Goal: Transaction & Acquisition: Obtain resource

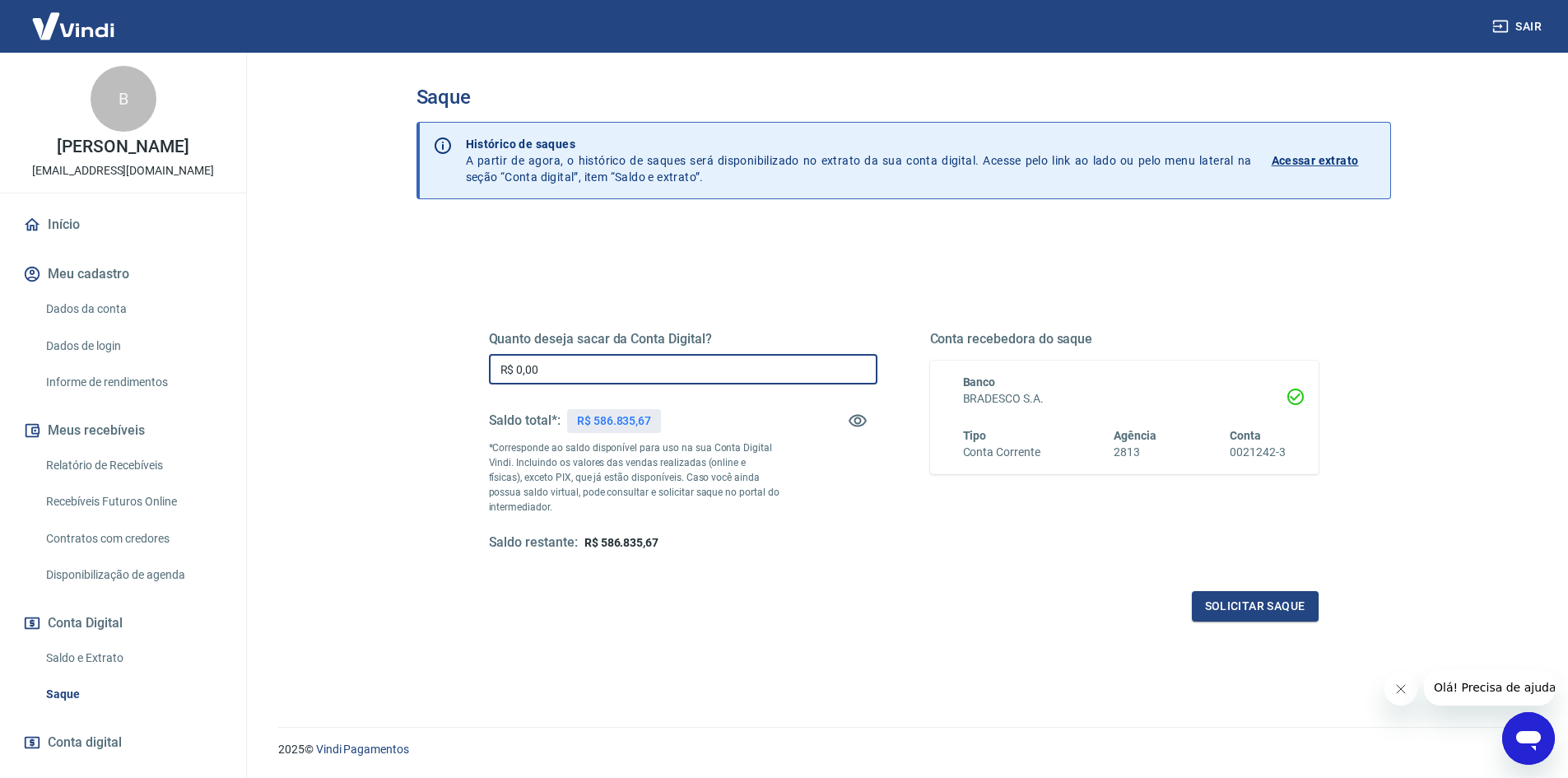
click at [520, 365] on input "R$ 0,00" at bounding box center [683, 369] width 388 height 30
click at [523, 365] on input "R$ 0,00" at bounding box center [683, 369] width 388 height 30
click at [702, 361] on input "R$ 0,00" at bounding box center [683, 369] width 388 height 30
type input "R$ 250.000,00"
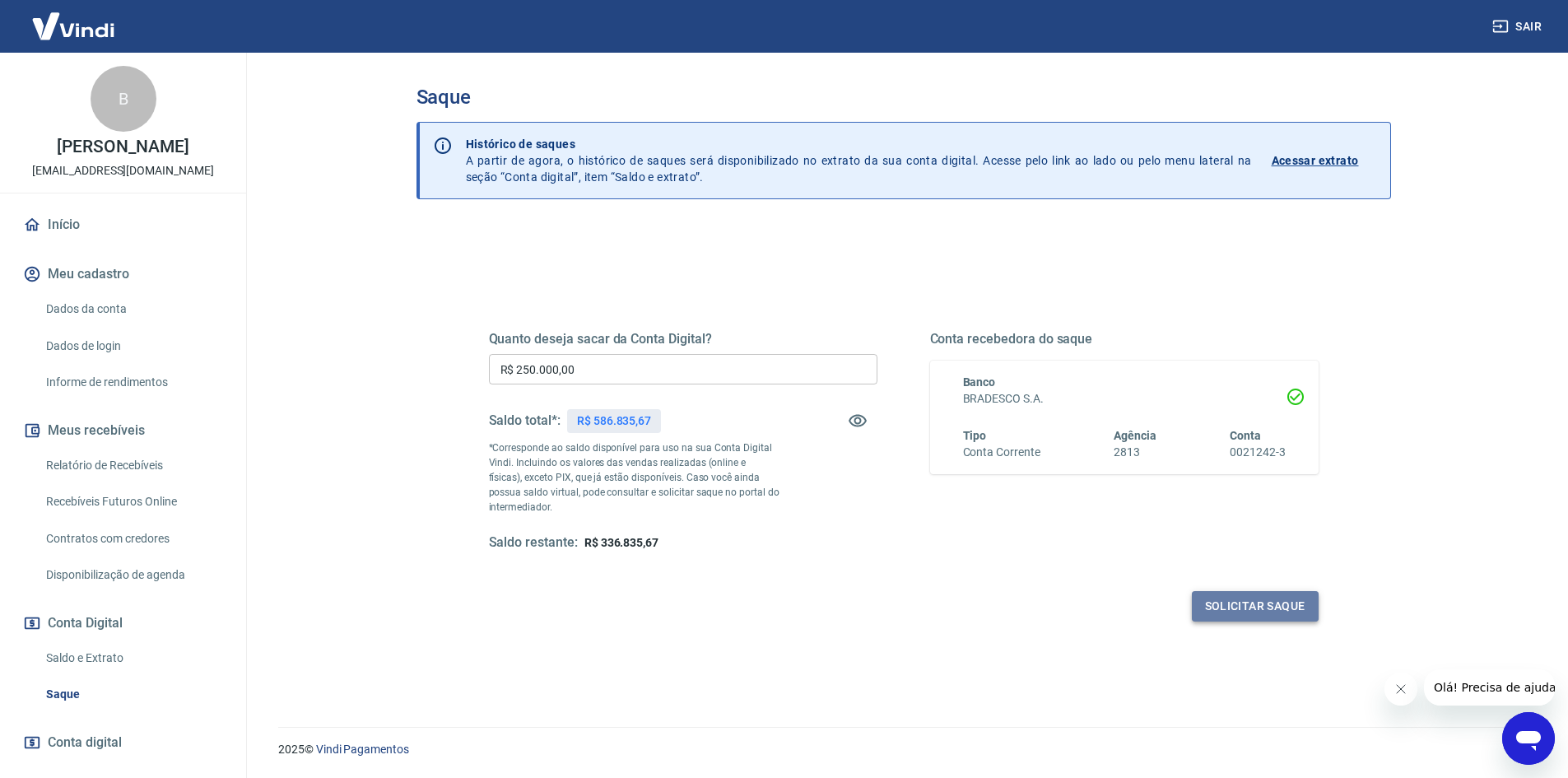
click at [1263, 611] on button "Solicitar saque" at bounding box center [1255, 606] width 127 height 30
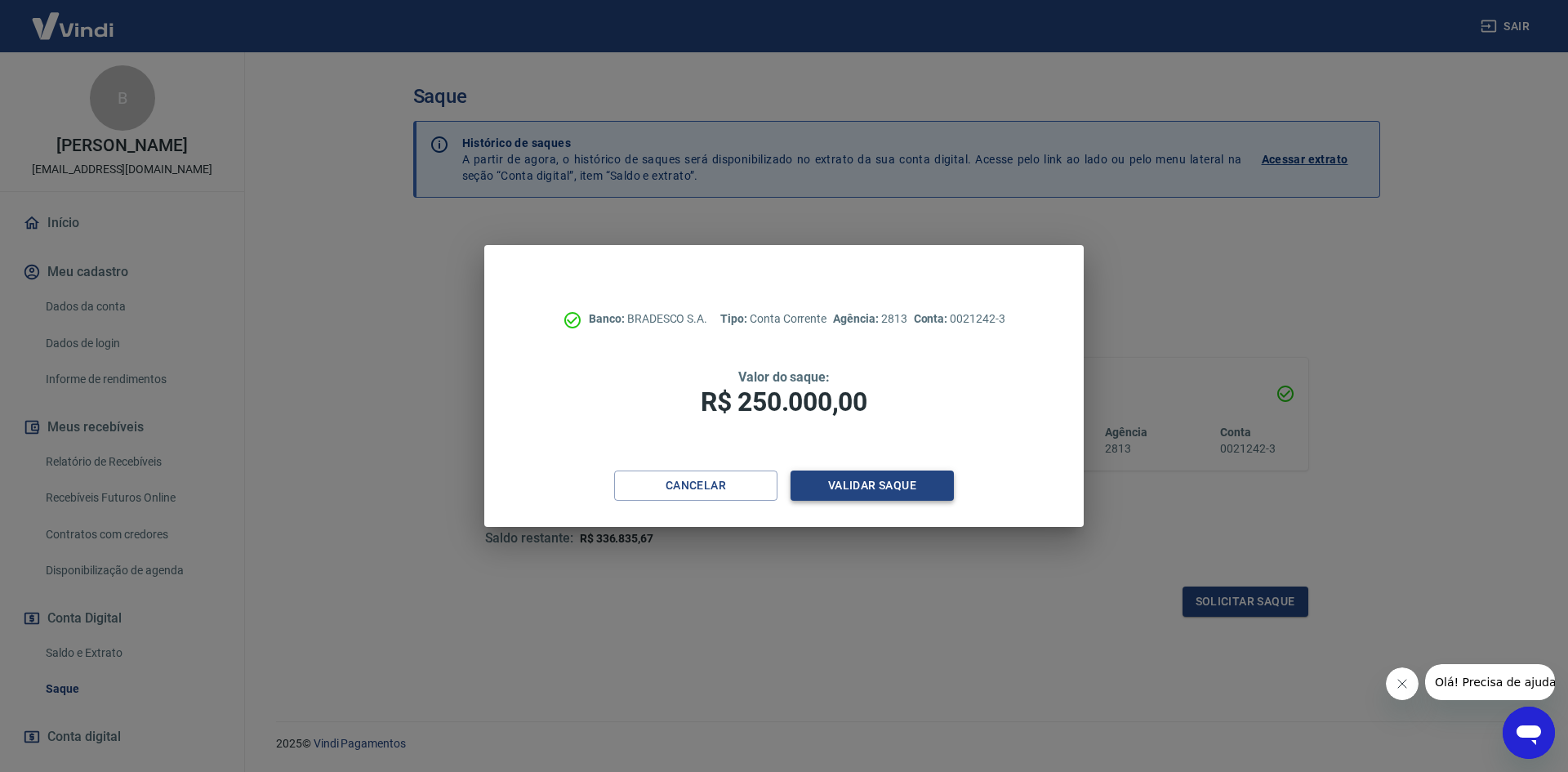
click at [903, 488] on button "Validar saque" at bounding box center [872, 486] width 163 height 30
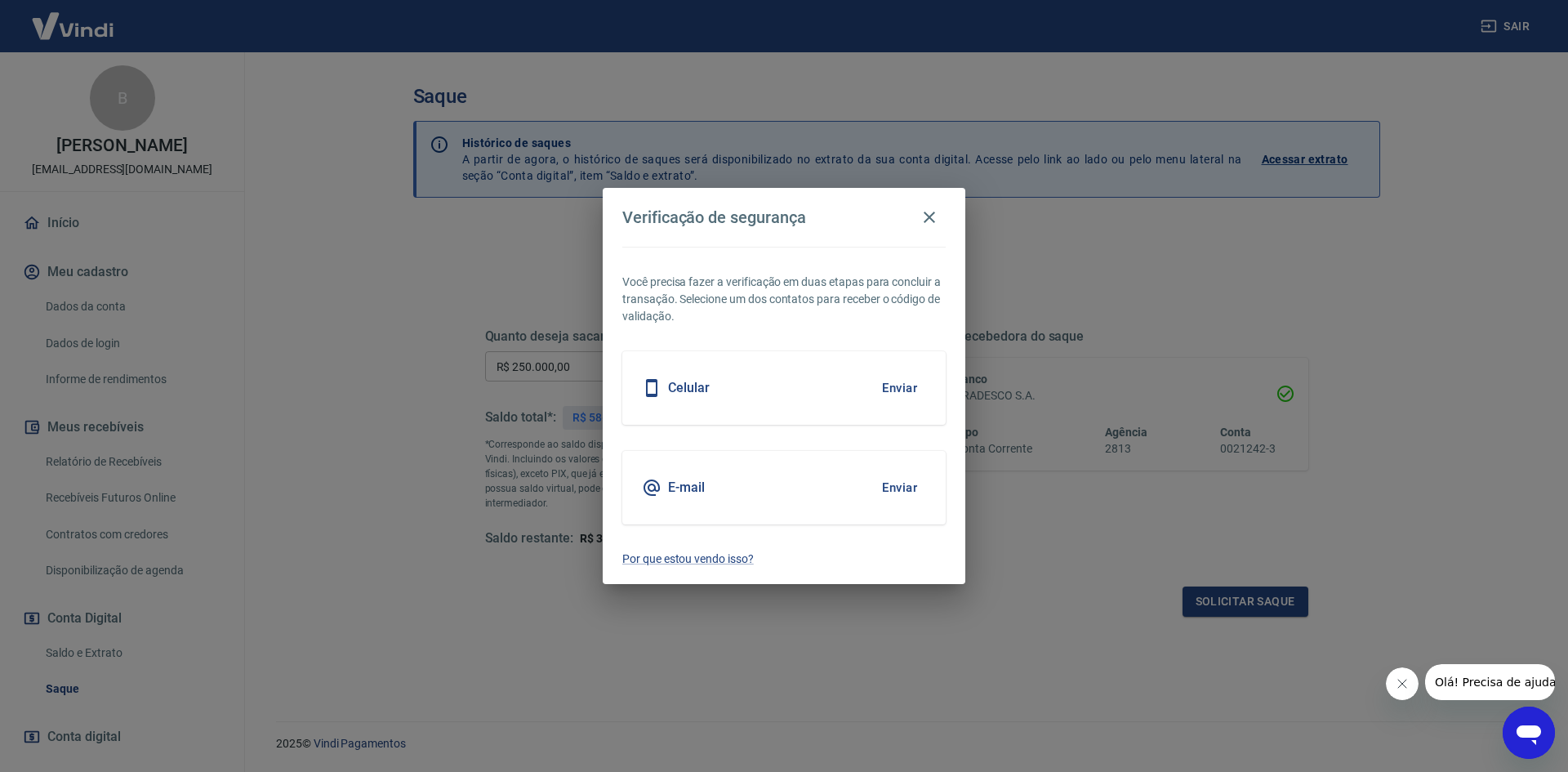
drag, startPoint x: 689, startPoint y: 391, endPoint x: 793, endPoint y: 372, distance: 105.7
click at [689, 390] on h5 "Celular" at bounding box center [688, 387] width 42 height 17
click at [895, 382] on button "Enviar" at bounding box center [899, 387] width 53 height 34
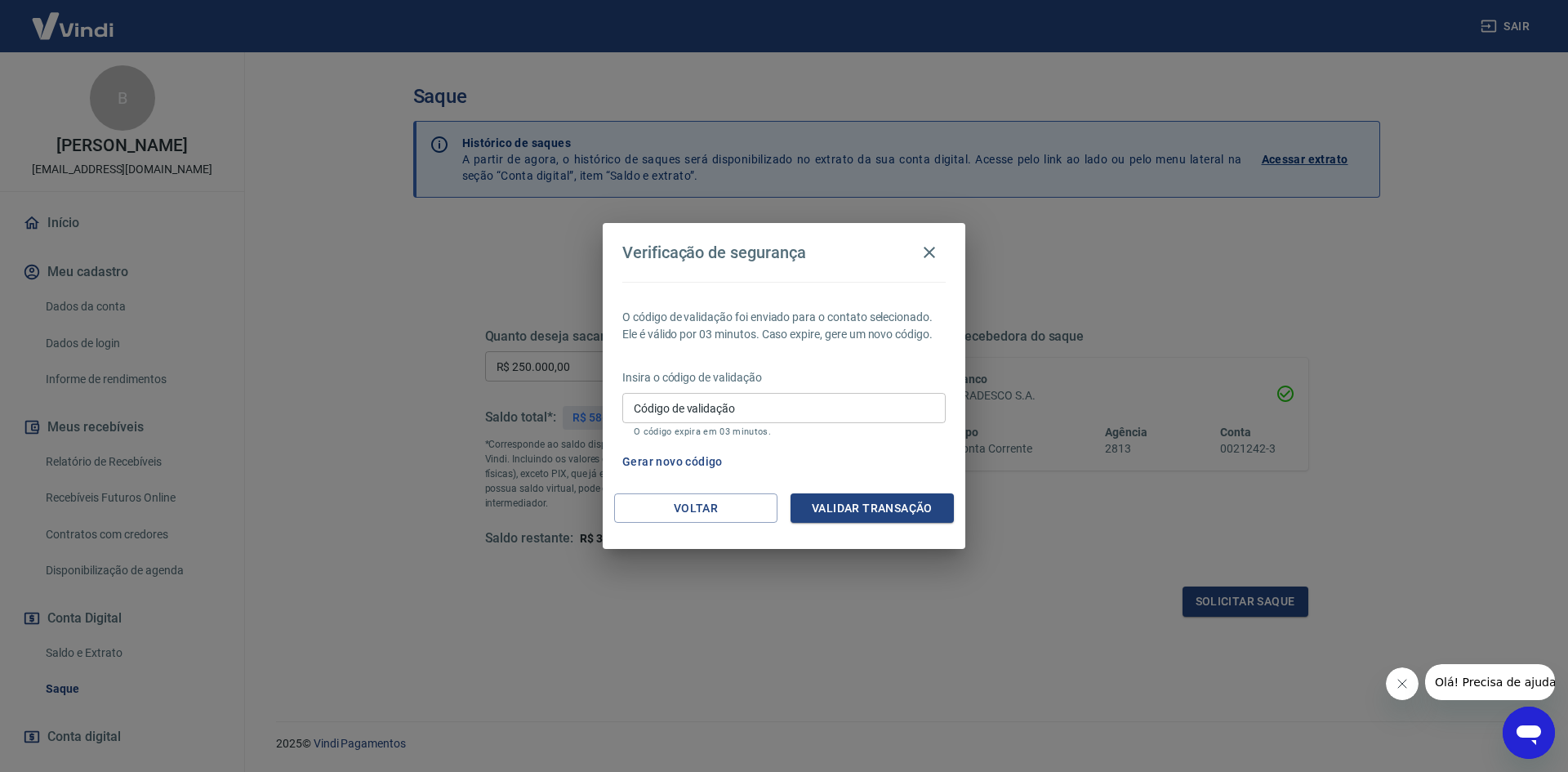
click at [794, 413] on input "Código de validação" at bounding box center [784, 408] width 323 height 30
type input "501360"
click at [894, 504] on button "Validar transação" at bounding box center [872, 508] width 163 height 30
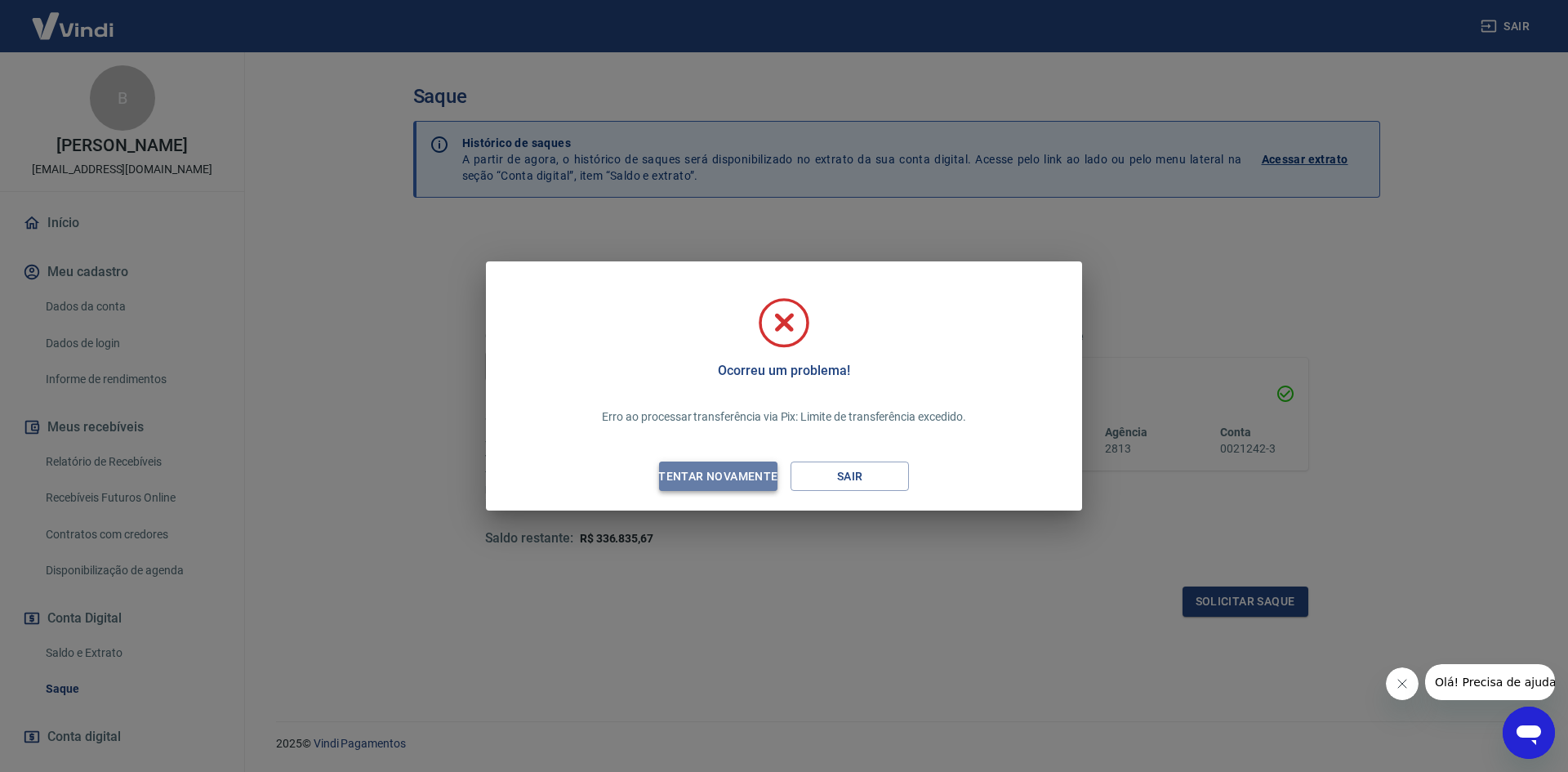
click at [728, 464] on button "Tentar novamente" at bounding box center [718, 476] width 118 height 30
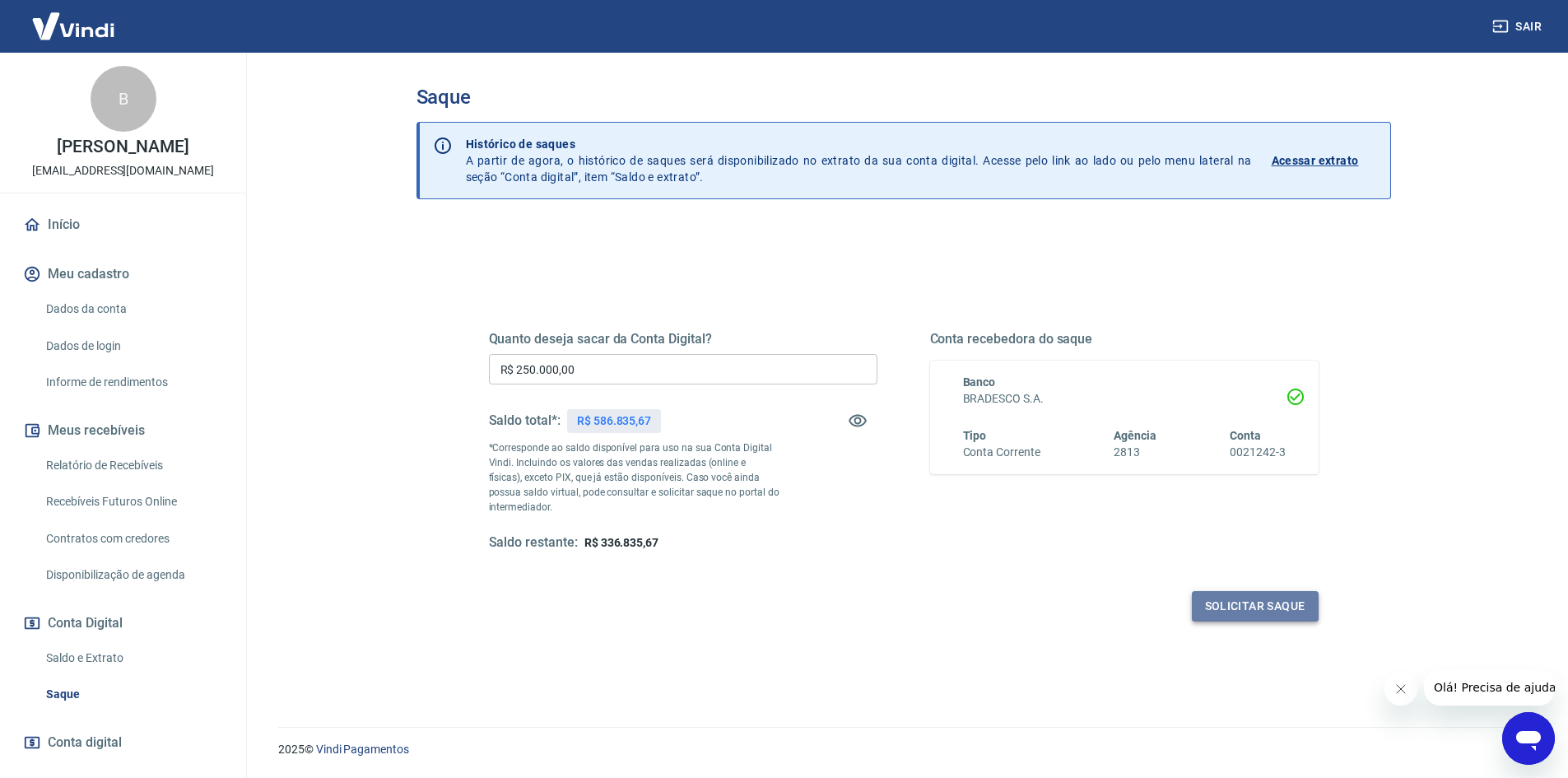
click at [1231, 604] on button "Solicitar saque" at bounding box center [1255, 606] width 127 height 30
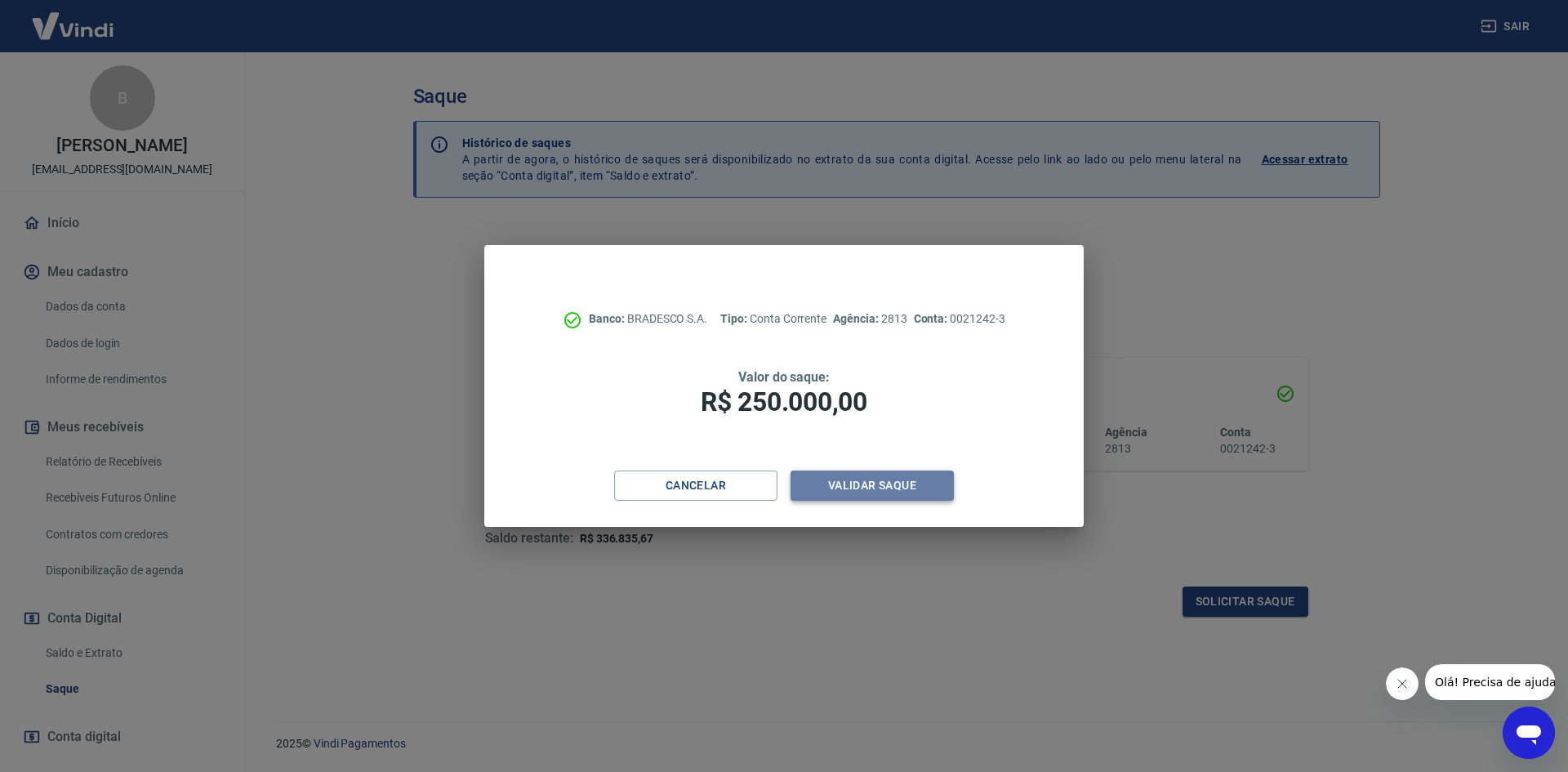
click at [877, 485] on button "Validar saque" at bounding box center [872, 486] width 163 height 30
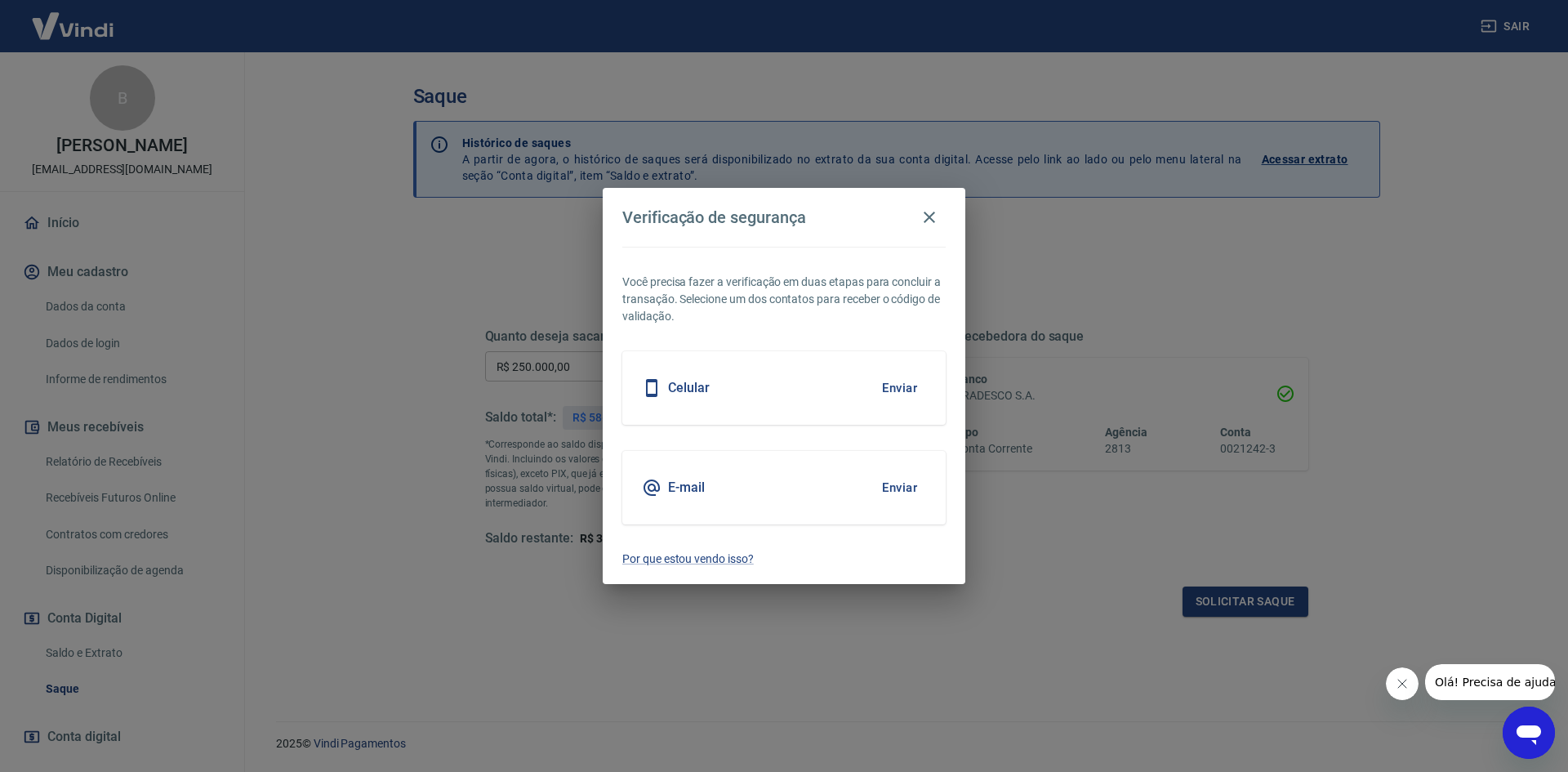
click at [900, 387] on button "Enviar" at bounding box center [899, 387] width 53 height 34
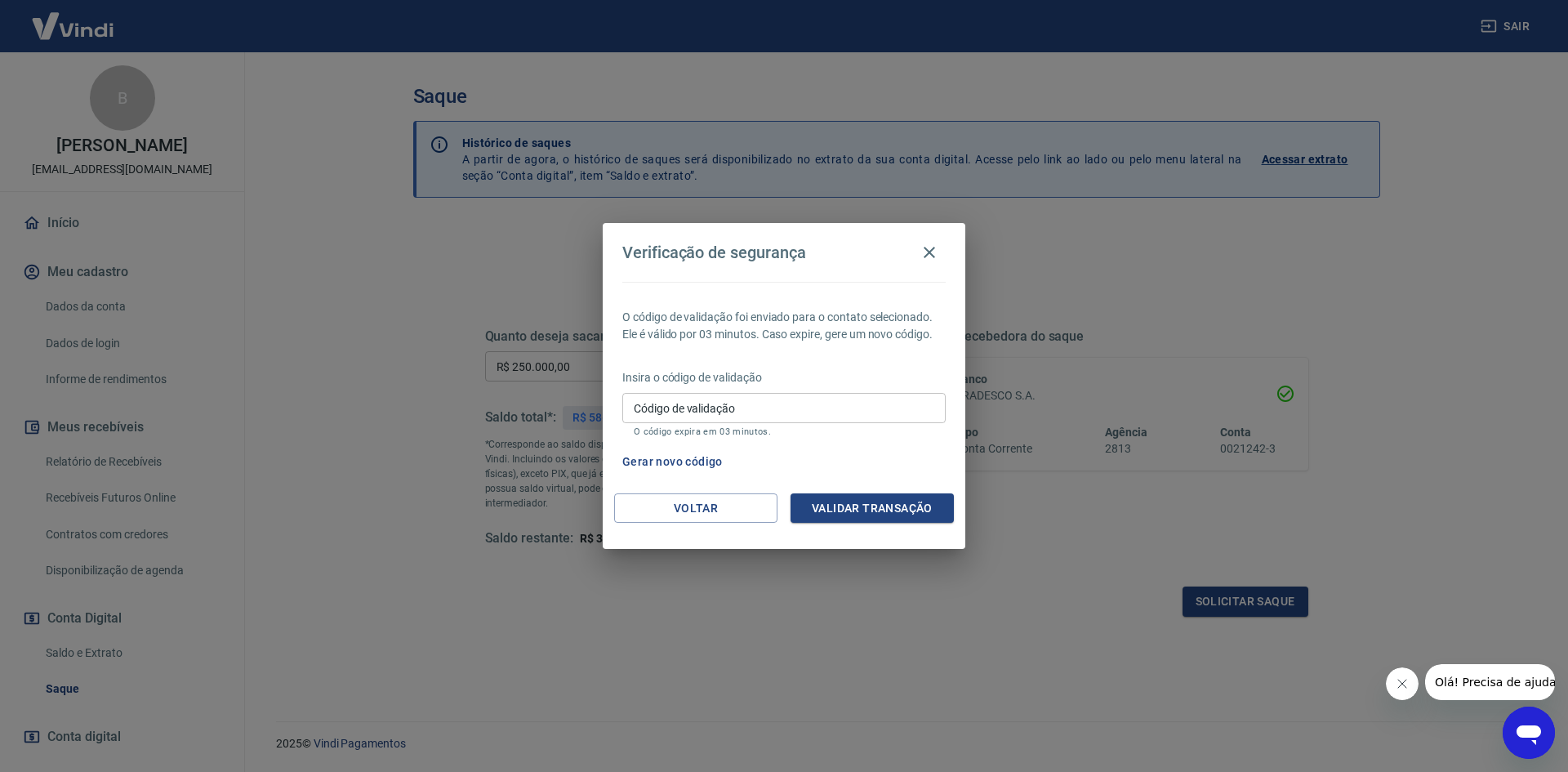
click at [769, 394] on input "Código de validação" at bounding box center [784, 408] width 323 height 30
type input "288660"
click at [835, 499] on button "Validar transação" at bounding box center [872, 508] width 163 height 30
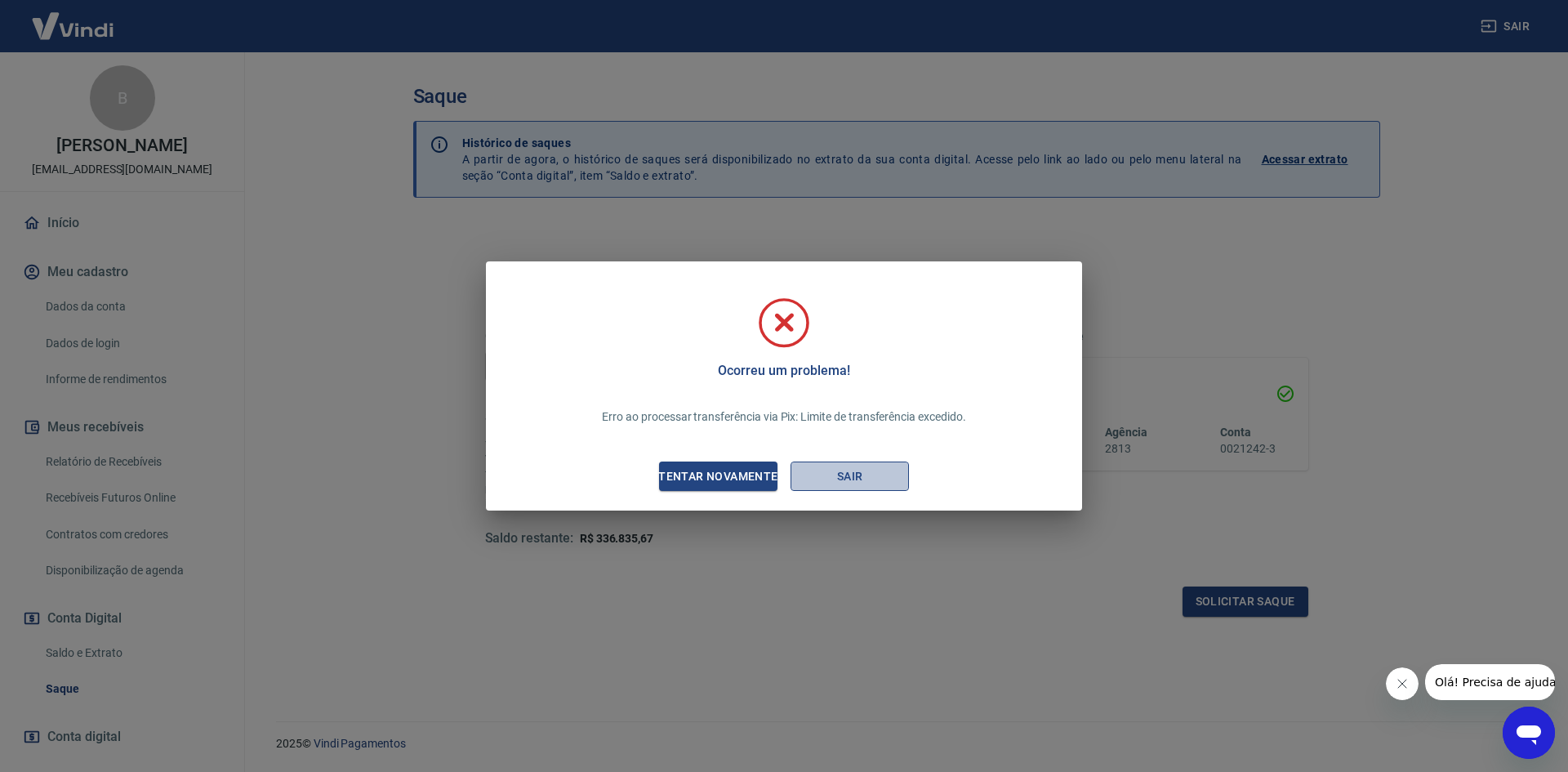
click at [822, 481] on button "Sair" at bounding box center [850, 476] width 118 height 30
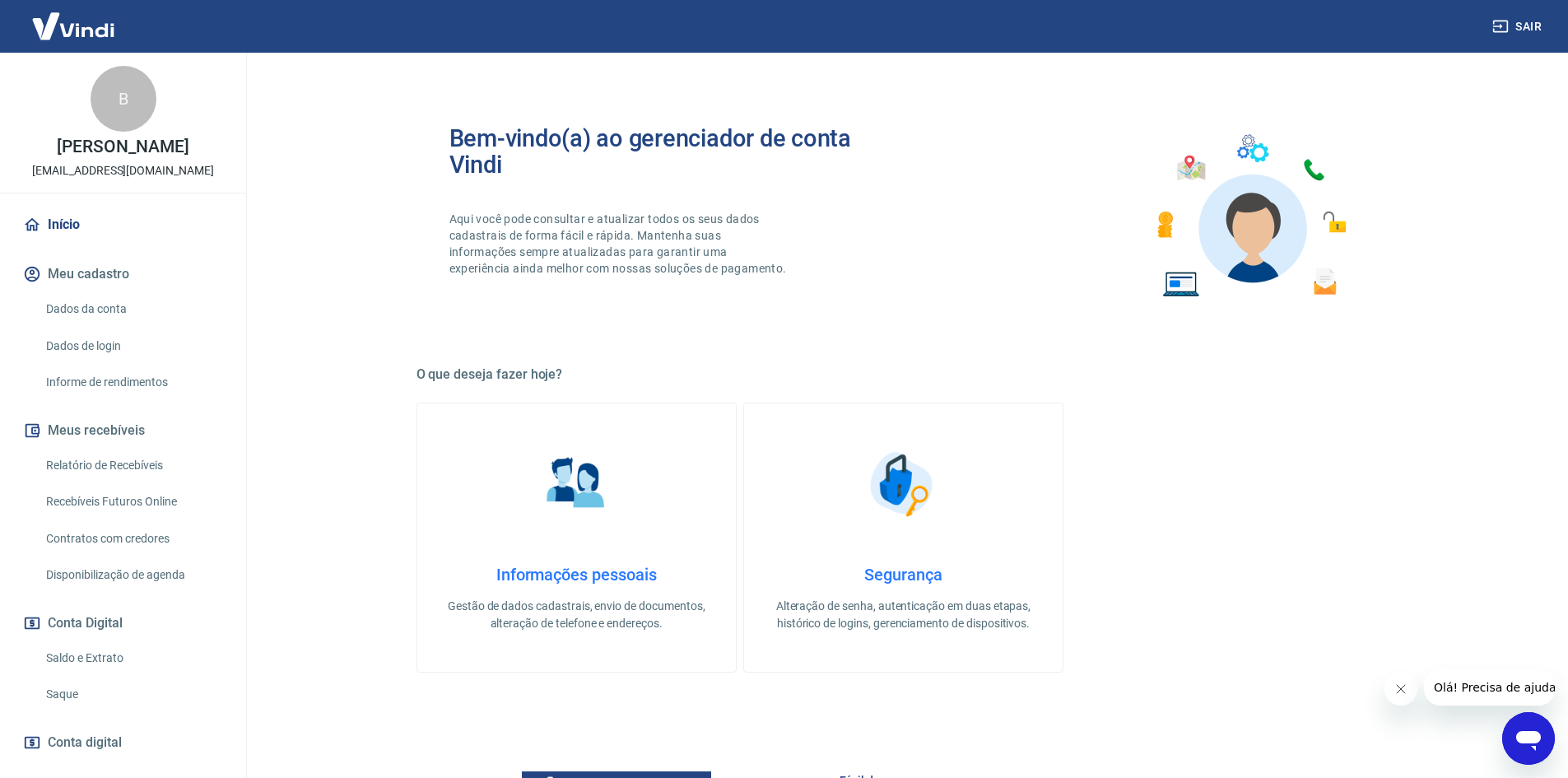
click at [1391, 692] on button "Fechar mensagem da empresa" at bounding box center [1400, 689] width 33 height 33
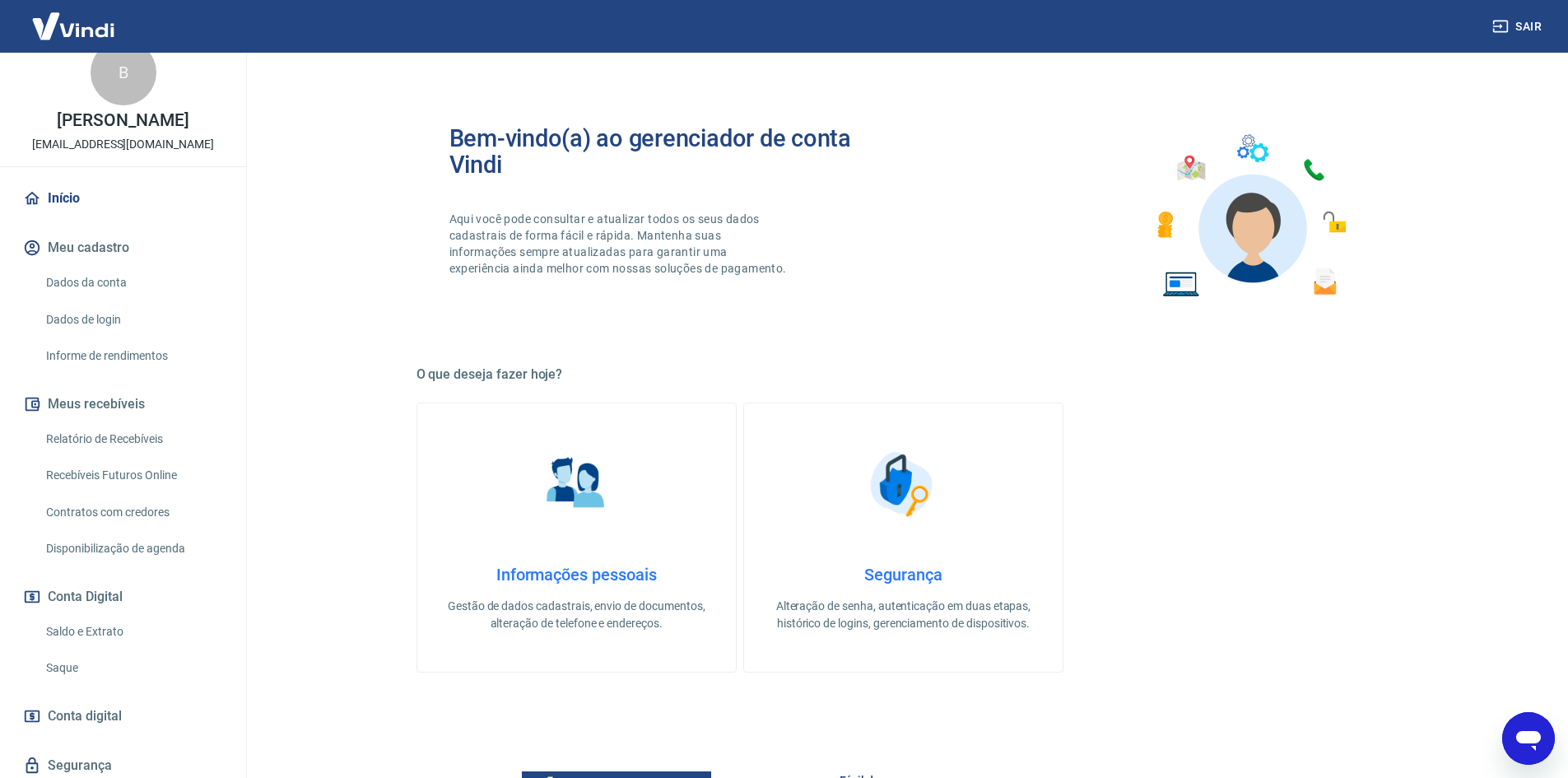
scroll to position [99, 0]
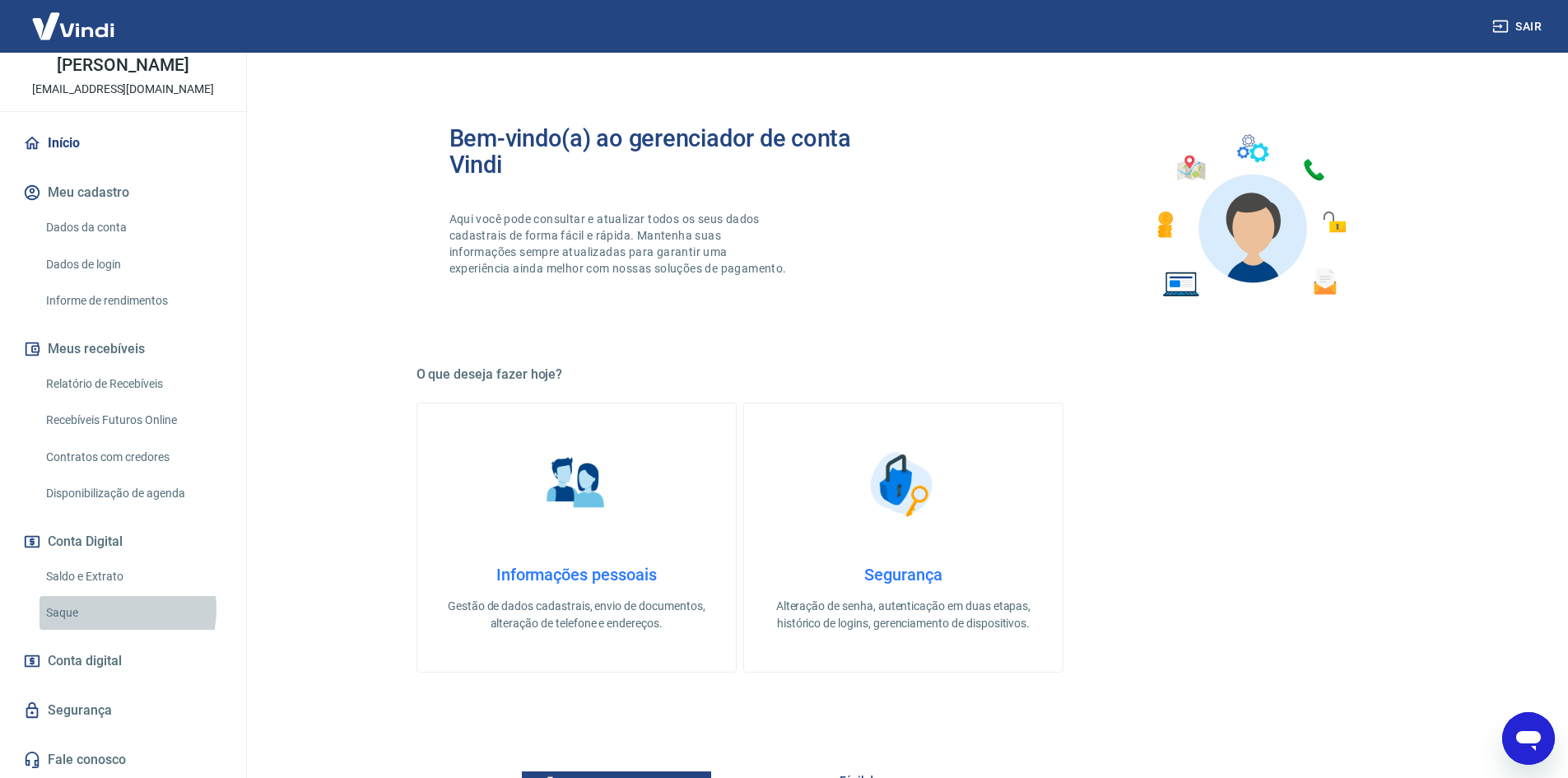
click at [101, 610] on link "Saque" at bounding box center [132, 613] width 187 height 33
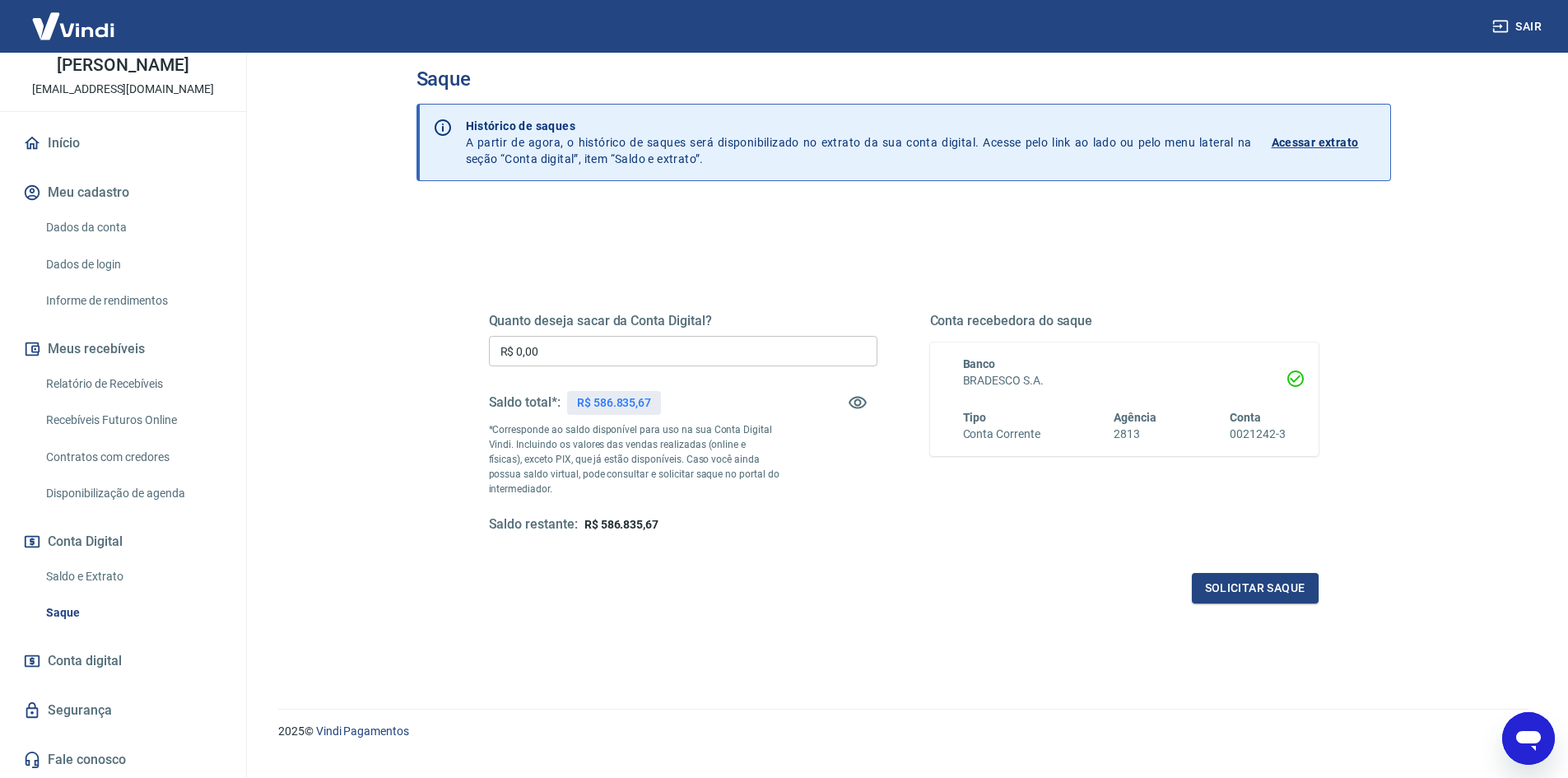
scroll to position [49, 0]
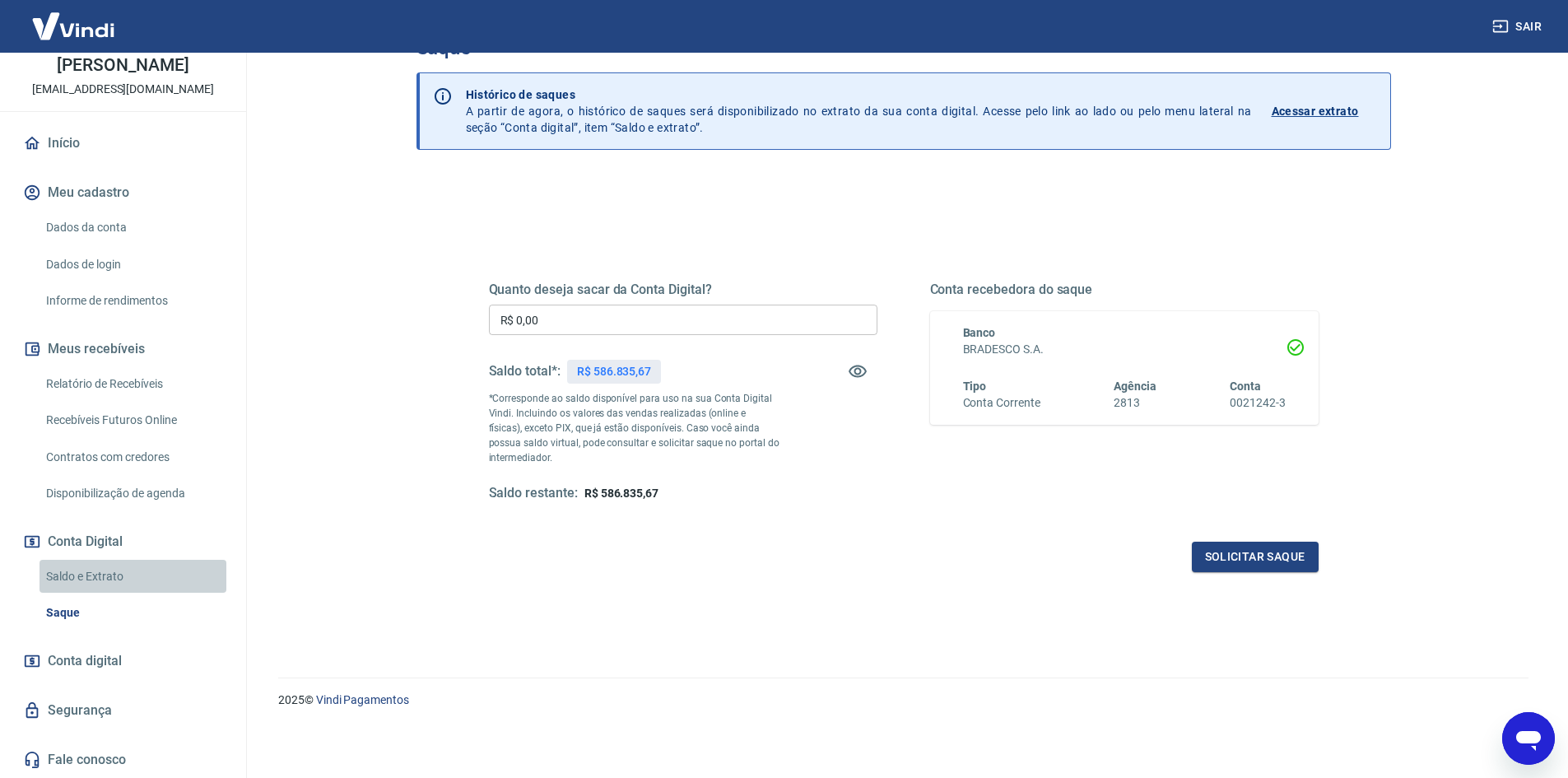
click at [159, 573] on link "Saldo e Extrato" at bounding box center [132, 576] width 187 height 33
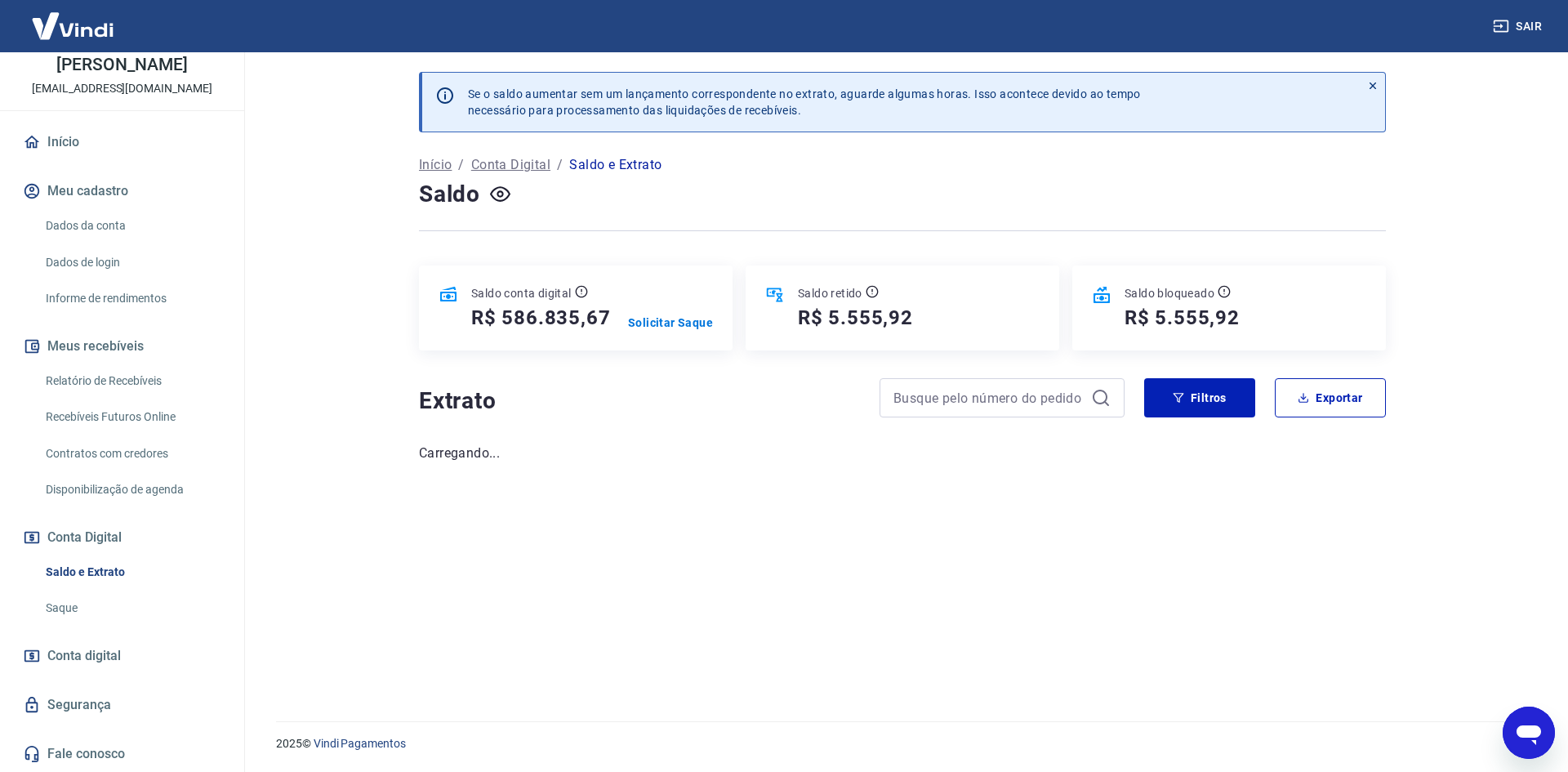
click at [1528, 738] on icon "Abrir janela de mensagens" at bounding box center [1528, 735] width 24 height 19
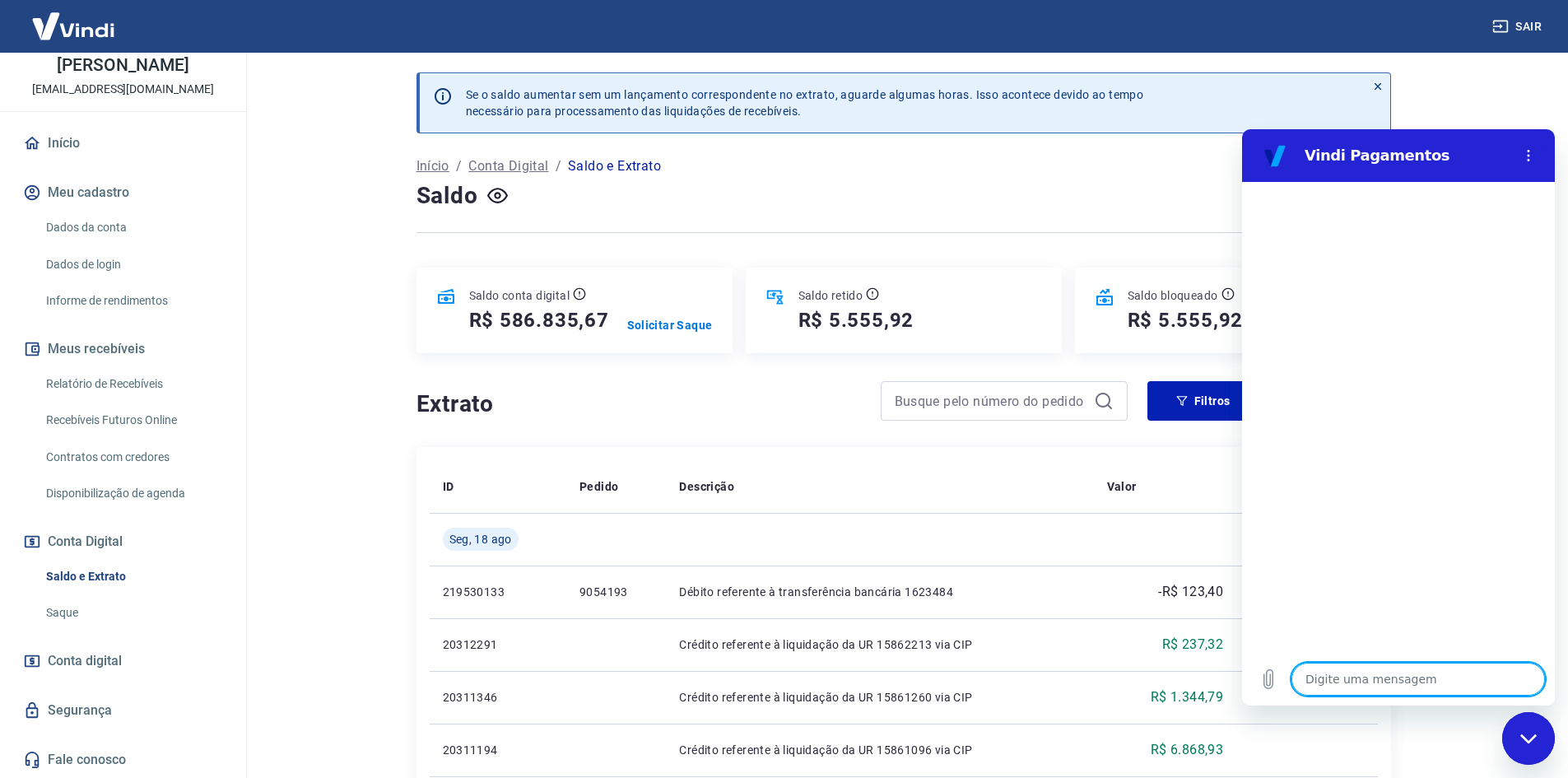
type textarea "b"
type textarea "x"
type textarea "bo"
type textarea "x"
type textarea "boa"
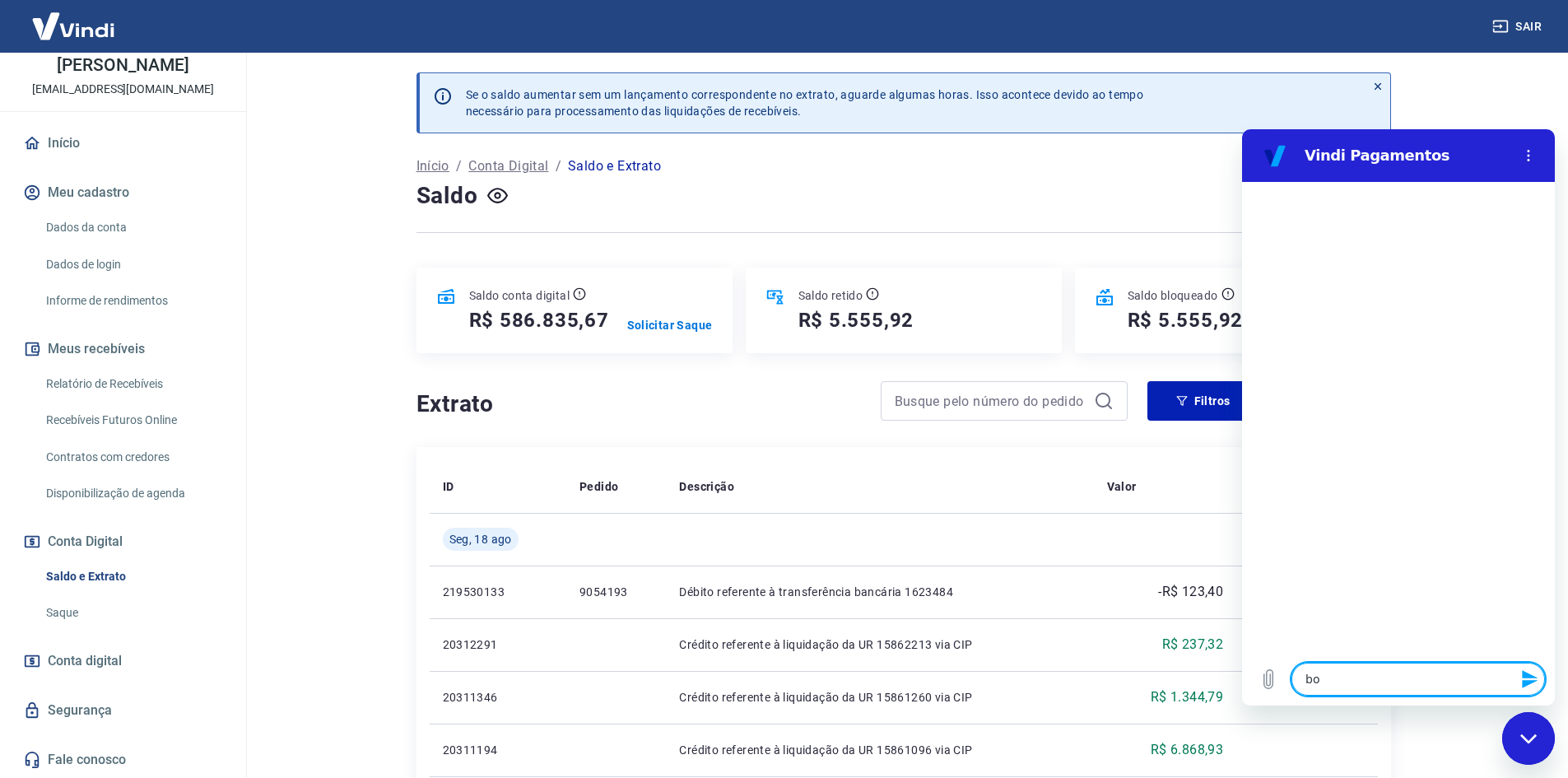
type textarea "x"
type textarea "boa"
type textarea "x"
type textarea "boa t"
type textarea "x"
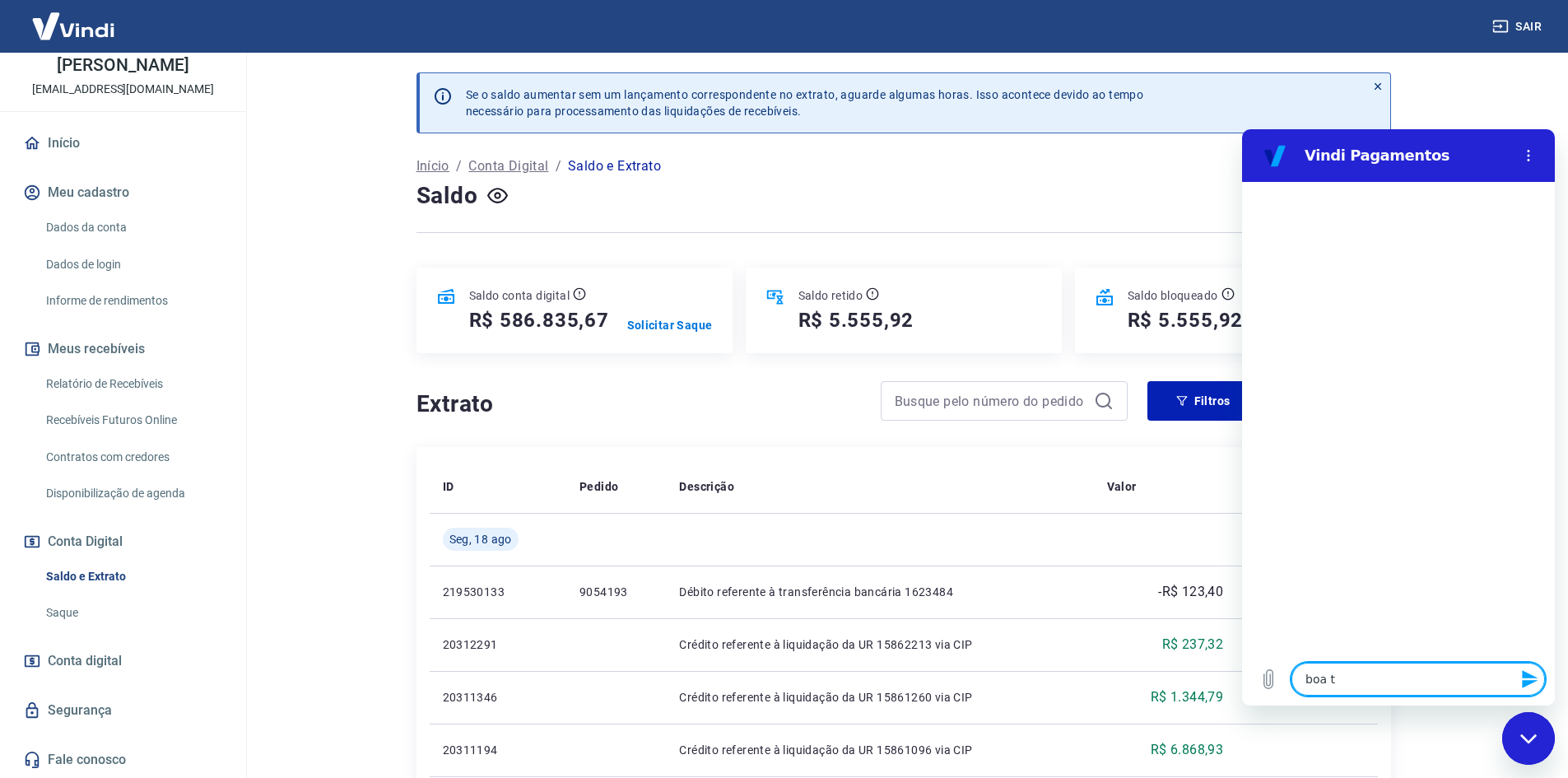
type textarea "boa ta"
type textarea "x"
type textarea "boa tar"
type textarea "x"
type textarea "boa tard"
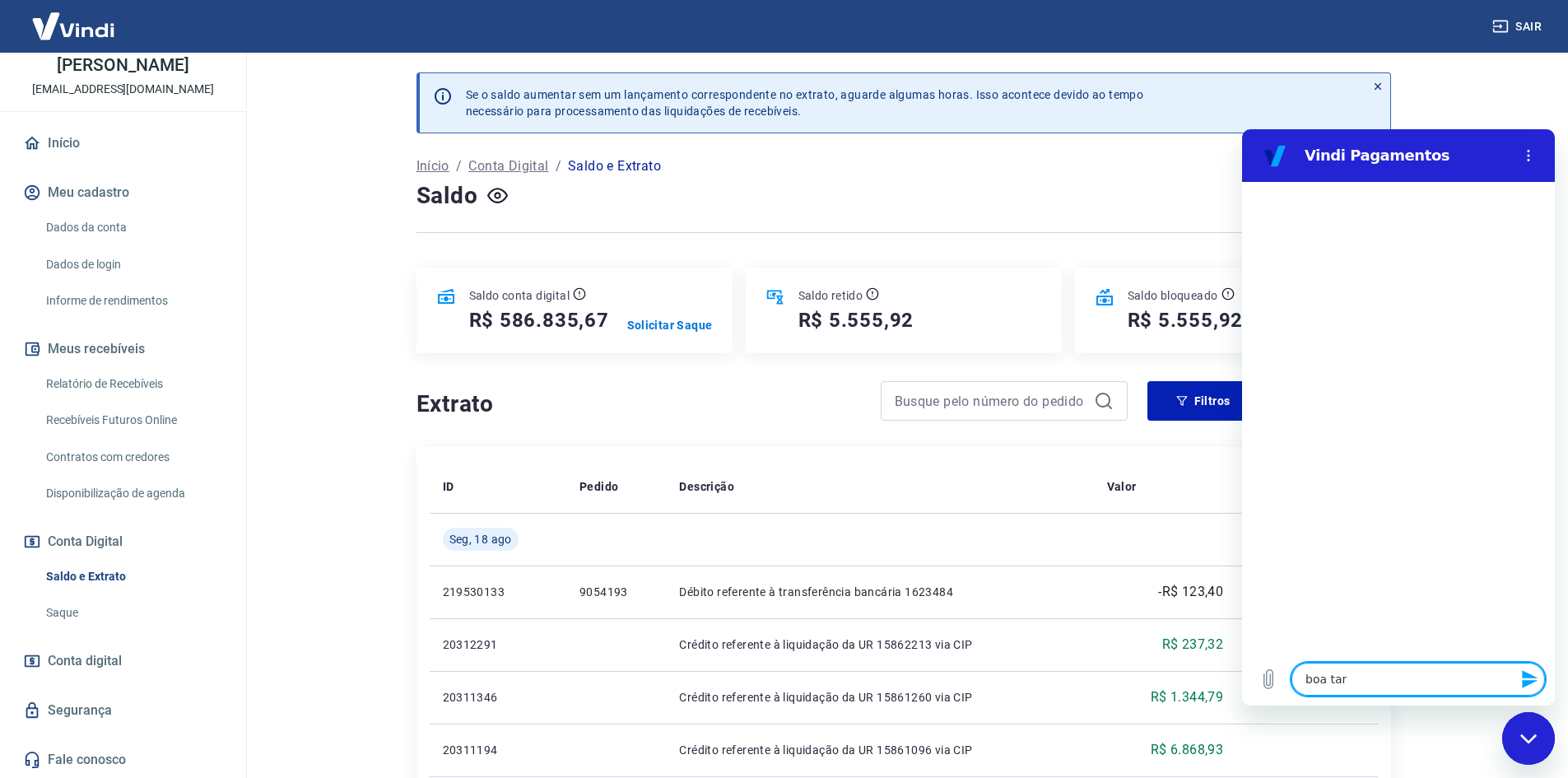
type textarea "x"
type textarea "boa tarde"
type textarea "x"
type textarea "boa tarde,"
type textarea "x"
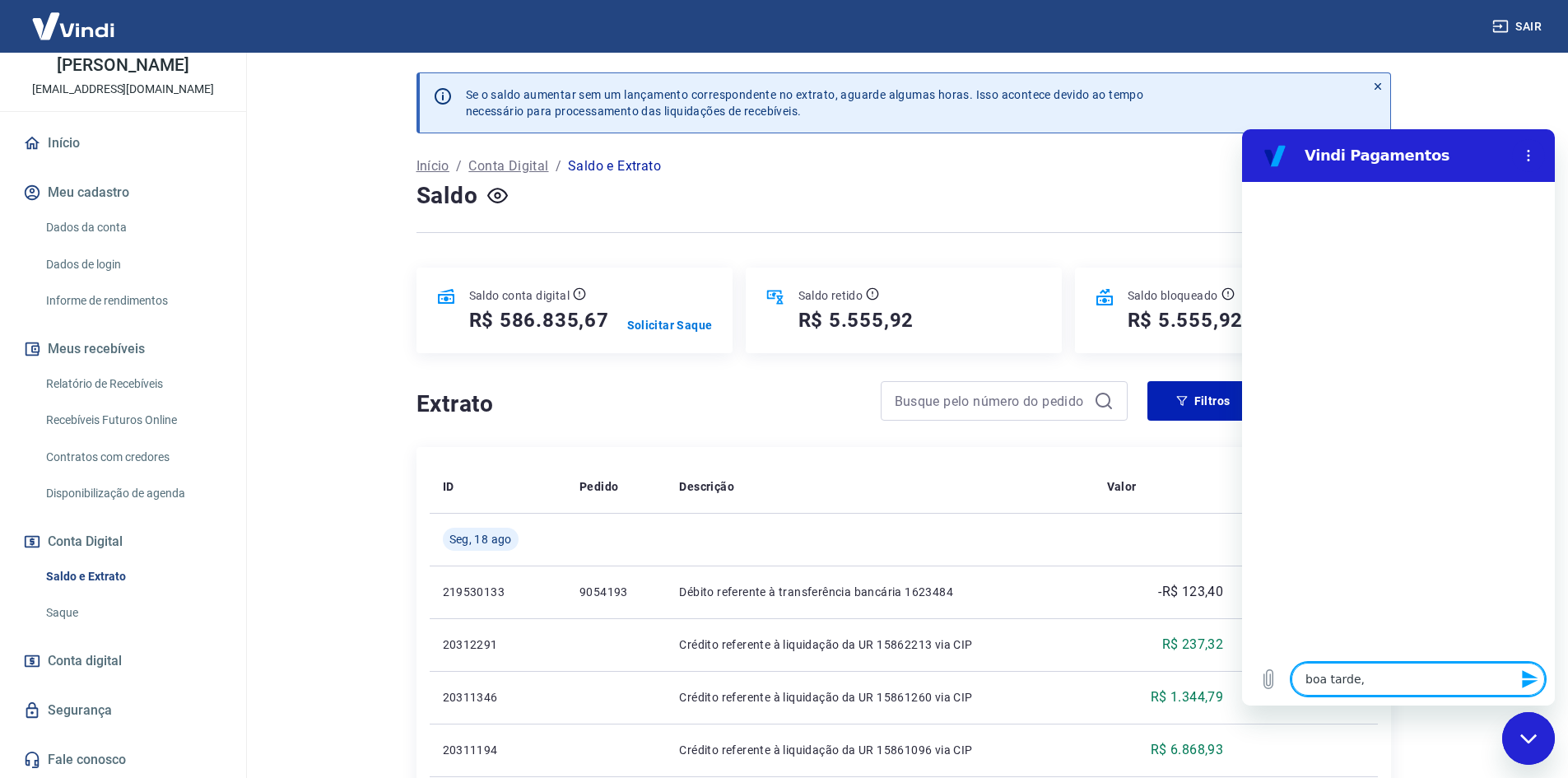
type textarea "boa tarde"
type textarea "x"
type textarea "boa tarde,"
type textarea "x"
type textarea "boa tarde,"
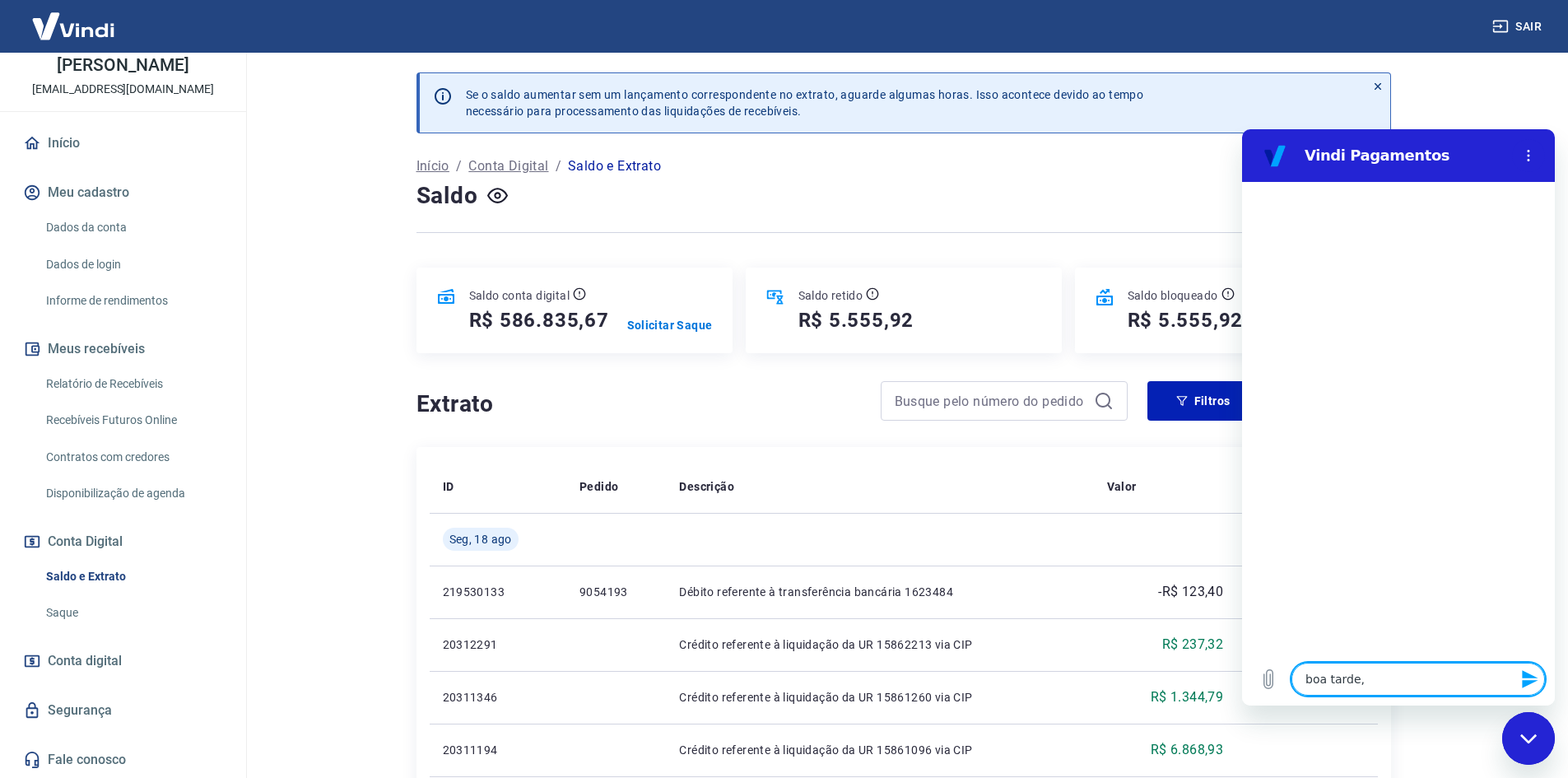
type textarea "x"
type textarea "boa tarde, t"
type textarea "x"
type textarea "boa tarde, te"
type textarea "x"
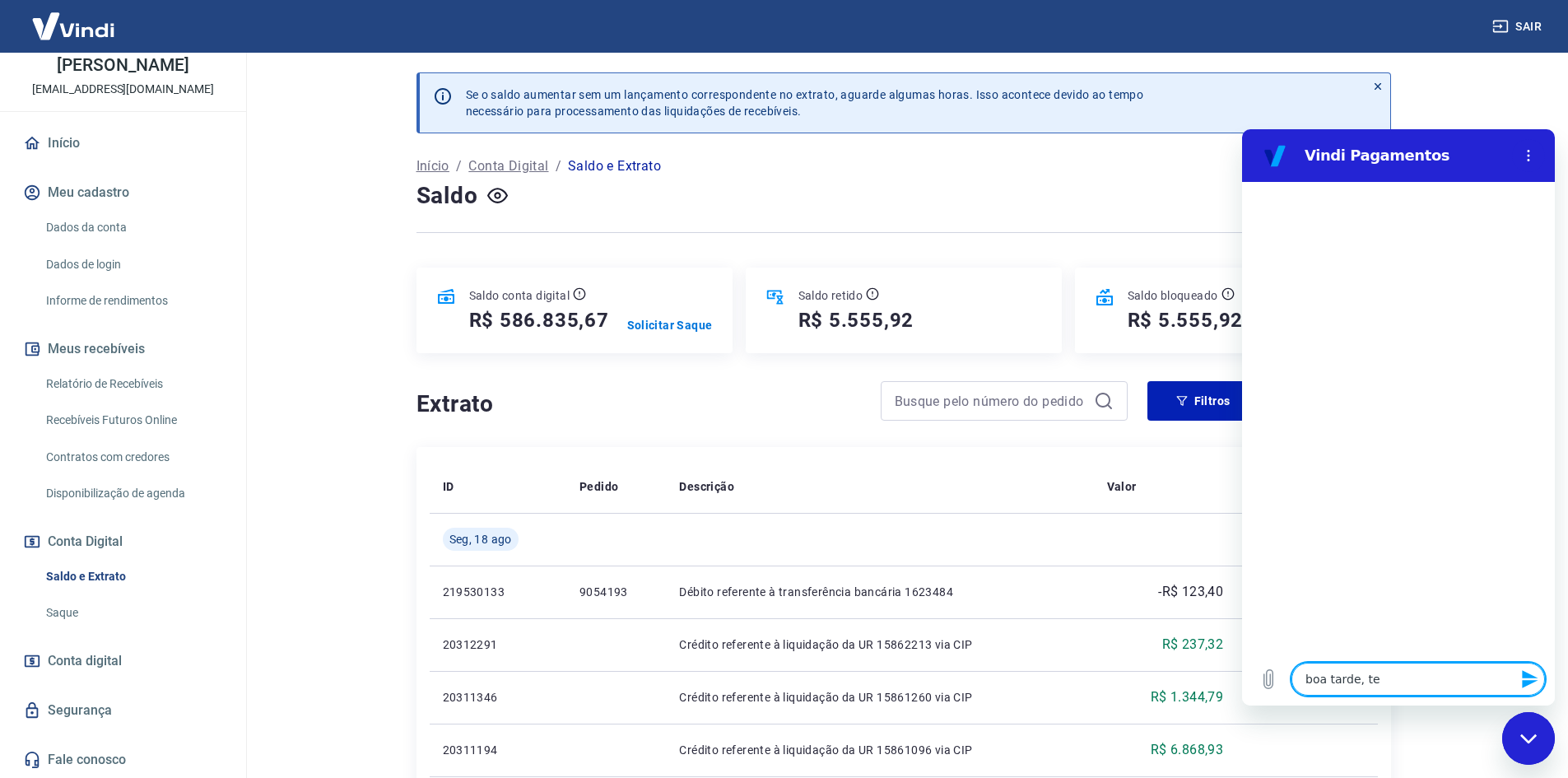
type textarea "boa tarde, ten"
type textarea "x"
type textarea "boa tarde, tent"
type textarea "x"
type textarea "boa tarde, tente"
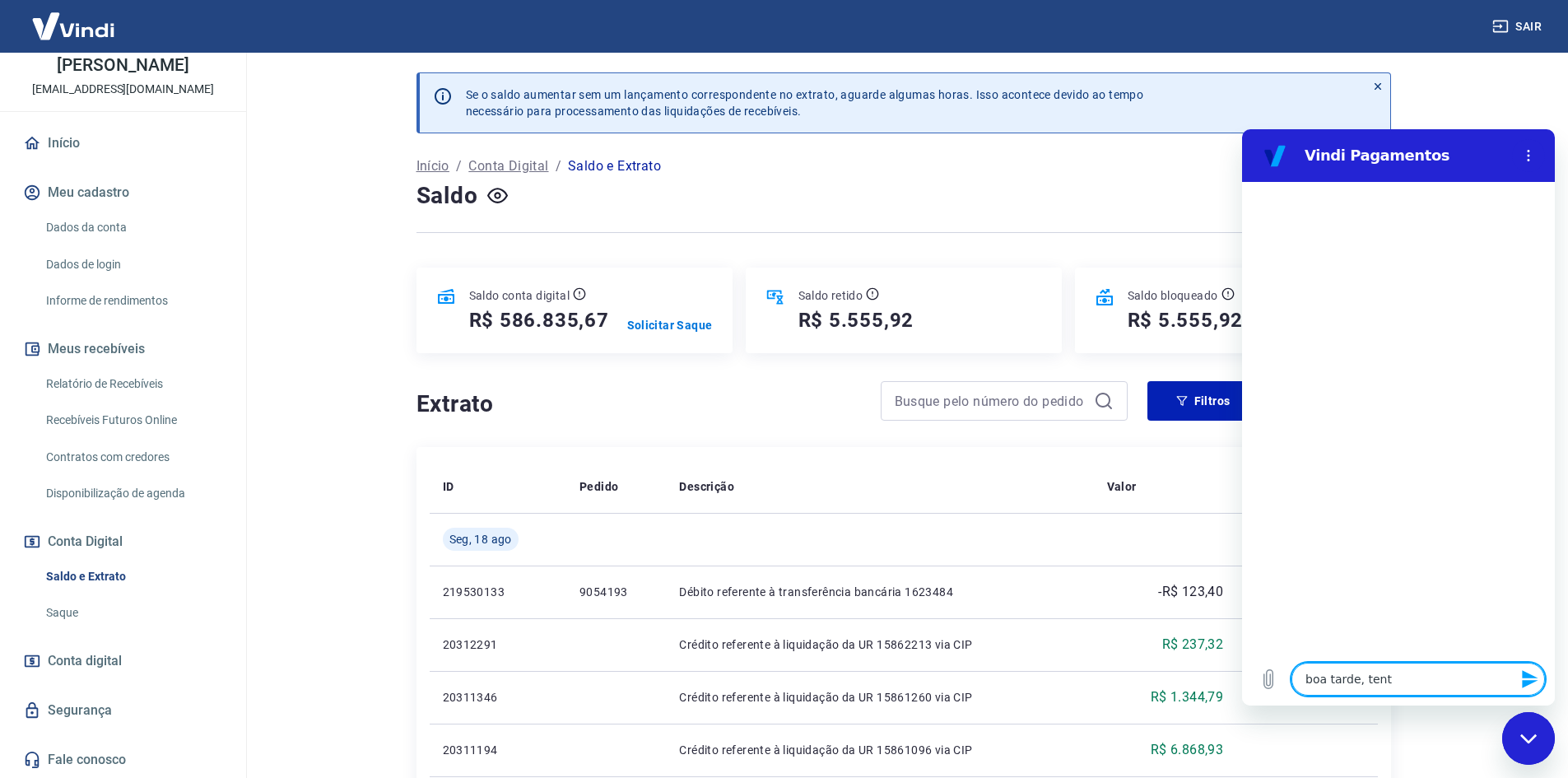
type textarea "x"
type textarea "boa tarde, tentei"
type textarea "x"
type textarea "boa tarde, tentei"
type textarea "x"
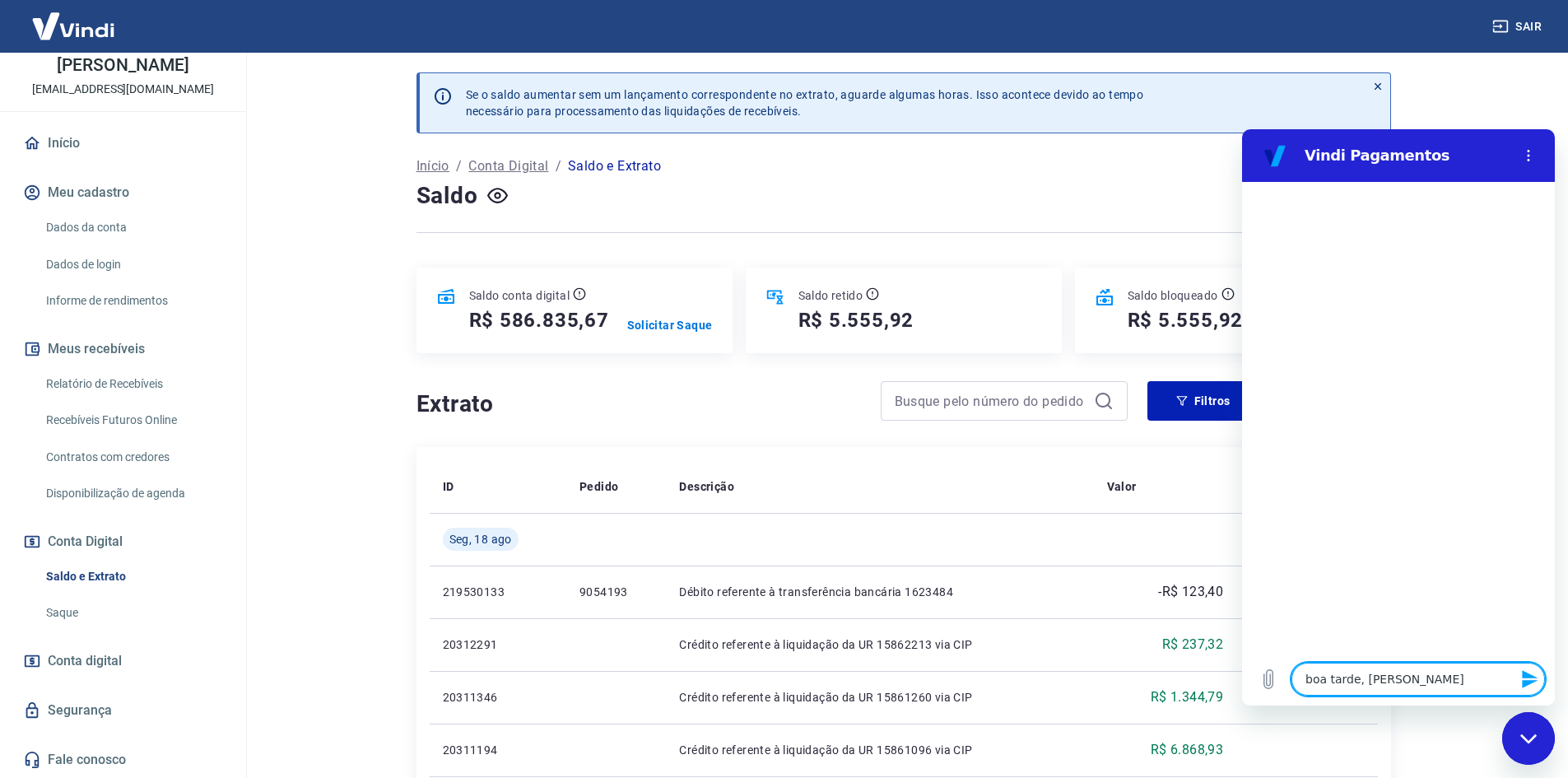
type textarea "boa tarde, tentei f"
type textarea "x"
type textarea "boa tarde, tentei fa"
type textarea "x"
type textarea "boa tarde, tentei faz"
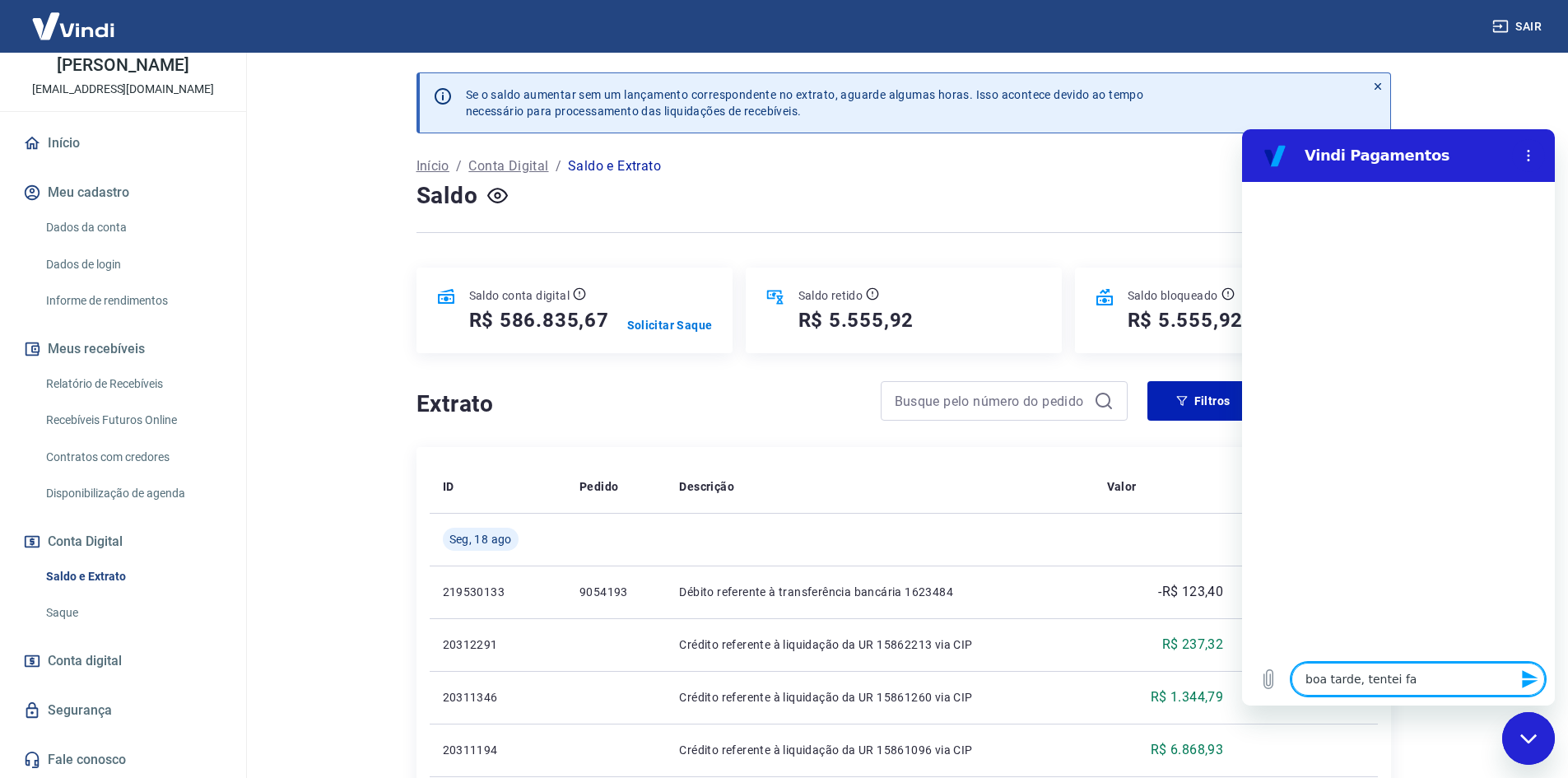
type textarea "x"
type textarea "boa tarde, tentei faze"
type textarea "x"
type textarea "boa tarde, tentei fazer"
type textarea "x"
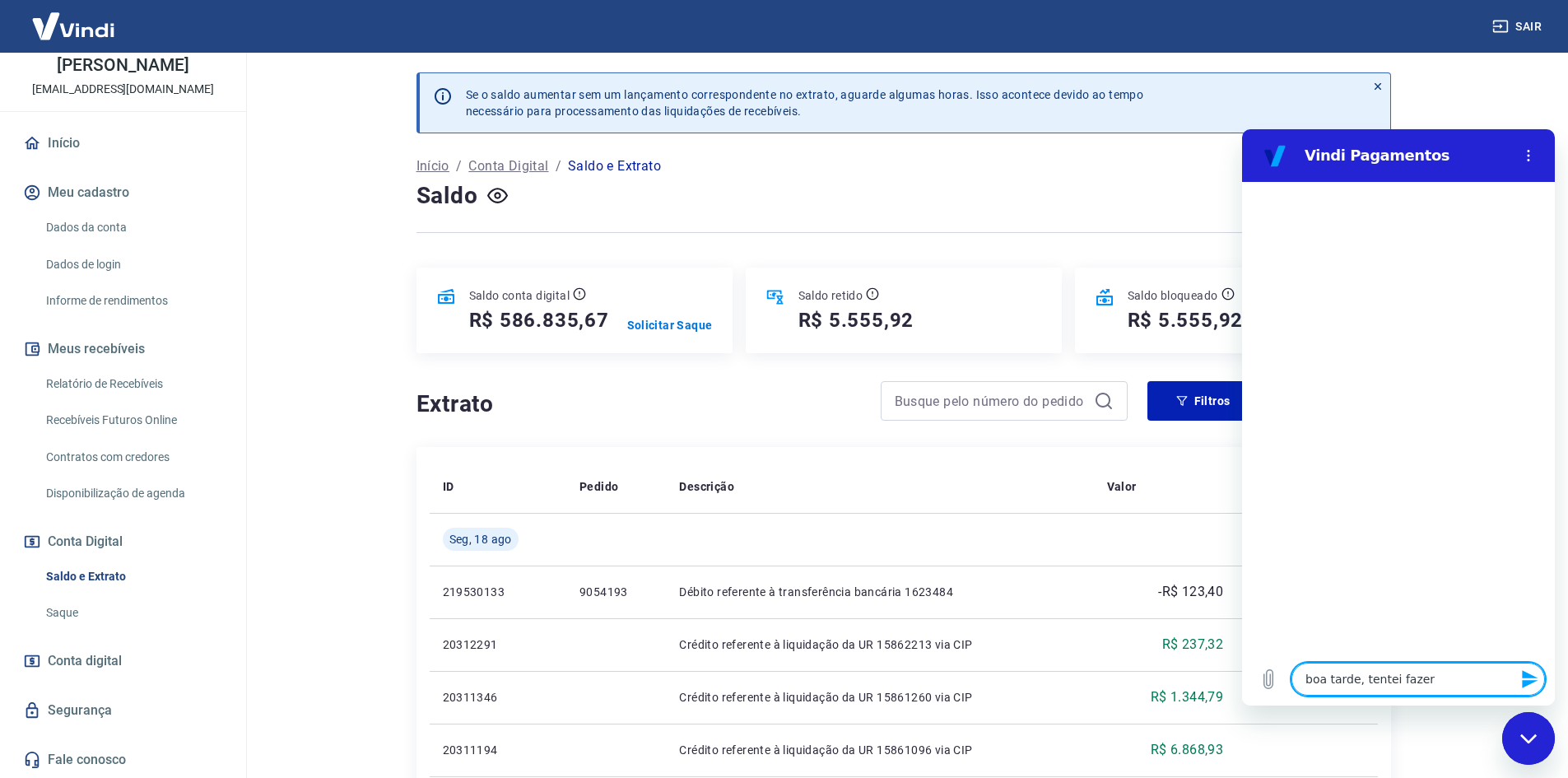
type textarea "boa tarde, tentei fazer"
type textarea "x"
type textarea "boa tarde, tentei fazer u"
type textarea "x"
type textarea "boa tarde, tentei fazer um"
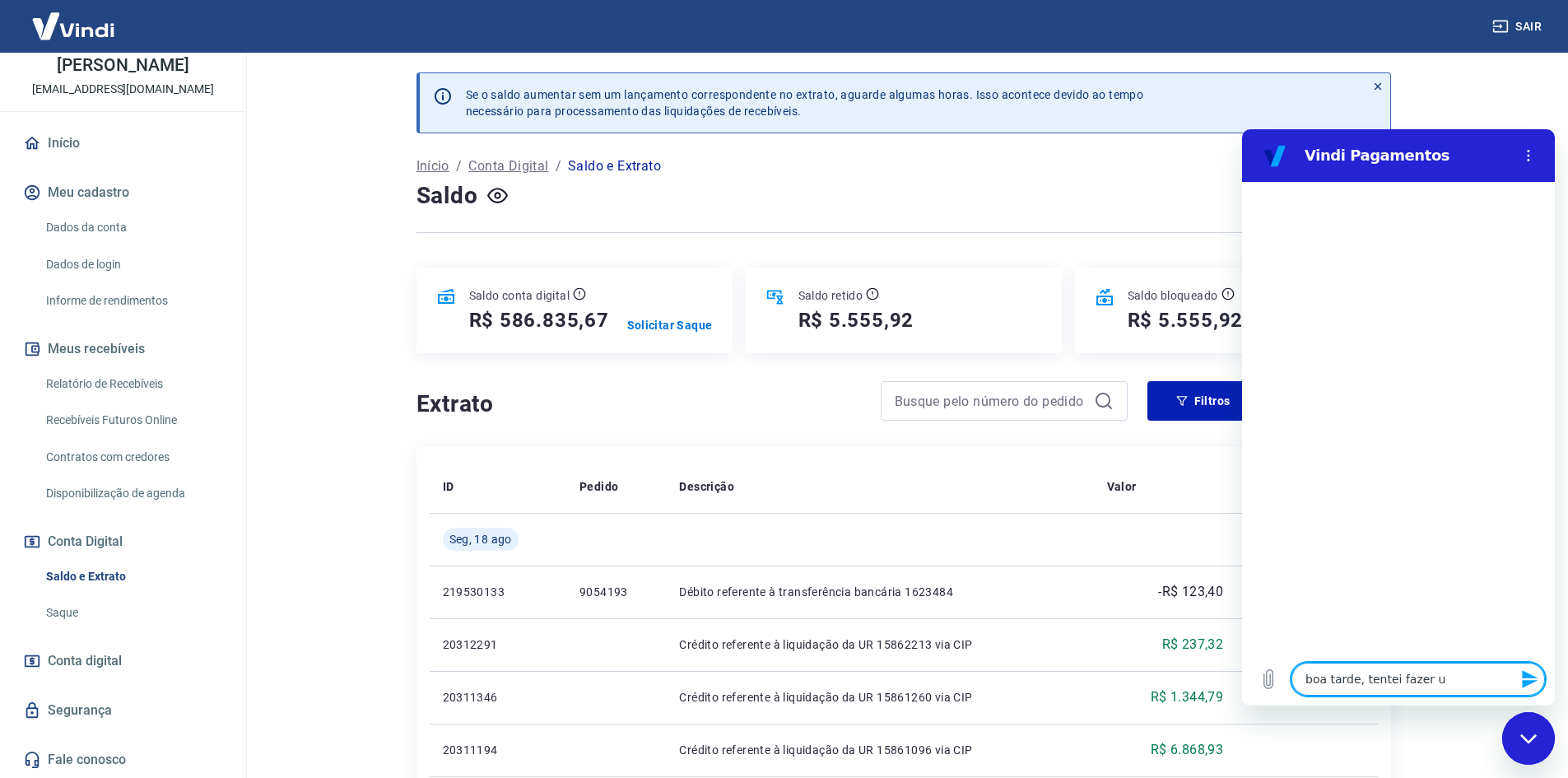
type textarea "x"
type textarea "boa tarde, tentei fazer um"
type textarea "x"
type textarea "boa tarde, tentei fazer um s"
type textarea "x"
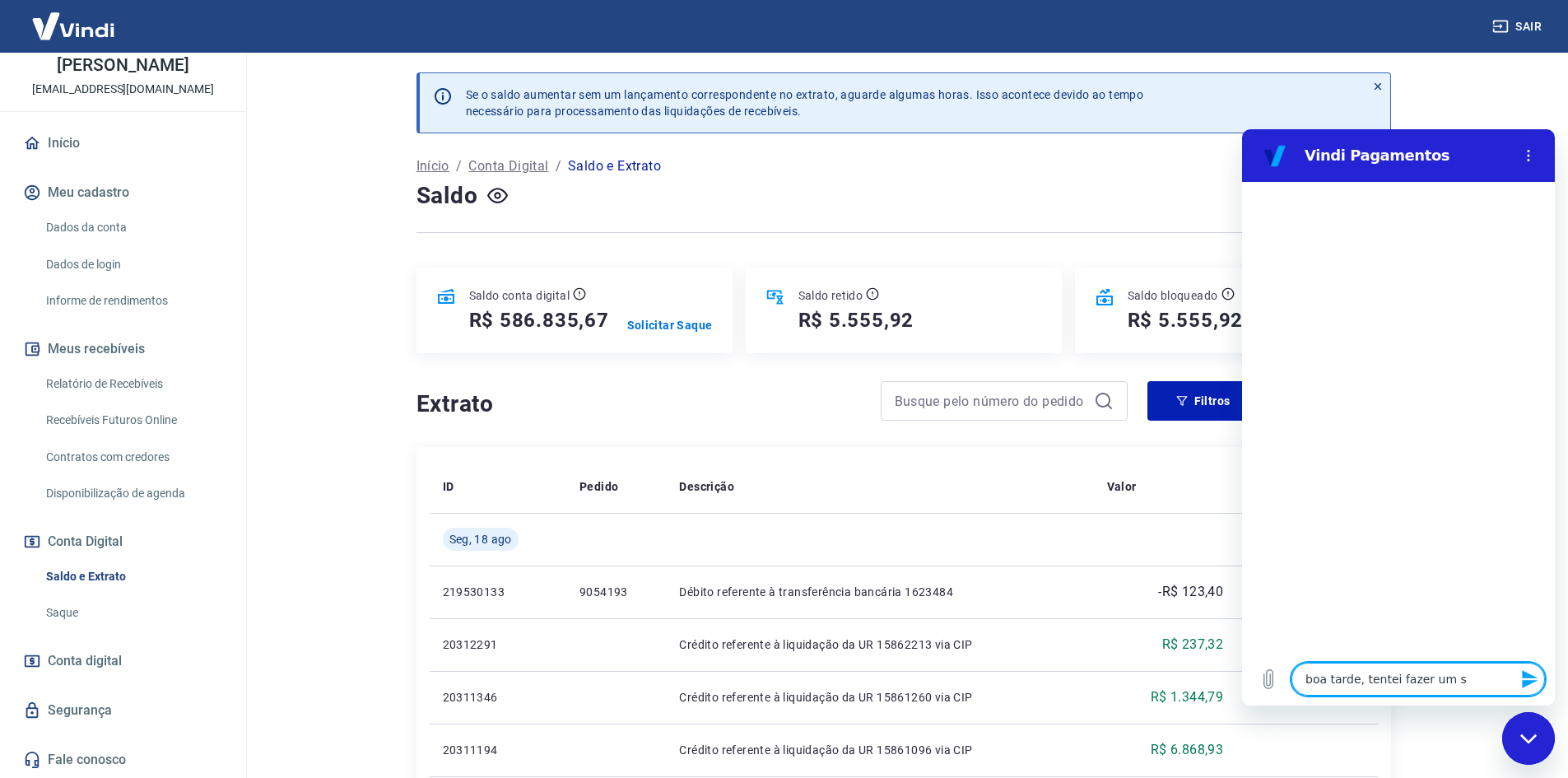
type textarea "boa tarde, tentei fazer um sa"
type textarea "x"
type textarea "boa tarde, tentei fazer um saq"
type textarea "x"
type textarea "boa tarde, tentei fazer um saqu"
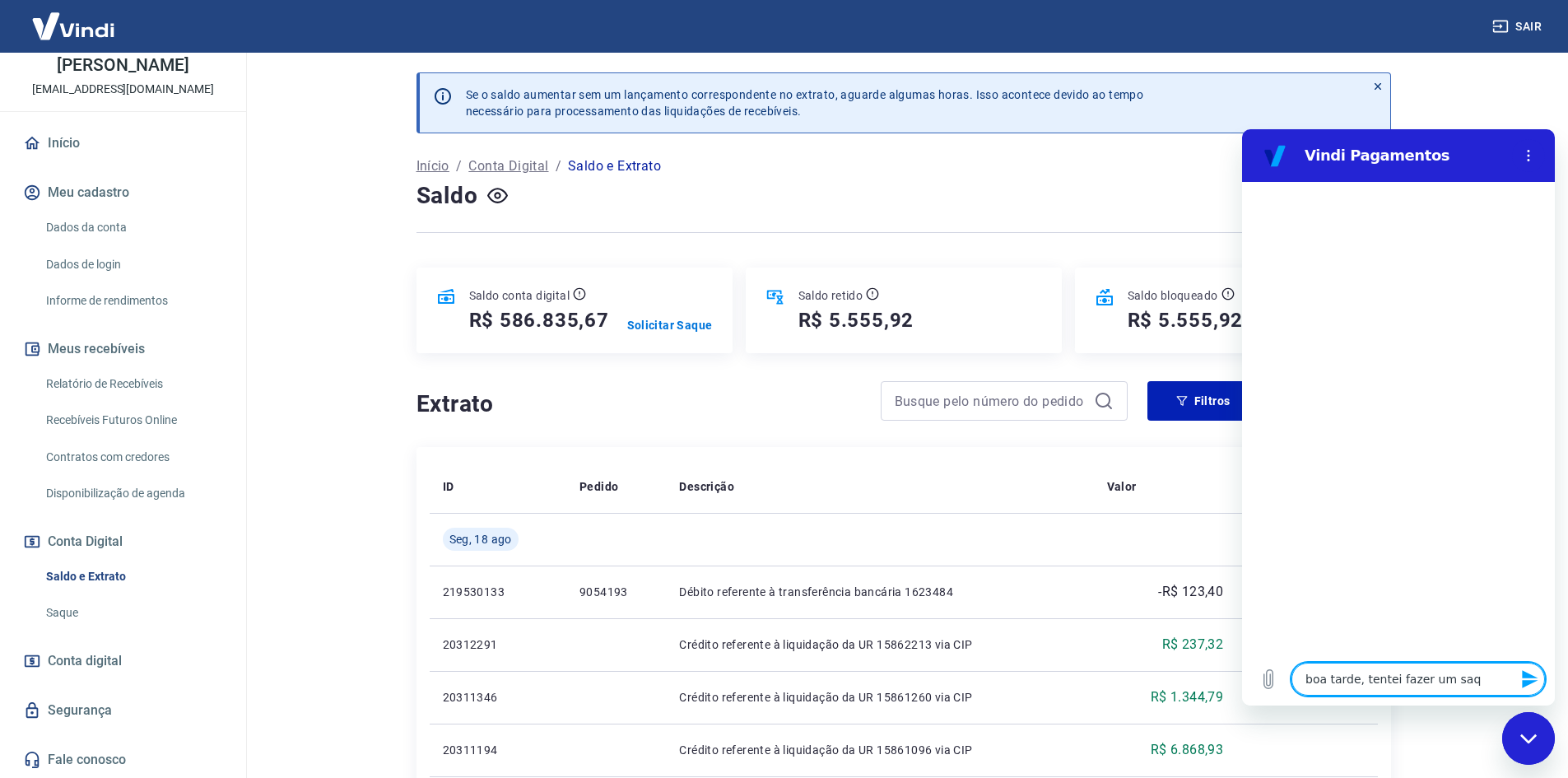
type textarea "x"
type textarea "boa tarde, tentei fazer um saque"
type textarea "x"
type textarea "boa tarde, tentei fazer um saque,"
type textarea "x"
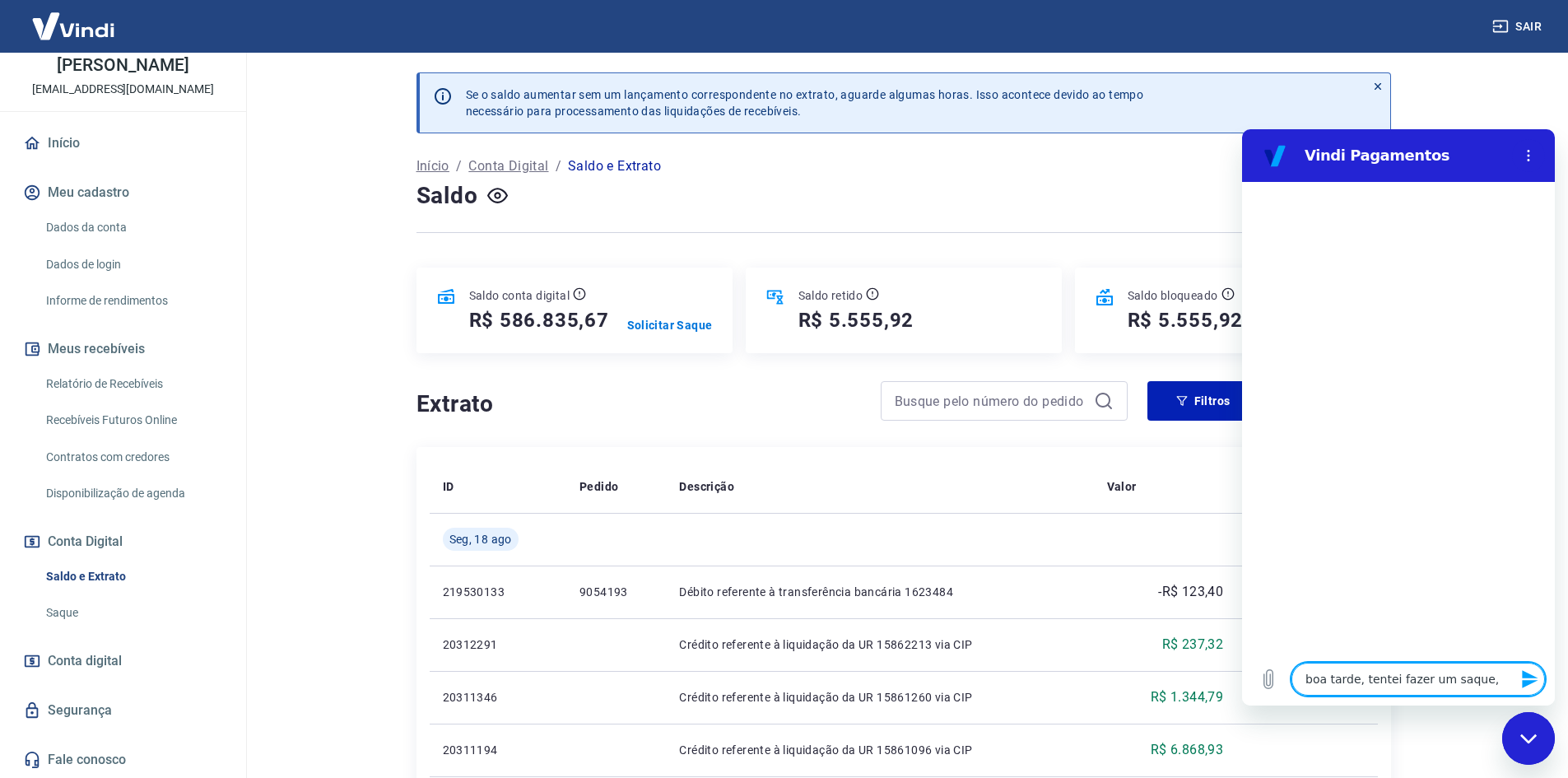
type textarea "boa tarde, tentei fazer um saque,"
type textarea "x"
type textarea "boa tarde, tentei fazer um saque, m"
type textarea "x"
type textarea "boa tarde, tentei fazer um saque, ma"
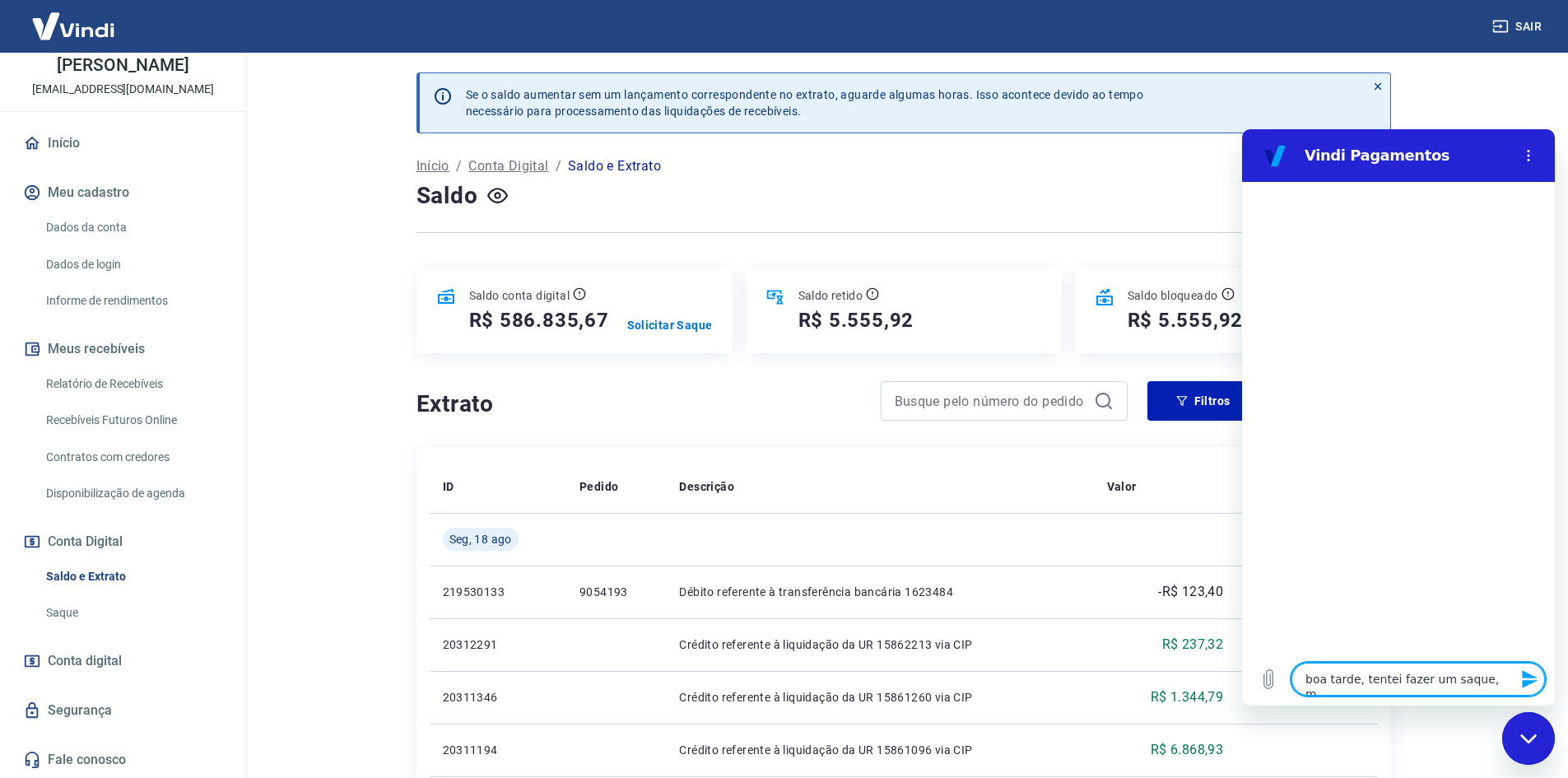
type textarea "x"
type textarea "boa tarde, tentei fazer um saque, mas"
type textarea "x"
type textarea "boa tarde, tentei fazer um saque, mas"
type textarea "x"
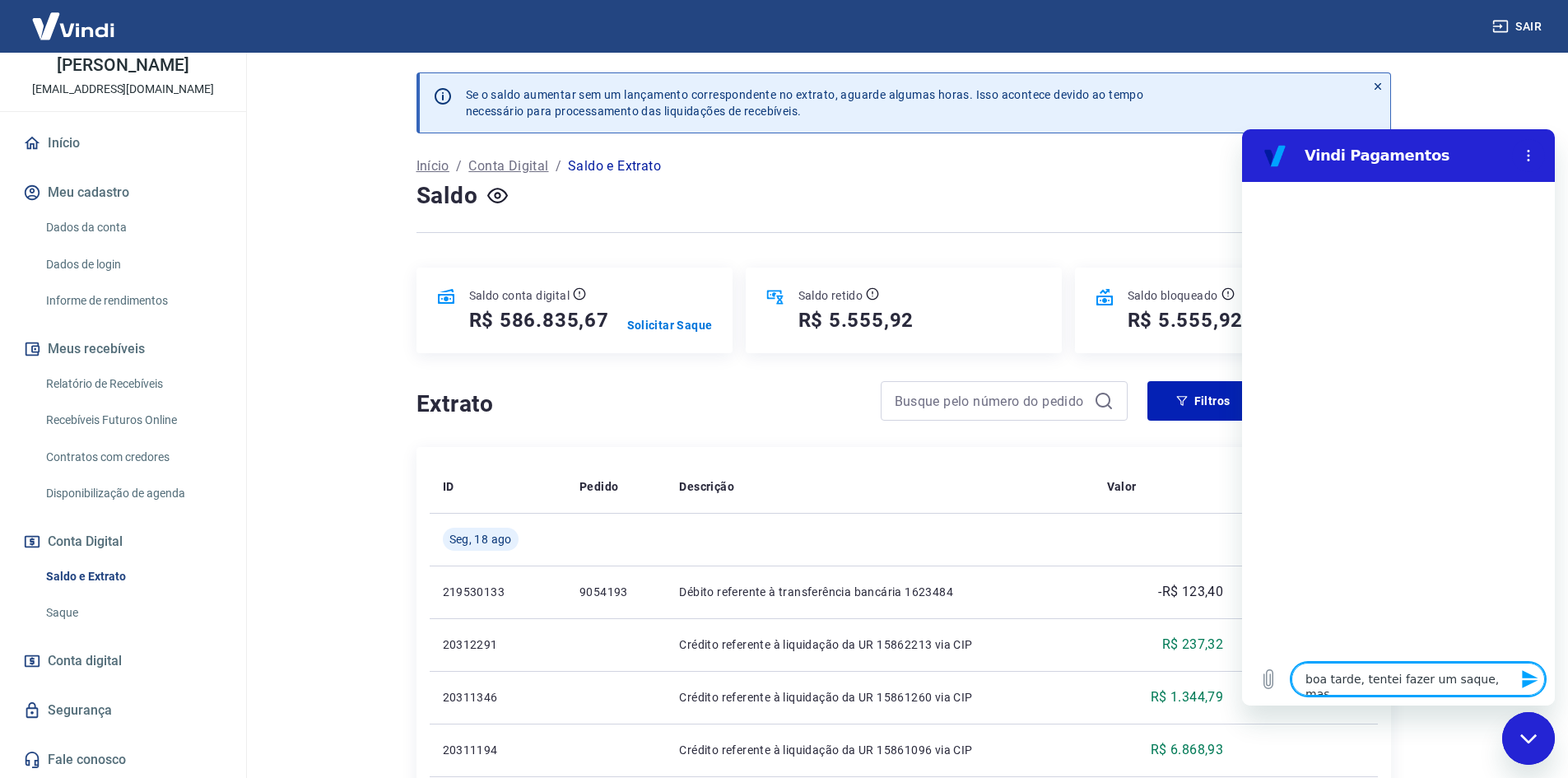
type textarea "boa tarde, tentei fazer um saque, mas d"
type textarea "x"
type textarea "boa tarde, tentei fazer um saque, mas di"
type textarea "x"
type textarea "boa tarde, tentei fazer um saque, mas dis"
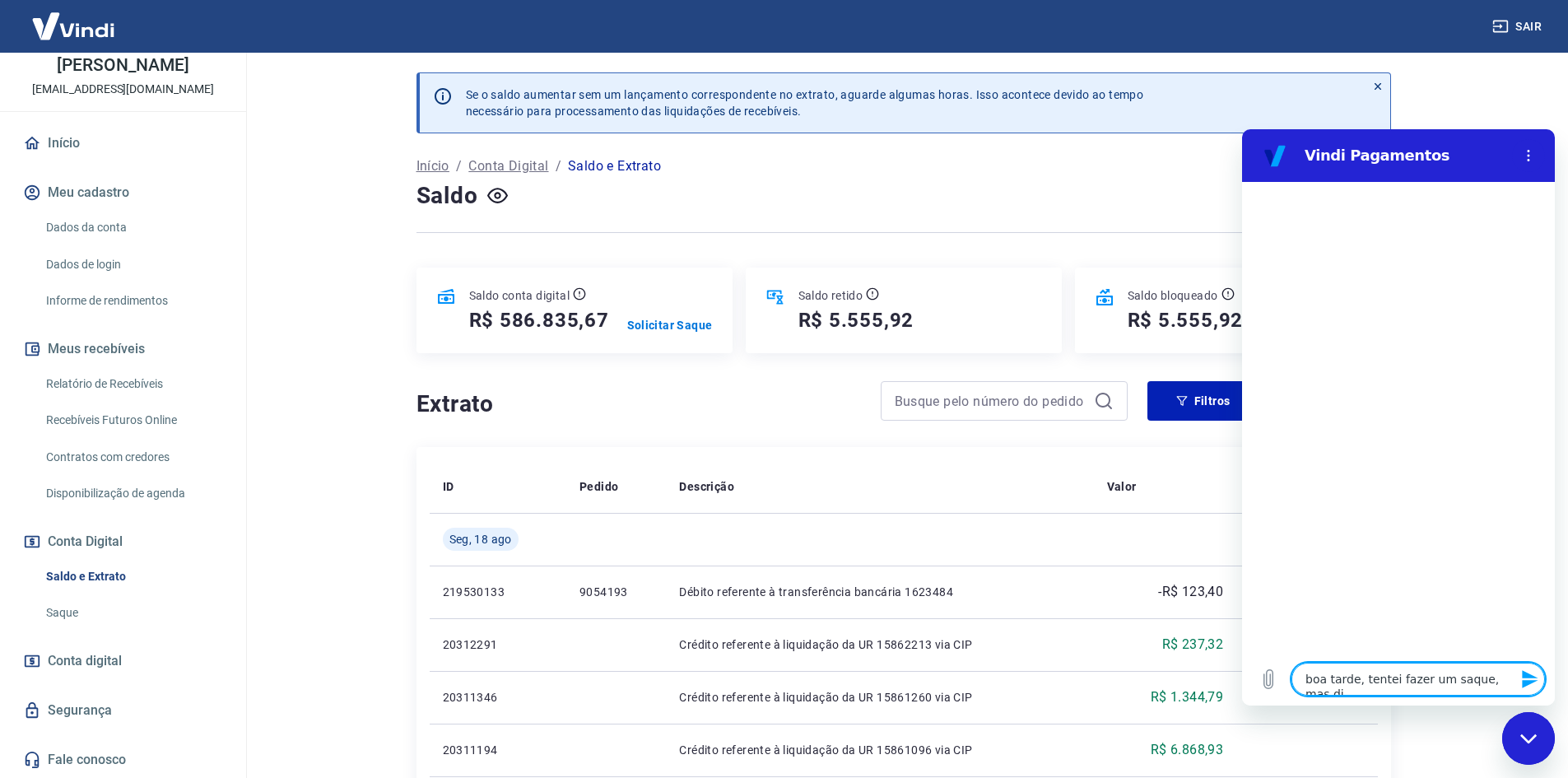
type textarea "x"
type textarea "boa tarde, tentei fazer um saque, mas diss"
type textarea "x"
type textarea "boa tarde, tentei fazer um saque, mas disse"
type textarea "x"
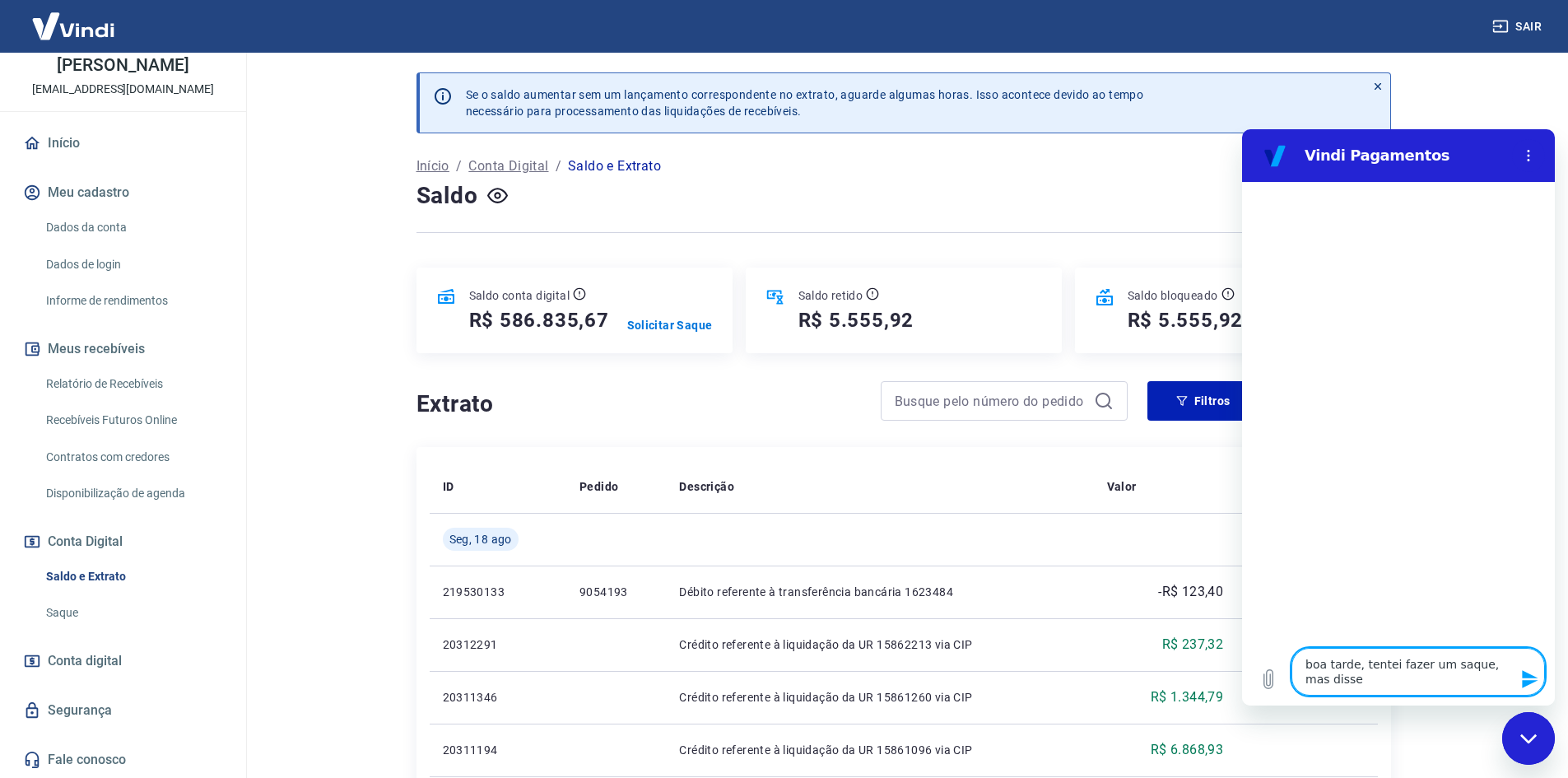
type textarea "boa tarde, tentei fazer um saque, mas"
type textarea "x"
type textarea "boa tarde, tentei fazer um saque, mas a"
type textarea "x"
type textarea "boa tarde, tentei fazer um saque, mas ap"
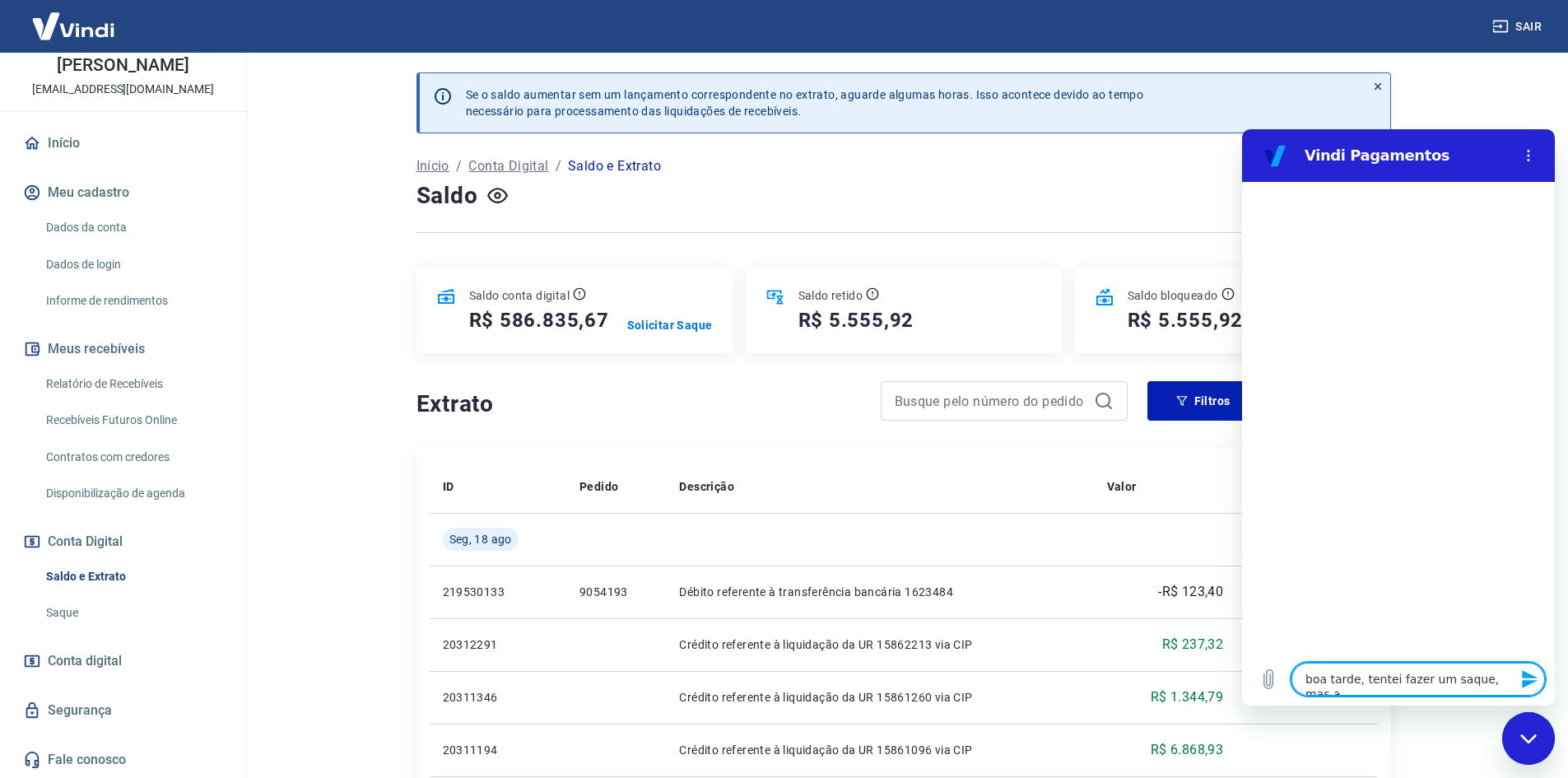
type textarea "x"
type textarea "boa tarde, tentei fazer um saque, mas apa"
type textarea "x"
type textarea "boa tarde, tentei fazer um saque, mas apar"
type textarea "x"
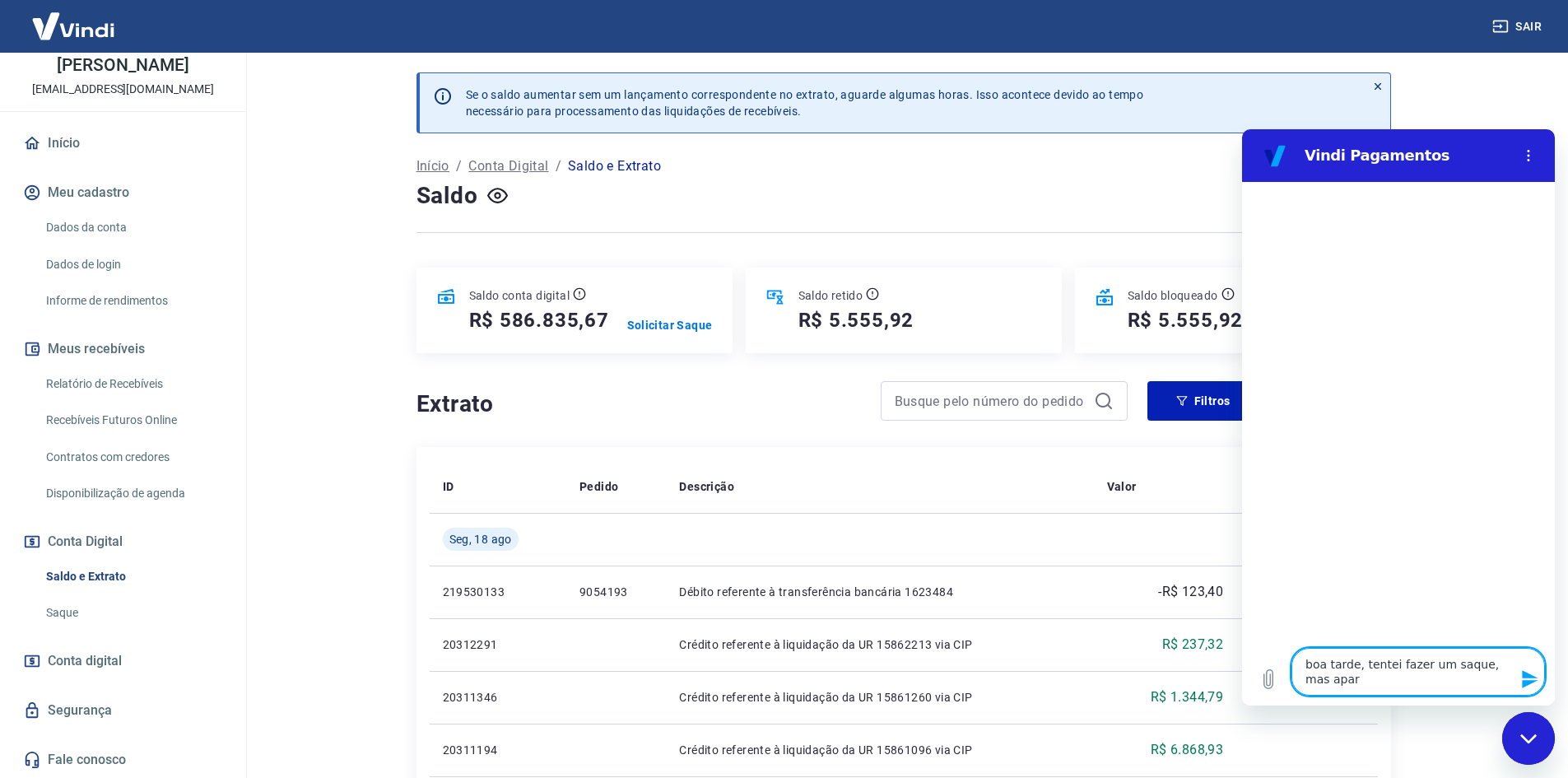
type textarea "boa tarde, tentei fazer um saque, mas aparc"
type textarea "x"
type textarea "boa tarde, tentei fazer um saque, mas aparce"
type textarea "x"
type textarea "boa tarde, tentei fazer um saque, mas aparcee"
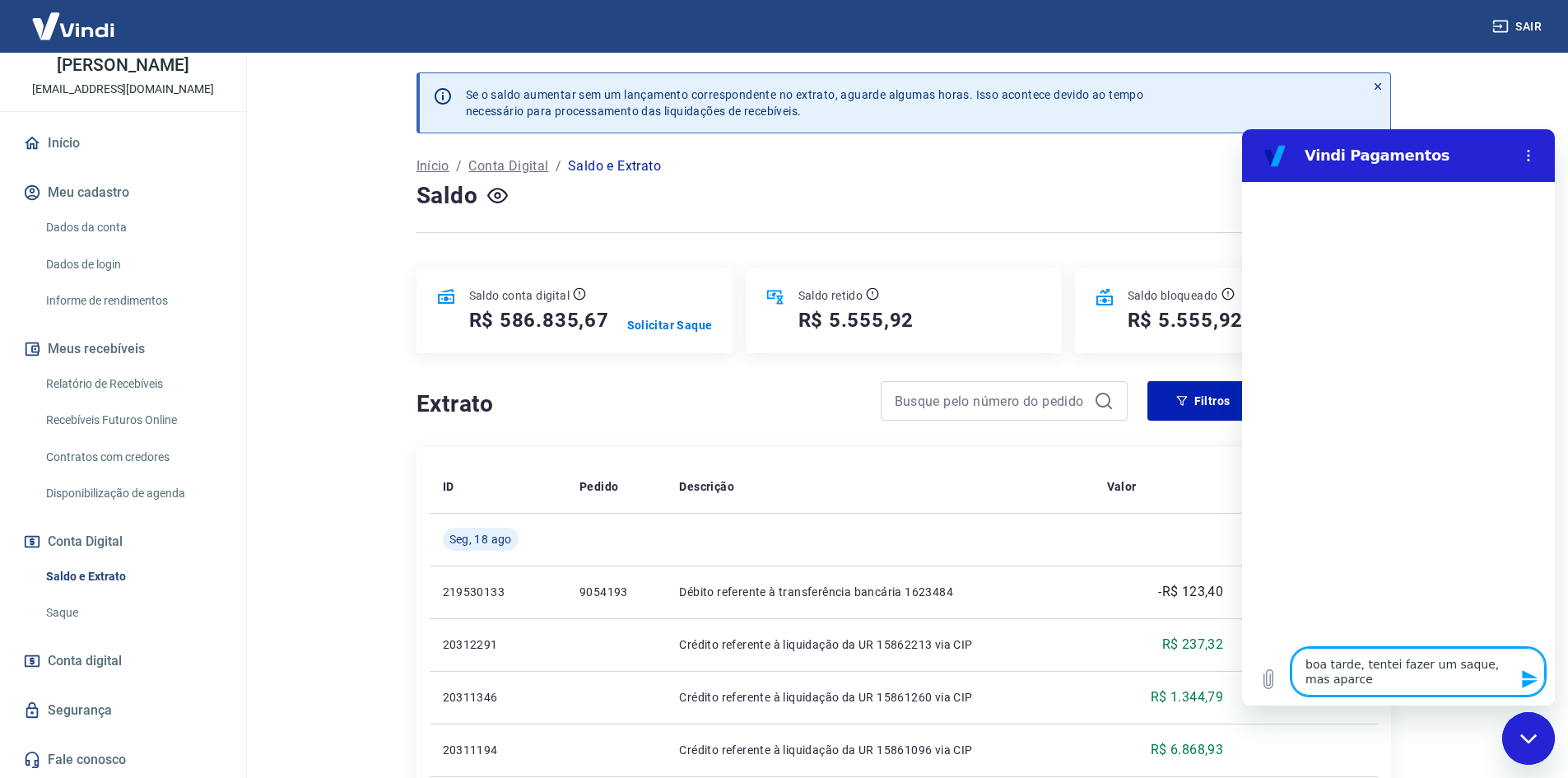
type textarea "x"
type textarea "boa tarde, tentei fazer um saque, mas aparceeu"
type textarea "x"
type textarea "boa tarde, tentei fazer um saque, mas aparceeu"
type textarea "x"
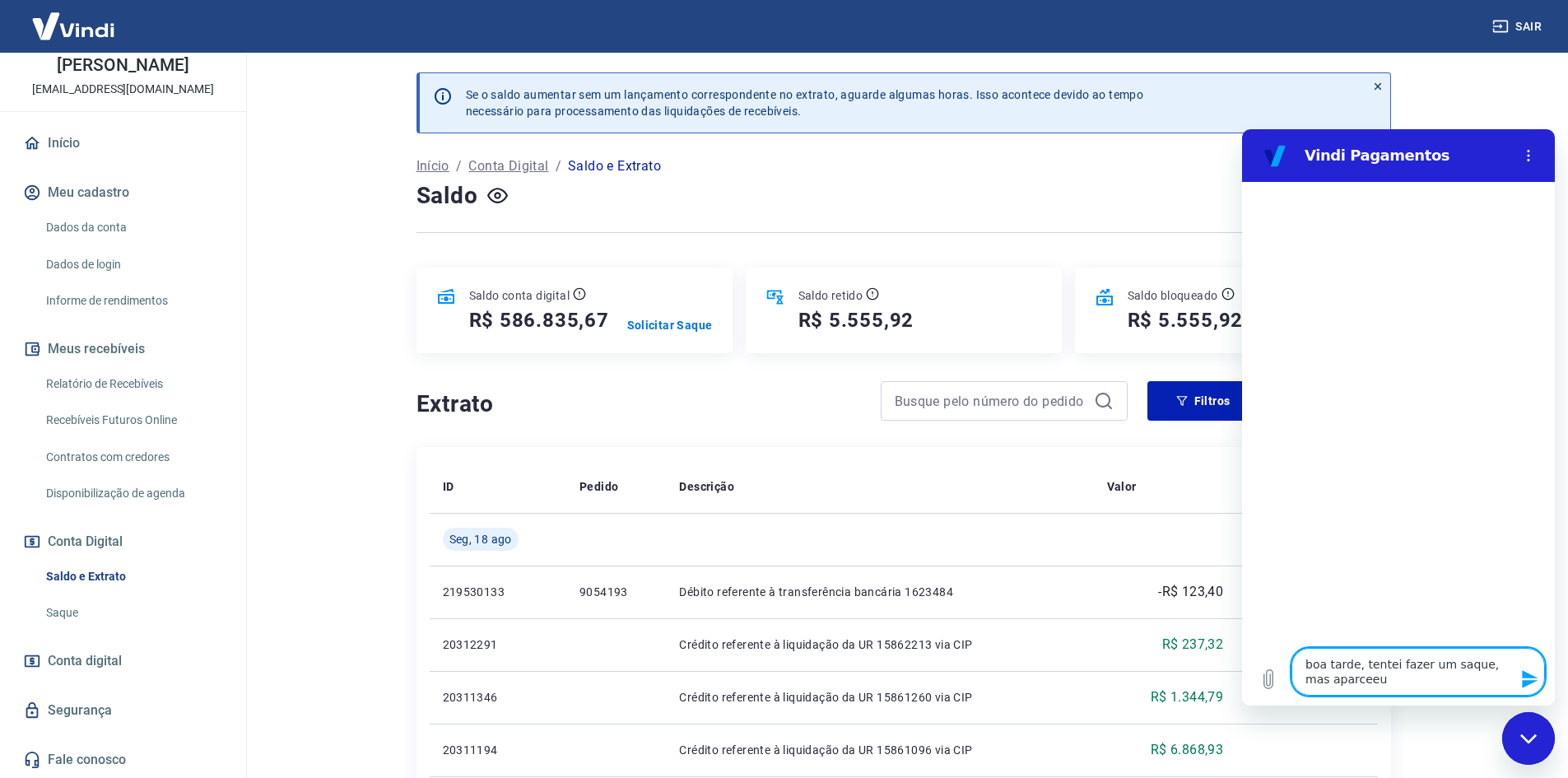
type textarea "boa tarde, tentei fazer um saque, mas aparceeu"
type textarea "x"
type textarea "boa tarde, tentei fazer um saque, mas aparcee"
type textarea "x"
type textarea "boa tarde, tentei fazer um saque, mas aparce"
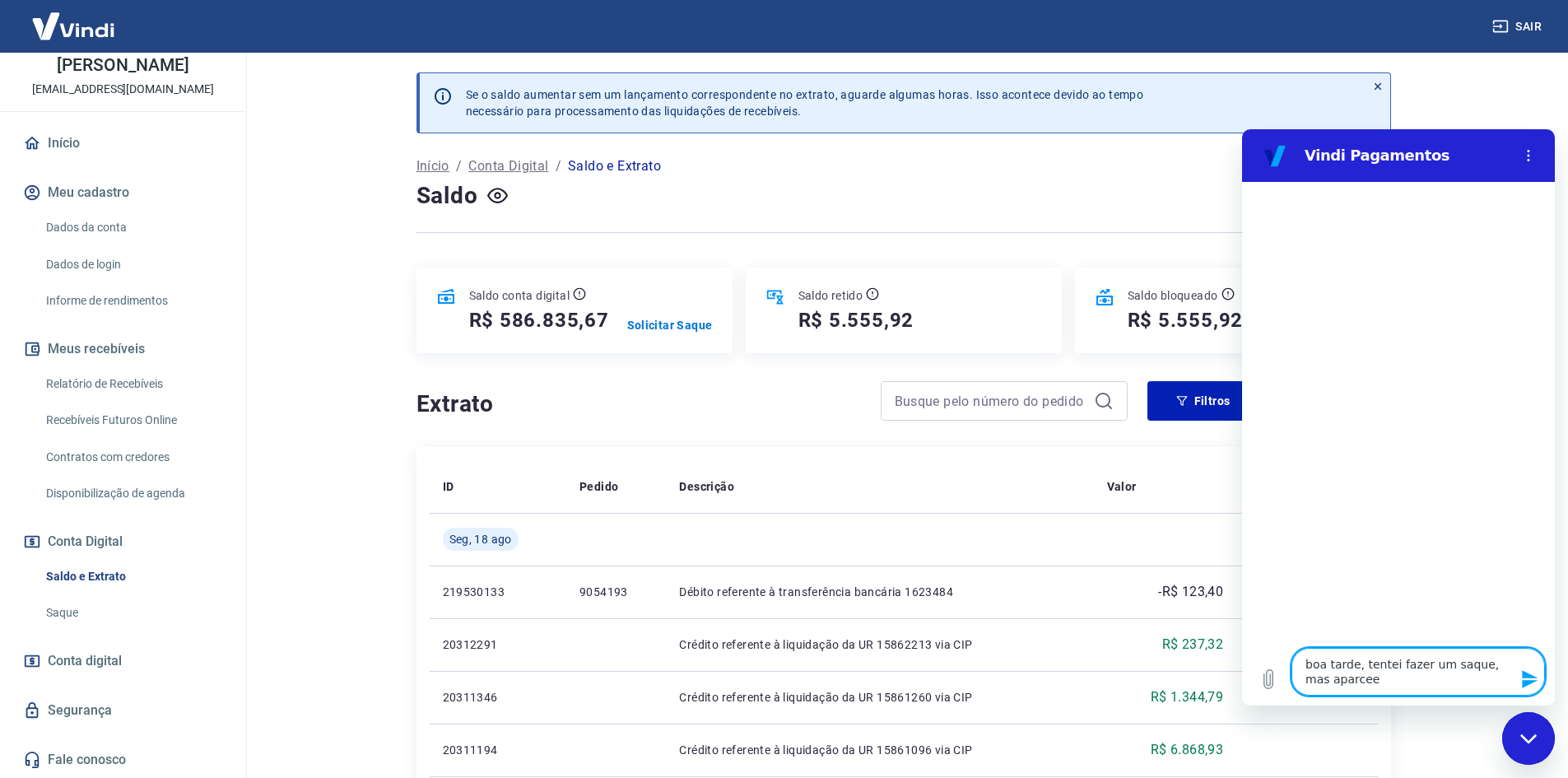
type textarea "x"
type textarea "boa tarde, tentei fazer um saque, mas aparc"
type textarea "x"
type textarea "boa tarde, tentei fazer um saque, mas apar"
type textarea "x"
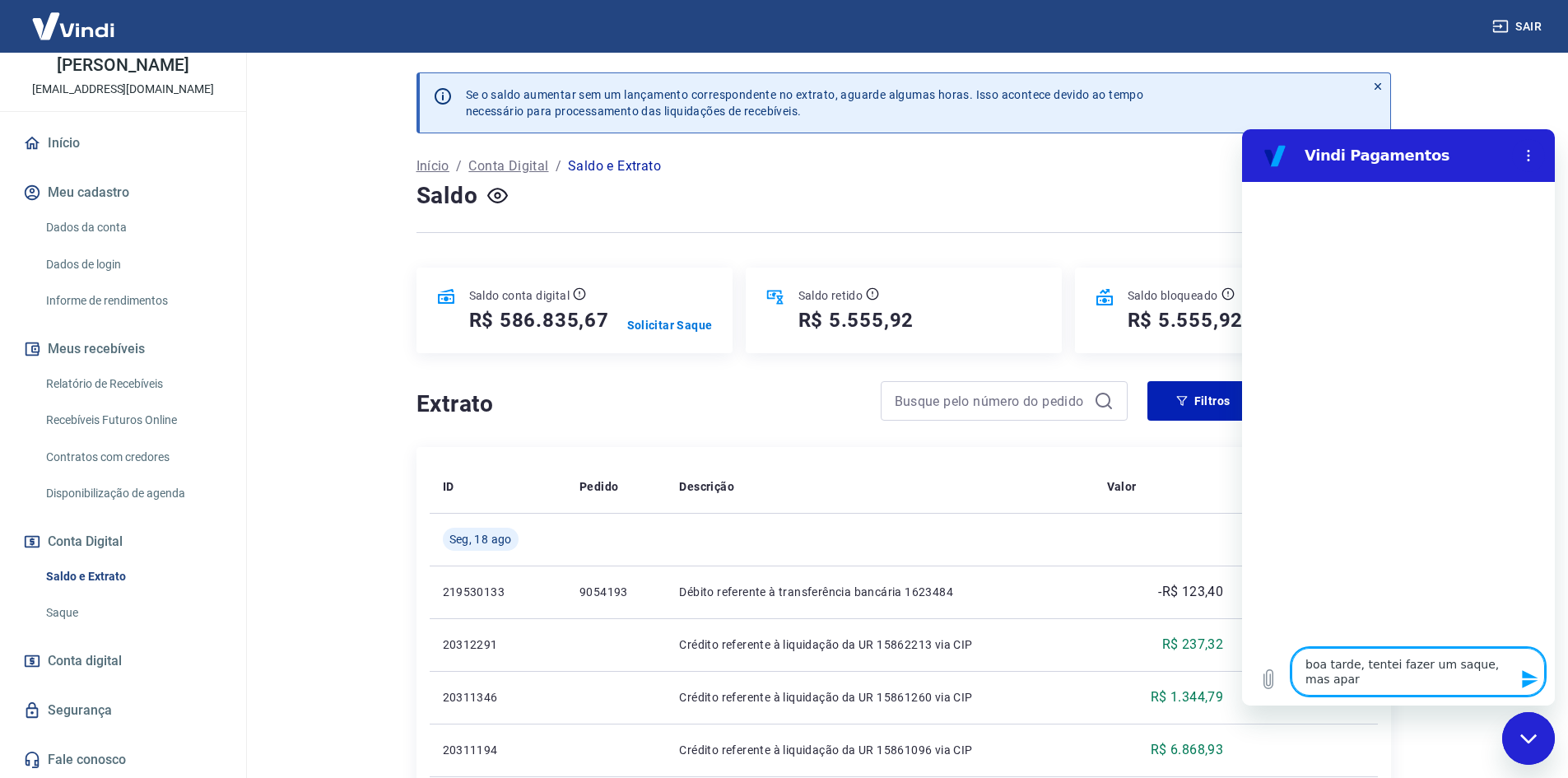
type textarea "boa tarde, tentei fazer um saque, mas apare"
type textarea "x"
type textarea "boa tarde, tentei fazer um saque, mas aparec"
type textarea "x"
type textarea "boa tarde, tentei fazer um saque, mas aparece"
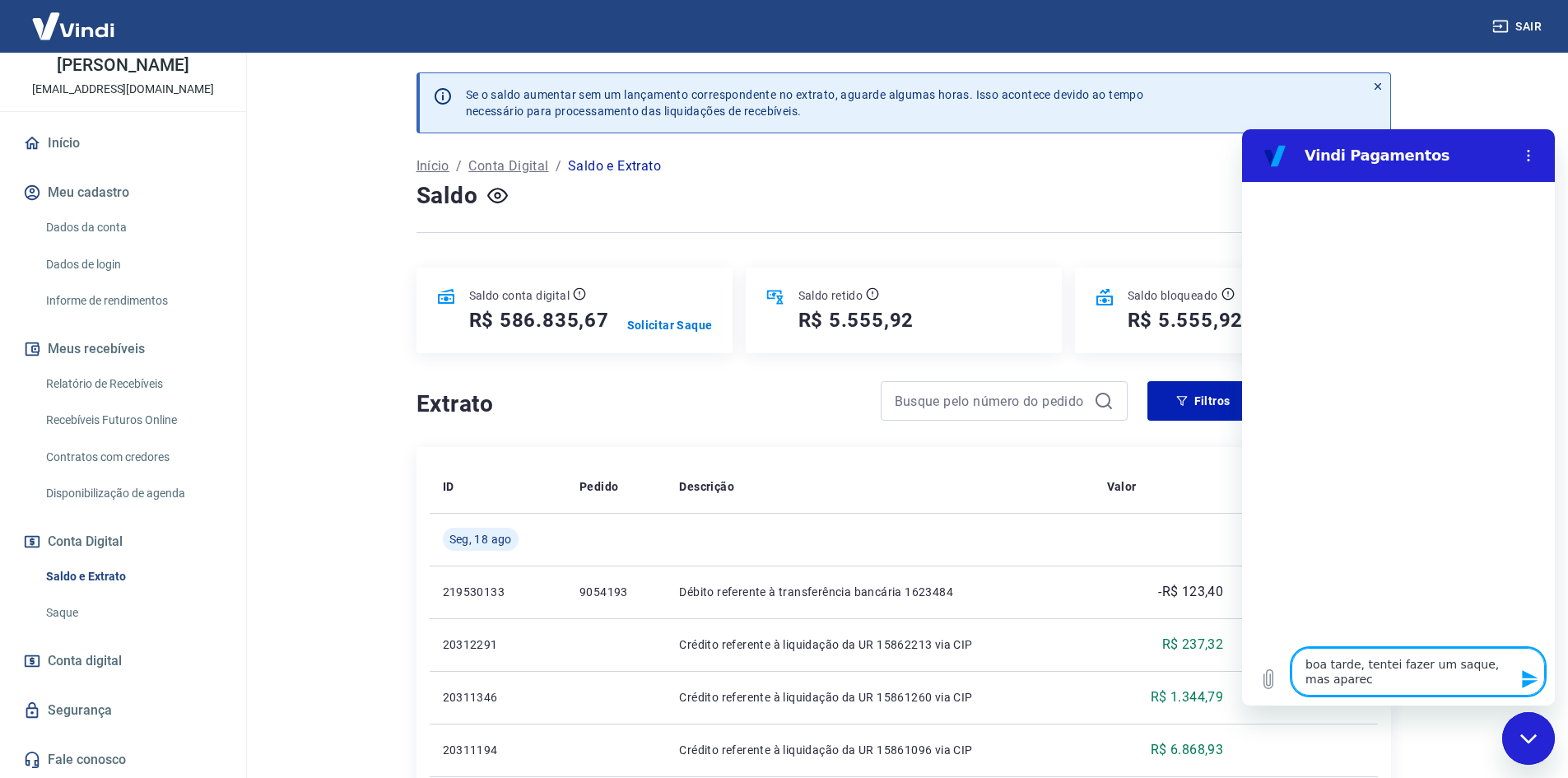
type textarea "x"
type textarea "boa tarde, tentei fazer um saque, mas aparecee"
type textarea "x"
type textarea "boa tarde, tentei fazer um saque, mas apareceeu"
type textarea "x"
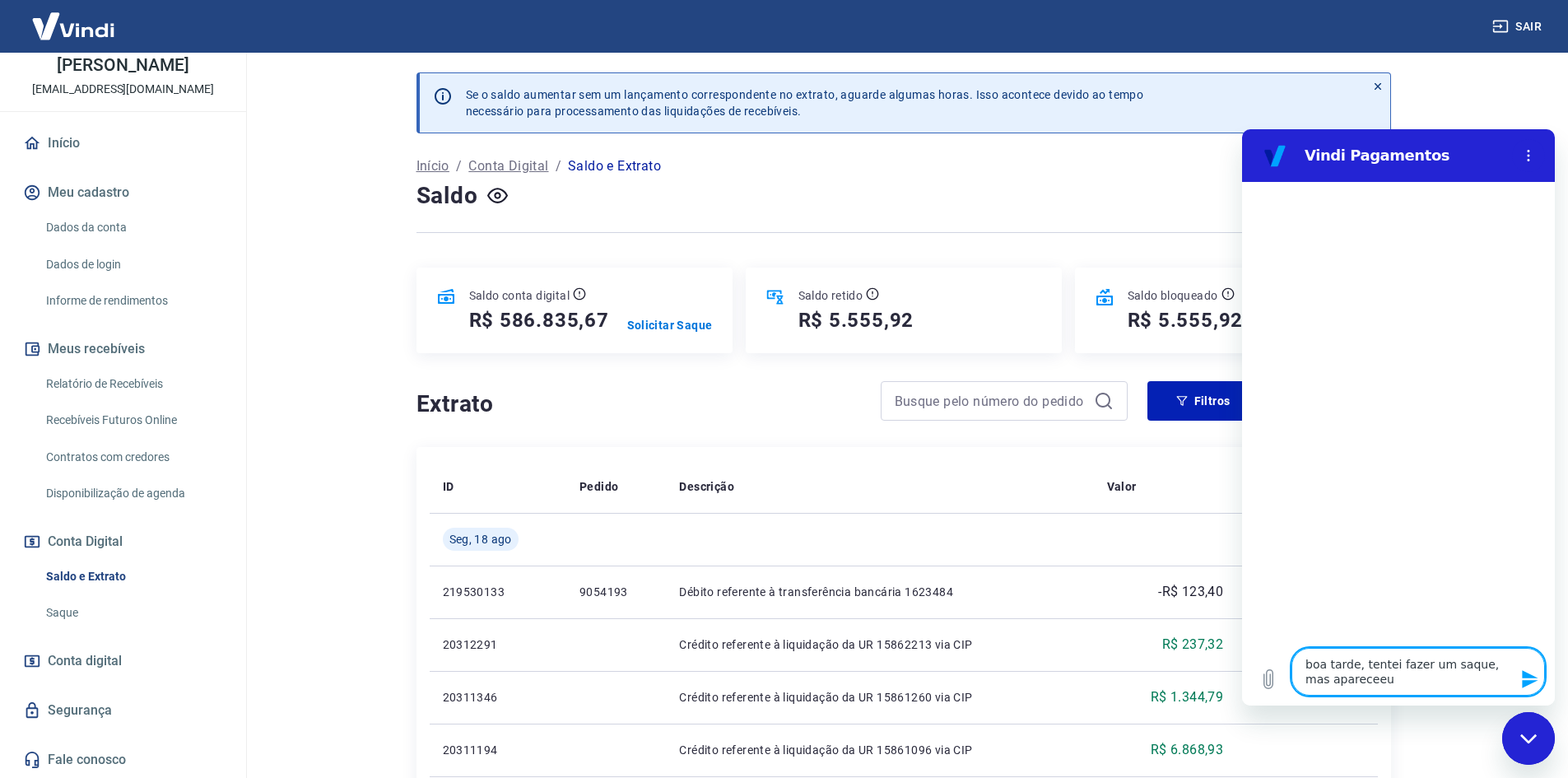
type textarea "boa tarde, tentei fazer um saque, mas aparecee"
type textarea "x"
type textarea "boa tarde, tentei fazer um saque, mas aparece"
type textarea "x"
type textarea "boa tarde, tentei fazer um saque, mas apareceu"
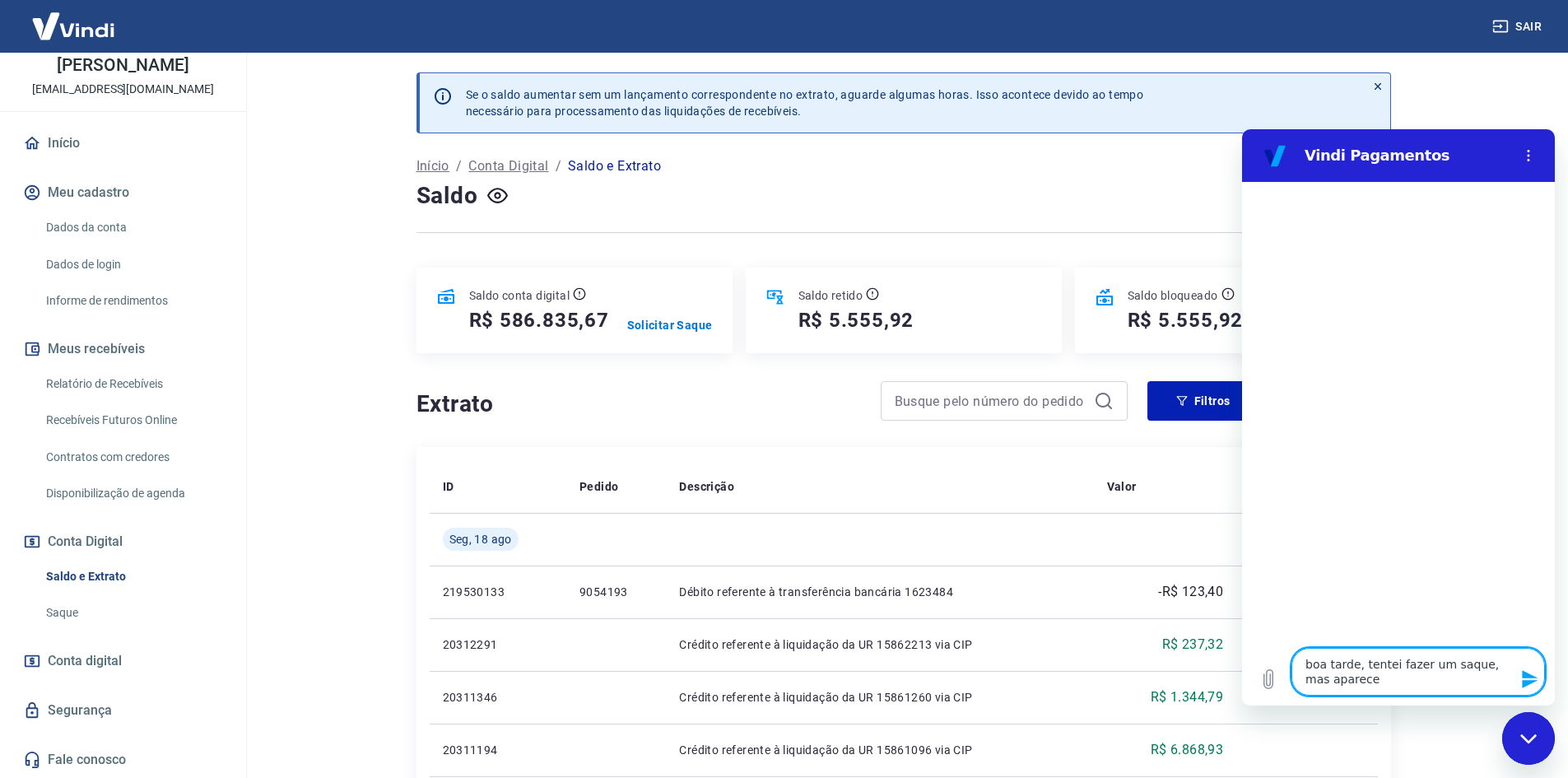
type textarea "x"
type textarea "boa tarde, tentei fazer um saque, mas apareceu"
type textarea "x"
type textarea "boa tarde, tentei fazer um saque, mas apareceu m"
type textarea "x"
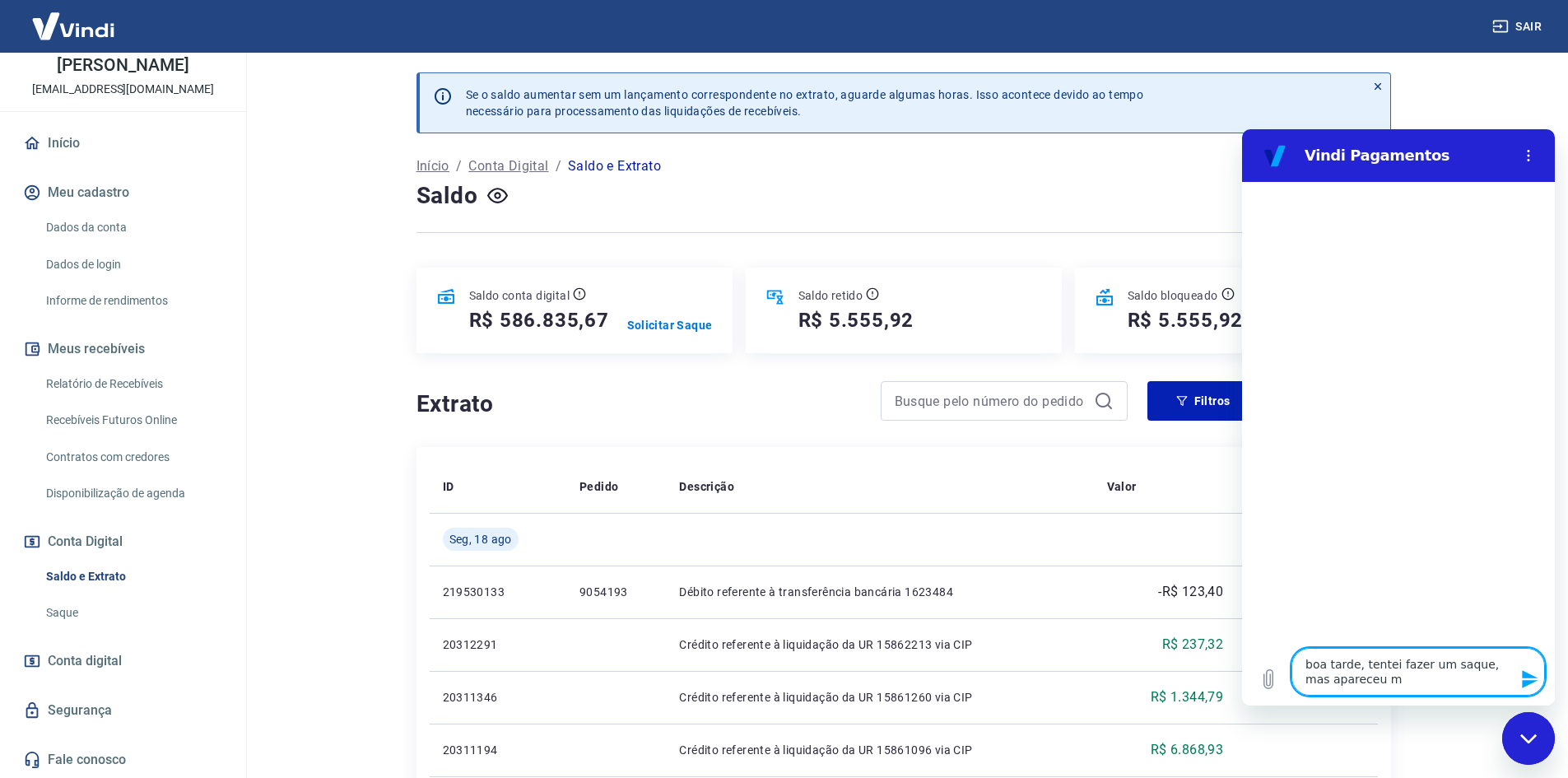
type textarea "boa tarde, tentei fazer um saque, mas apareceu me"
type textarea "x"
type textarea "boa tarde, tentei fazer um saque, mas apareceu men"
type textarea "x"
type textarea "boa tarde, tentei fazer um saque, mas apareceu mens"
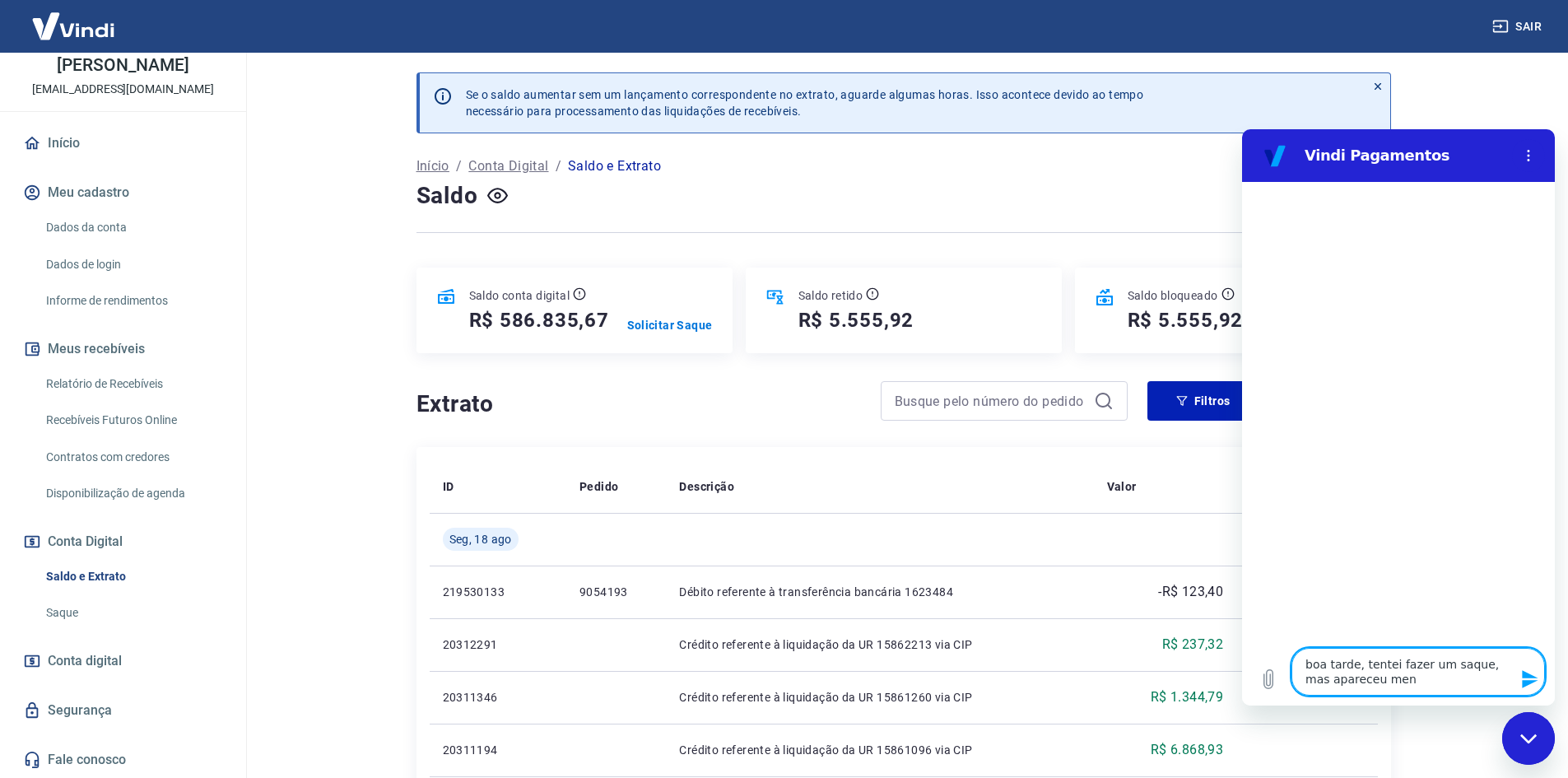
type textarea "x"
type textarea "boa tarde, tentei fazer um saque, mas apareceu mensa"
type textarea "x"
type textarea "boa tarde, tentei fazer um saque, mas apareceu mensag"
type textarea "x"
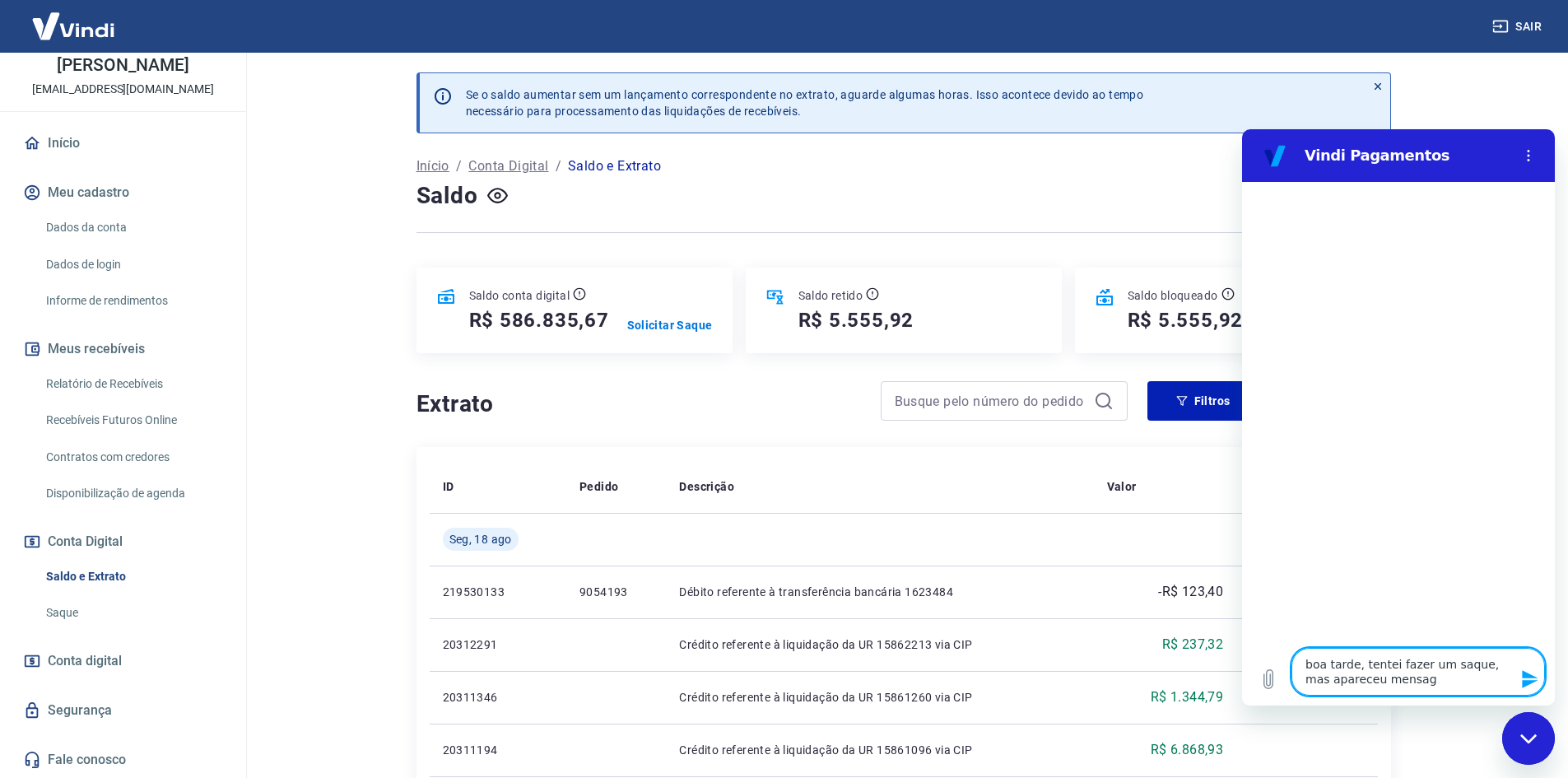
type textarea "boa tarde, tentei fazer um saque, mas apareceu mensage"
type textarea "x"
type textarea "boa tarde, tentei fazer um saque, mas apareceu mensagem"
type textarea "x"
type textarea "boa tarde, tentei fazer um saque, mas apareceu mensagem"
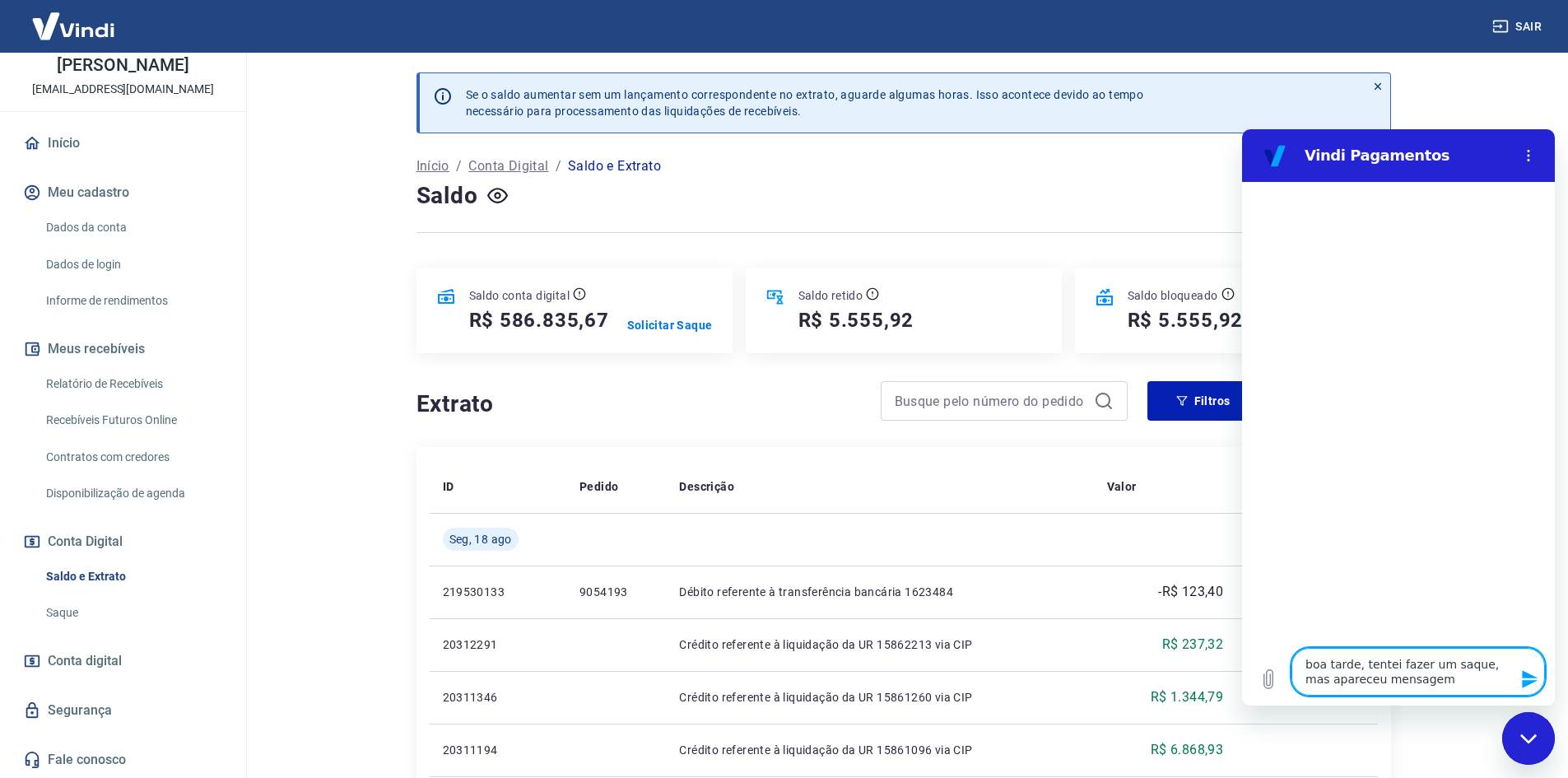
type textarea "x"
type textarea "boa tarde, tentei fazer um saque, mas apareceu mensagem d"
type textarea "x"
type textarea "boa tarde, tentei fazer um saque, mas apareceu mensagem de"
type textarea "x"
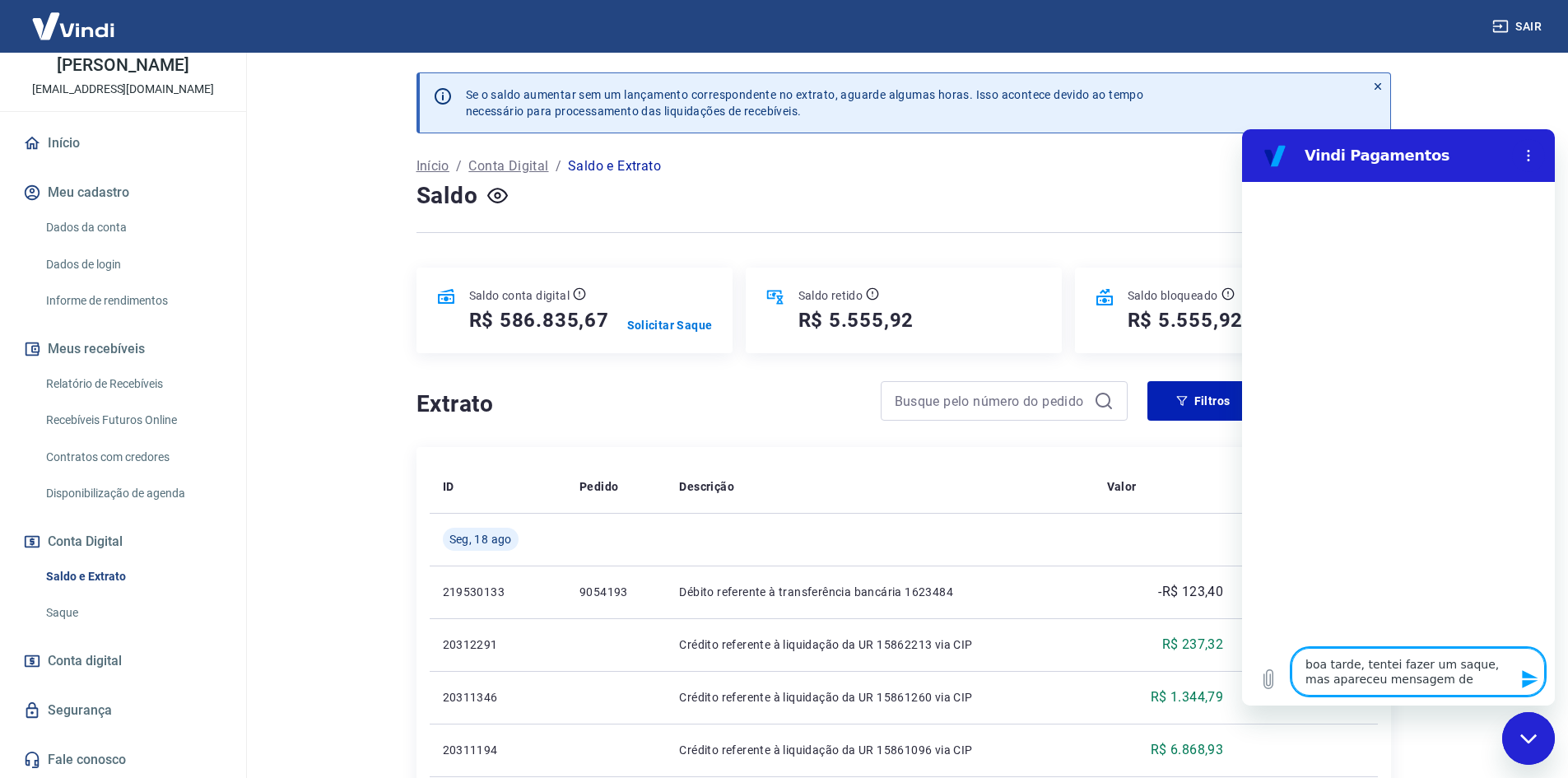
type textarea "boa tarde, tentei fazer um saque, mas apareceu mensagem de"
type textarea "x"
type textarea "boa tarde, tentei fazer um saque, mas apareceu mensagem de l"
type textarea "x"
type textarea "boa tarde, tentei fazer um saque, mas apareceu mensagem de li"
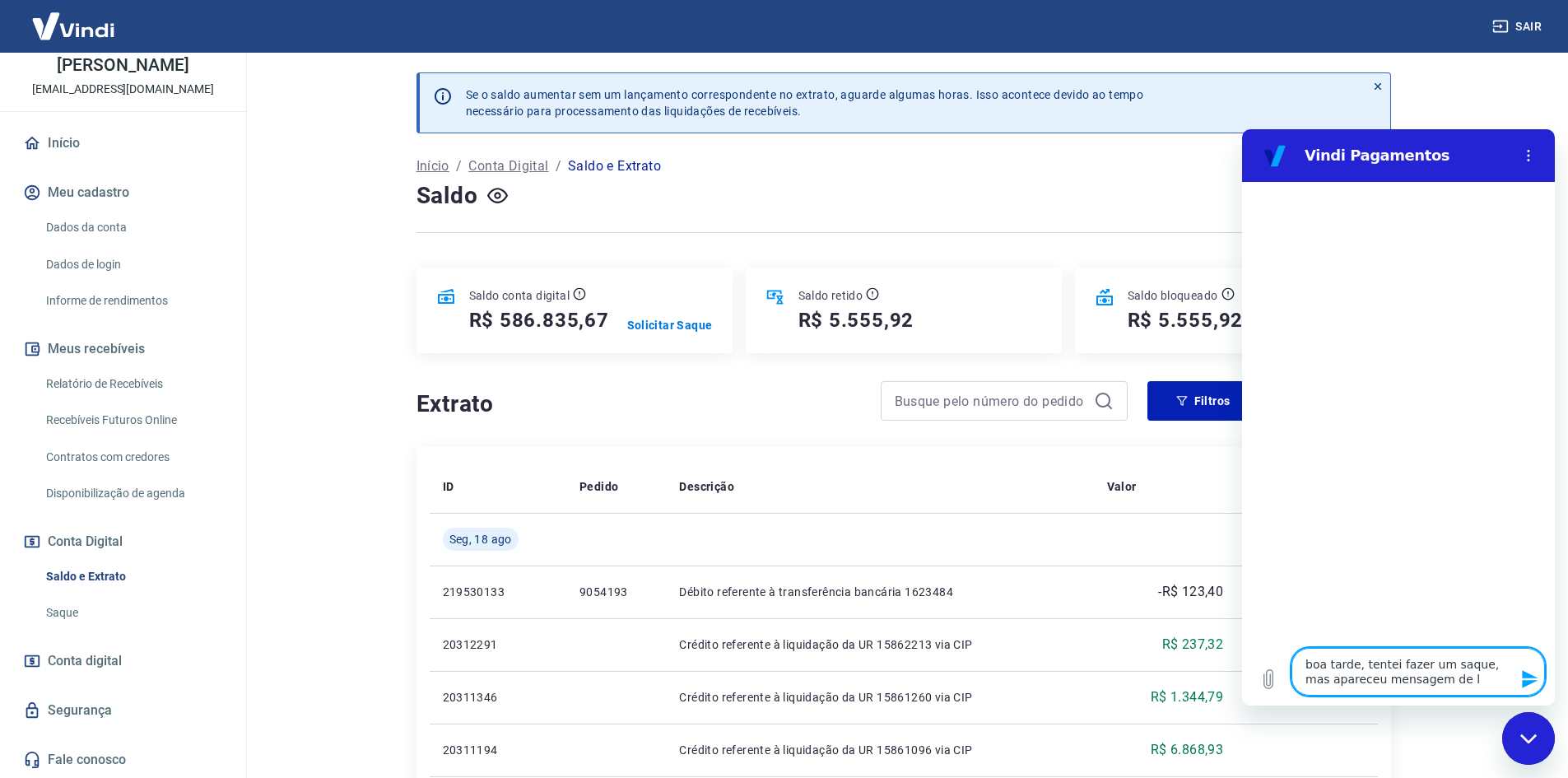
type textarea "x"
type textarea "boa tarde, tentei fazer um saque, mas apareceu mensagem de lim"
type textarea "x"
type textarea "boa tarde, tentei fazer um saque, mas apareceu mensagem de limi"
type textarea "x"
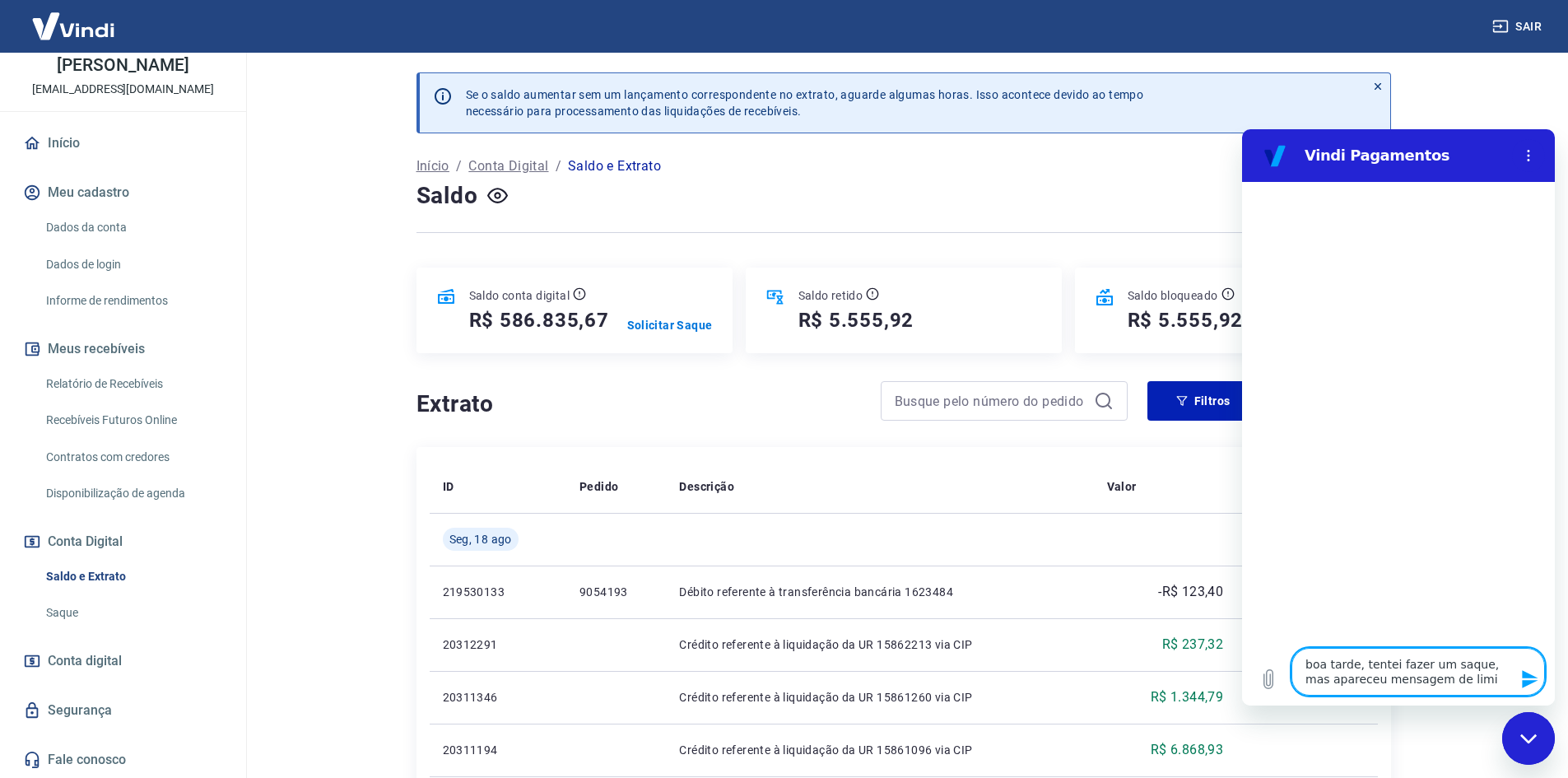
type textarea "boa tarde, tentei fazer um saque, mas apareceu mensagem de limit"
type textarea "x"
type textarea "boa tarde, tentei fazer um saque, mas apareceu mensagem de limite"
type textarea "x"
type textarea "boa tarde, tentei fazer um saque, mas apareceu mensagem de limite"
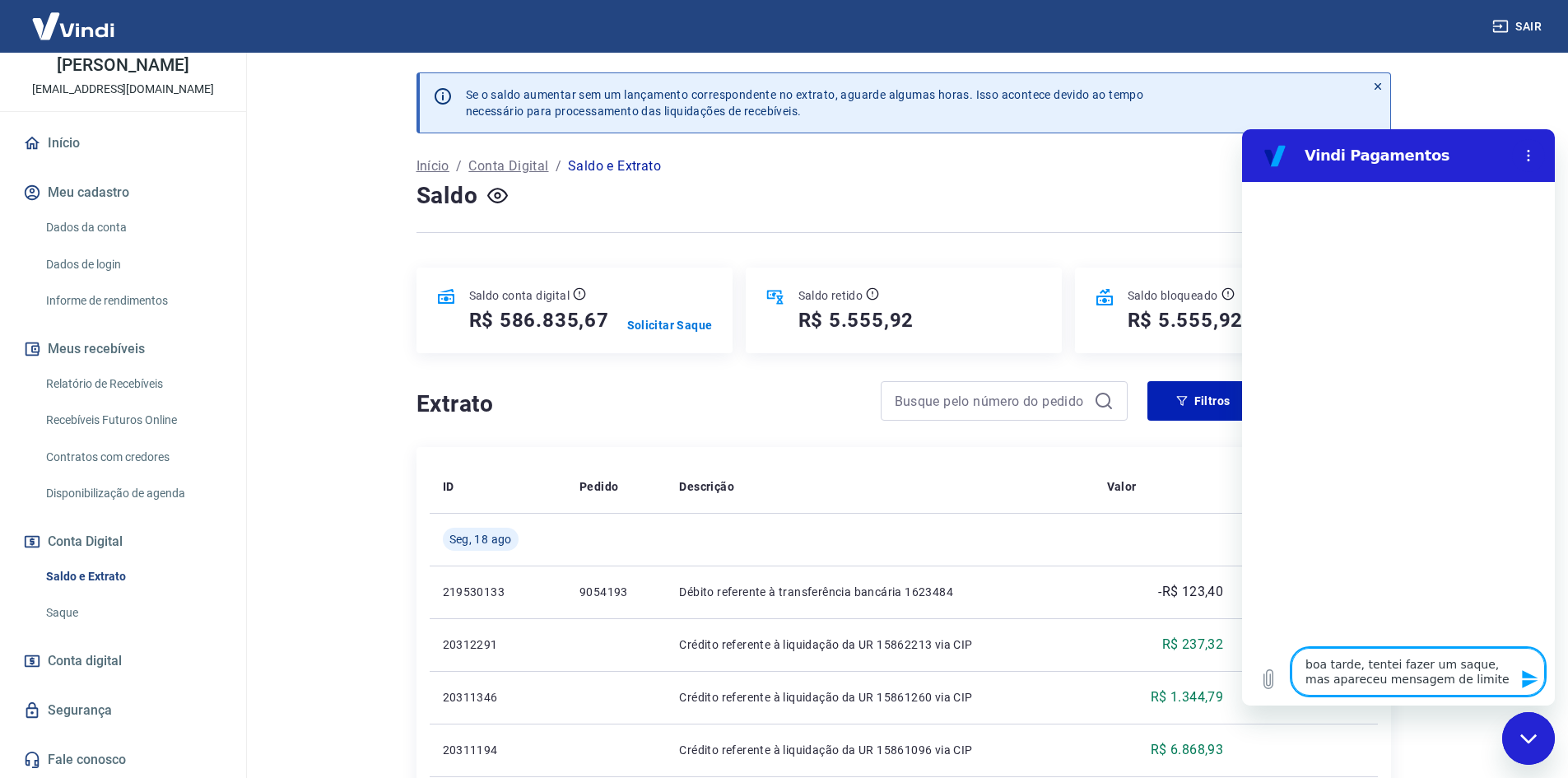
type textarea "x"
type textarea "boa tarde, tentei fazer um saque, mas apareceu mensagem de limite e"
type textarea "x"
type textarea "boa tarde, tentei fazer um saque, mas apareceu mensagem de limite ex"
type textarea "x"
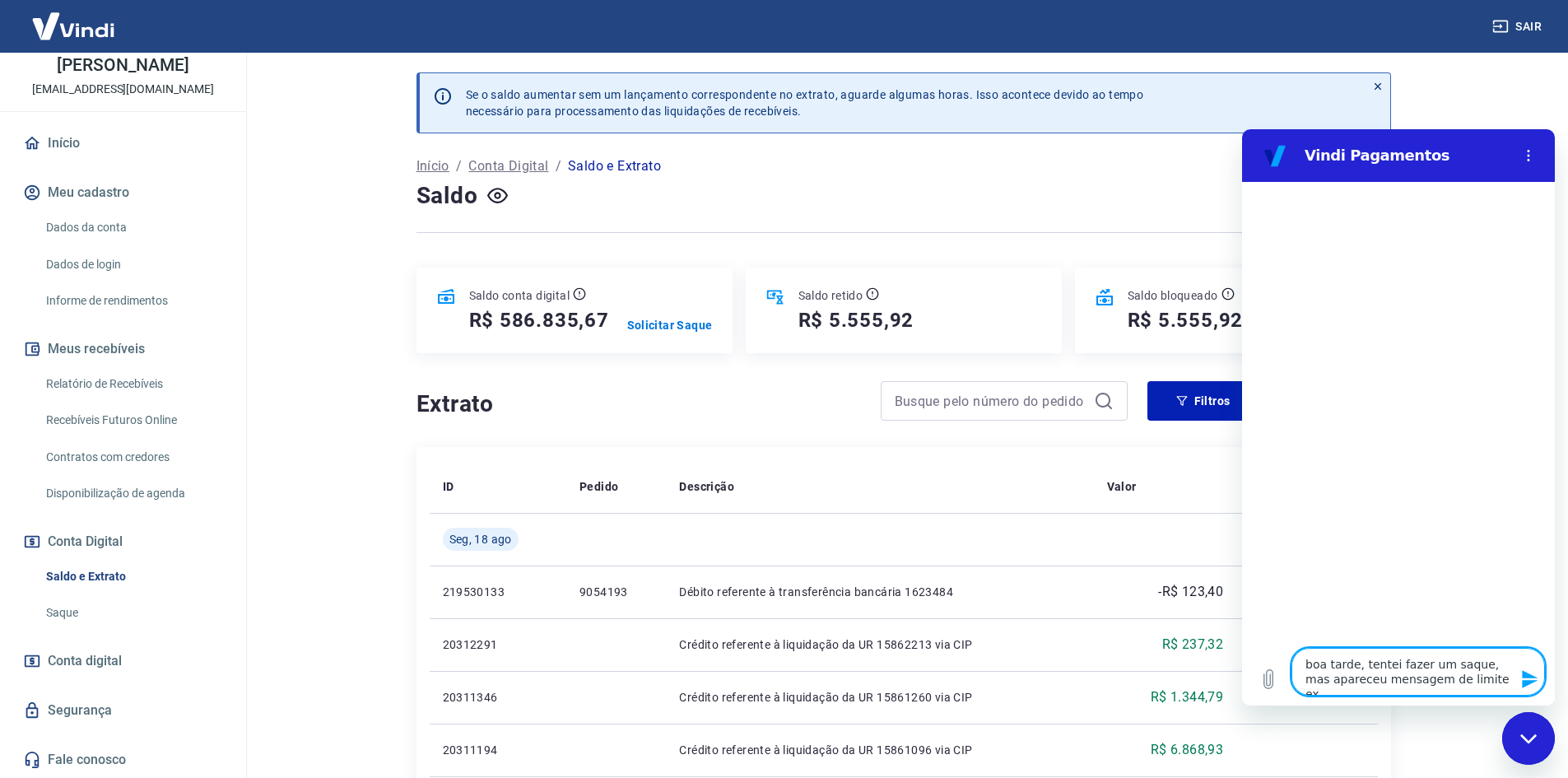
type textarea "boa tarde, tentei fazer um saque, mas apareceu mensagem de limite exc"
type textarea "x"
type textarea "boa tarde, tentei fazer um saque, mas apareceu mensagem de limite exce"
type textarea "x"
type textarea "boa tarde, tentei fazer um saque, mas apareceu mensagem de limite exced"
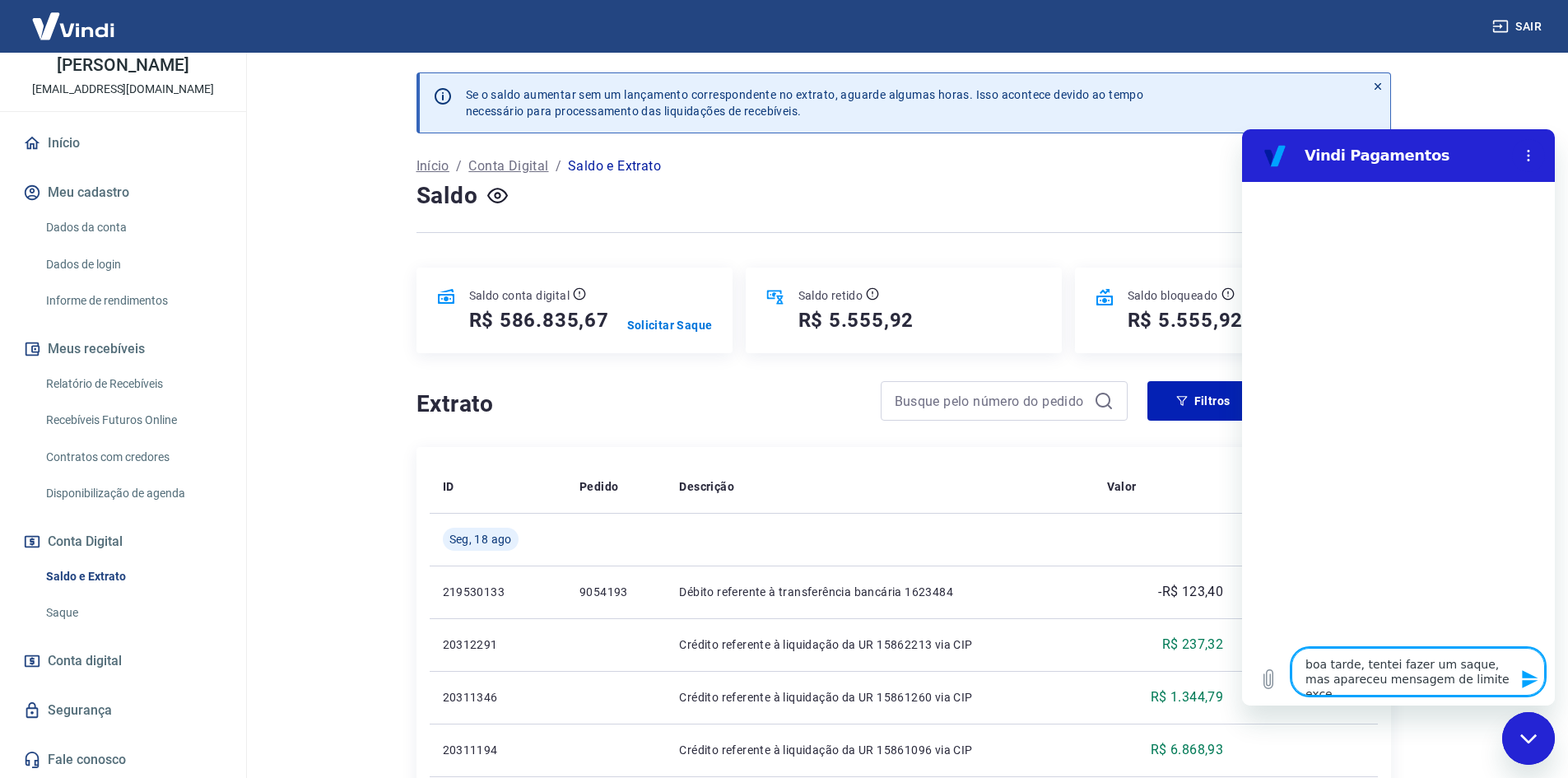
type textarea "x"
type textarea "boa tarde, tentei fazer um saque, mas apareceu mensagem de limite excedi"
type textarea "x"
type textarea "boa tarde, tentei fazer um saque, mas apareceu mensagem de limite excedis"
type textarea "x"
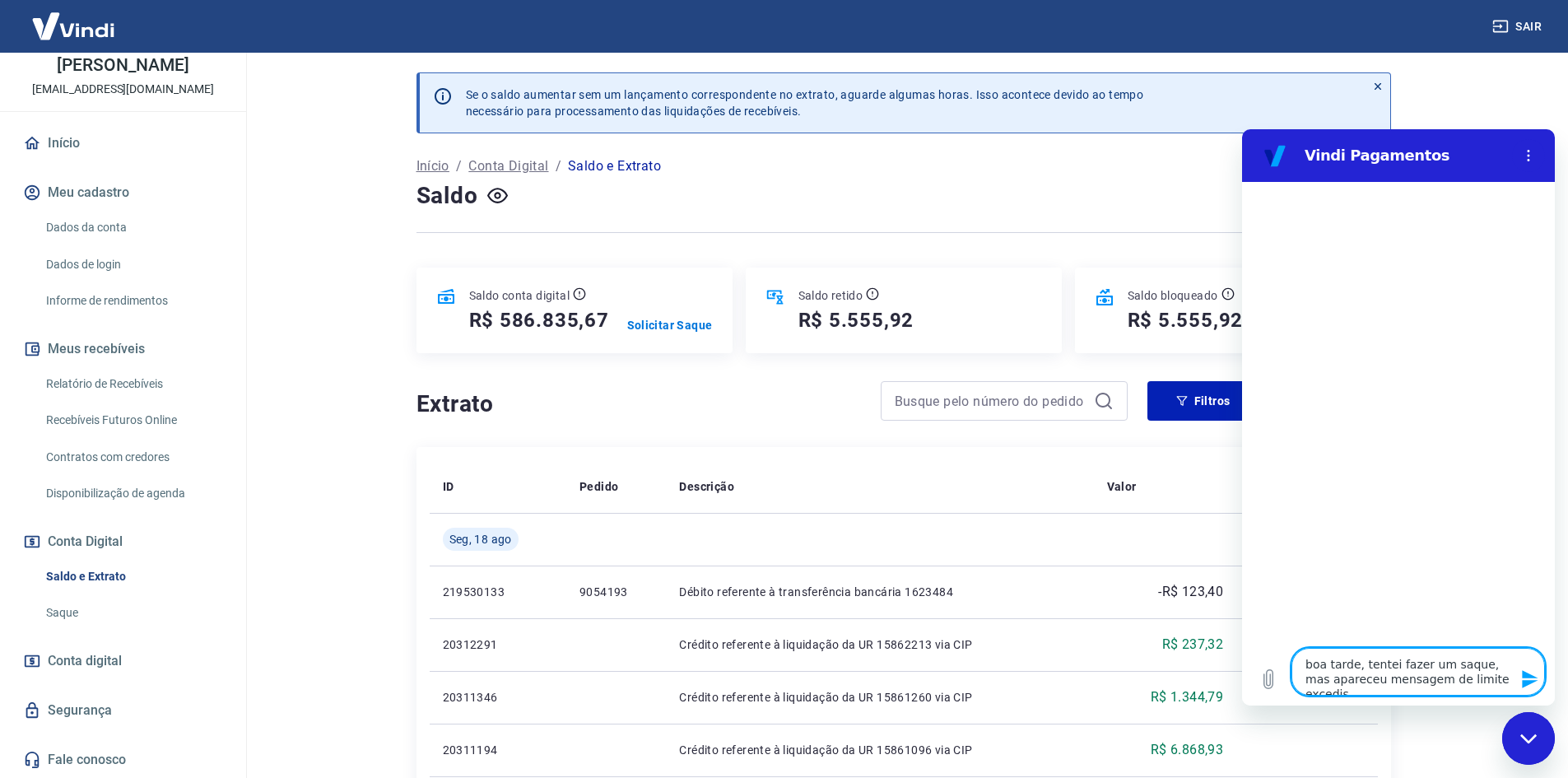
type textarea "boa tarde, tentei fazer um saque, mas apareceu mensagem de limite excediso"
type textarea "x"
type textarea "boa tarde, tentei fazer um saque, mas apareceu mensagem de limite excedis"
type textarea "x"
type textarea "boa tarde, tentei fazer um saque, mas apareceu mensagem de limite excedi"
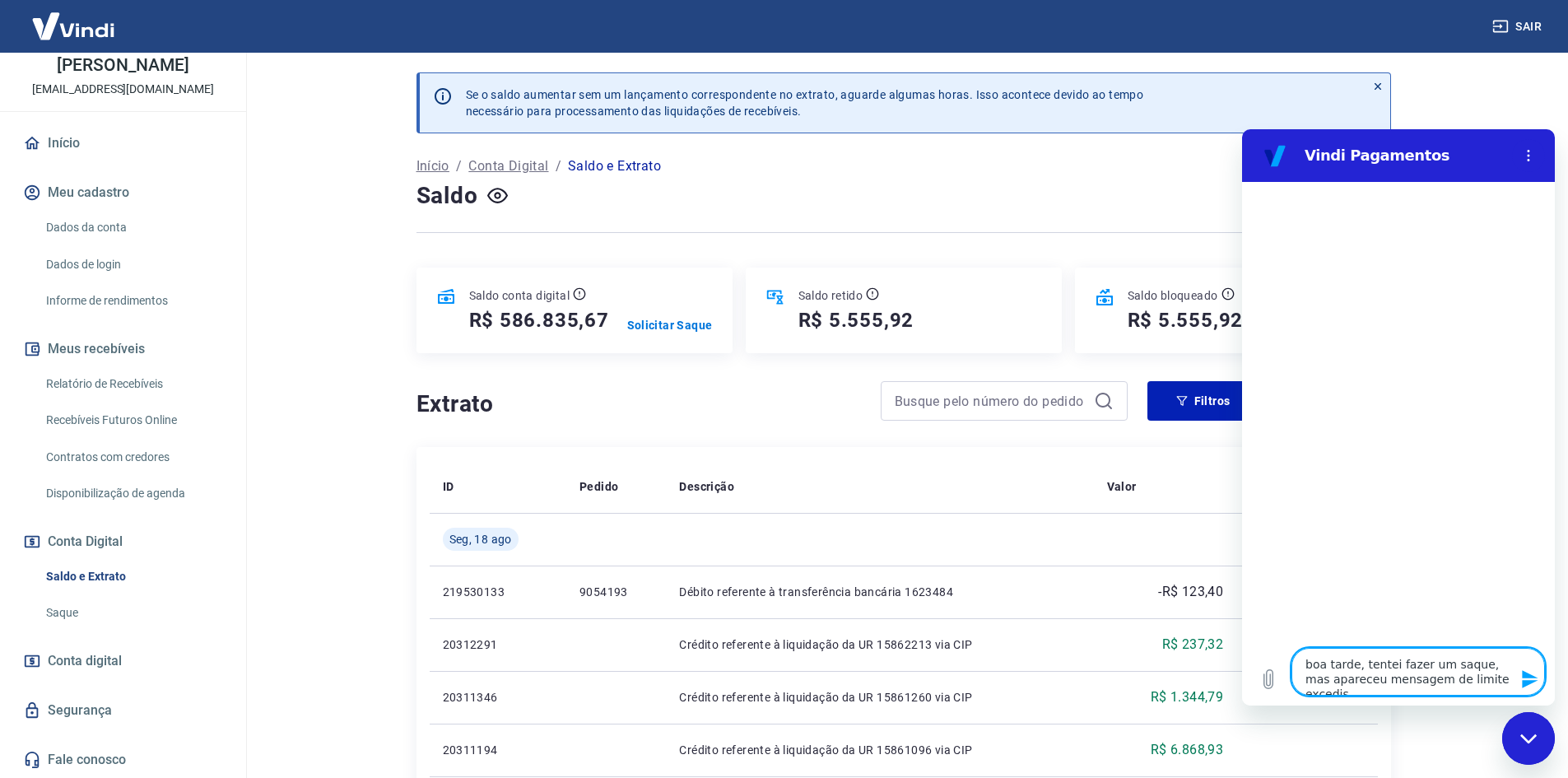
type textarea "x"
type textarea "boa tarde, tentei fazer um saque, mas apareceu mensagem de limite excedid"
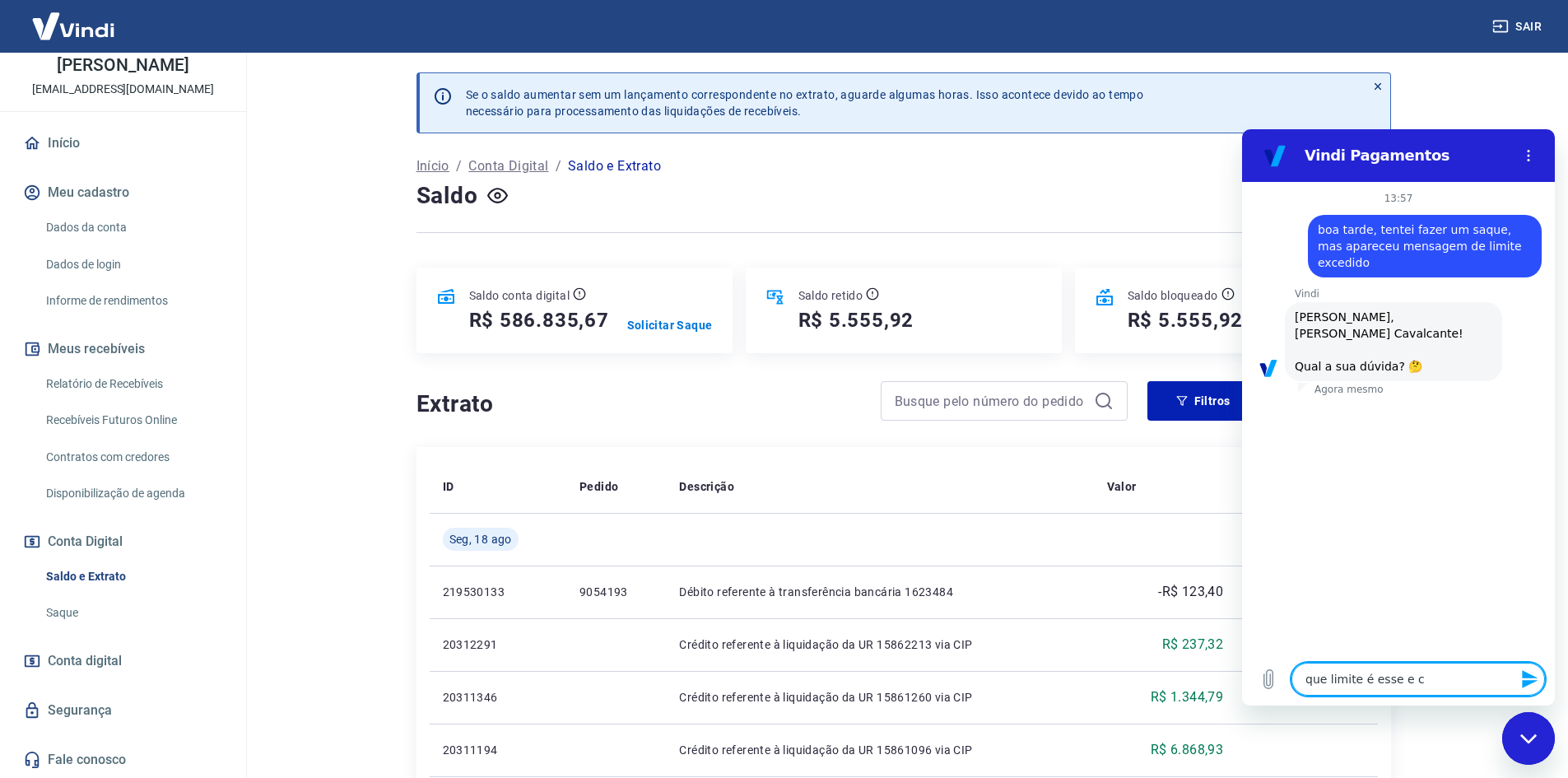
scroll to position [88, 0]
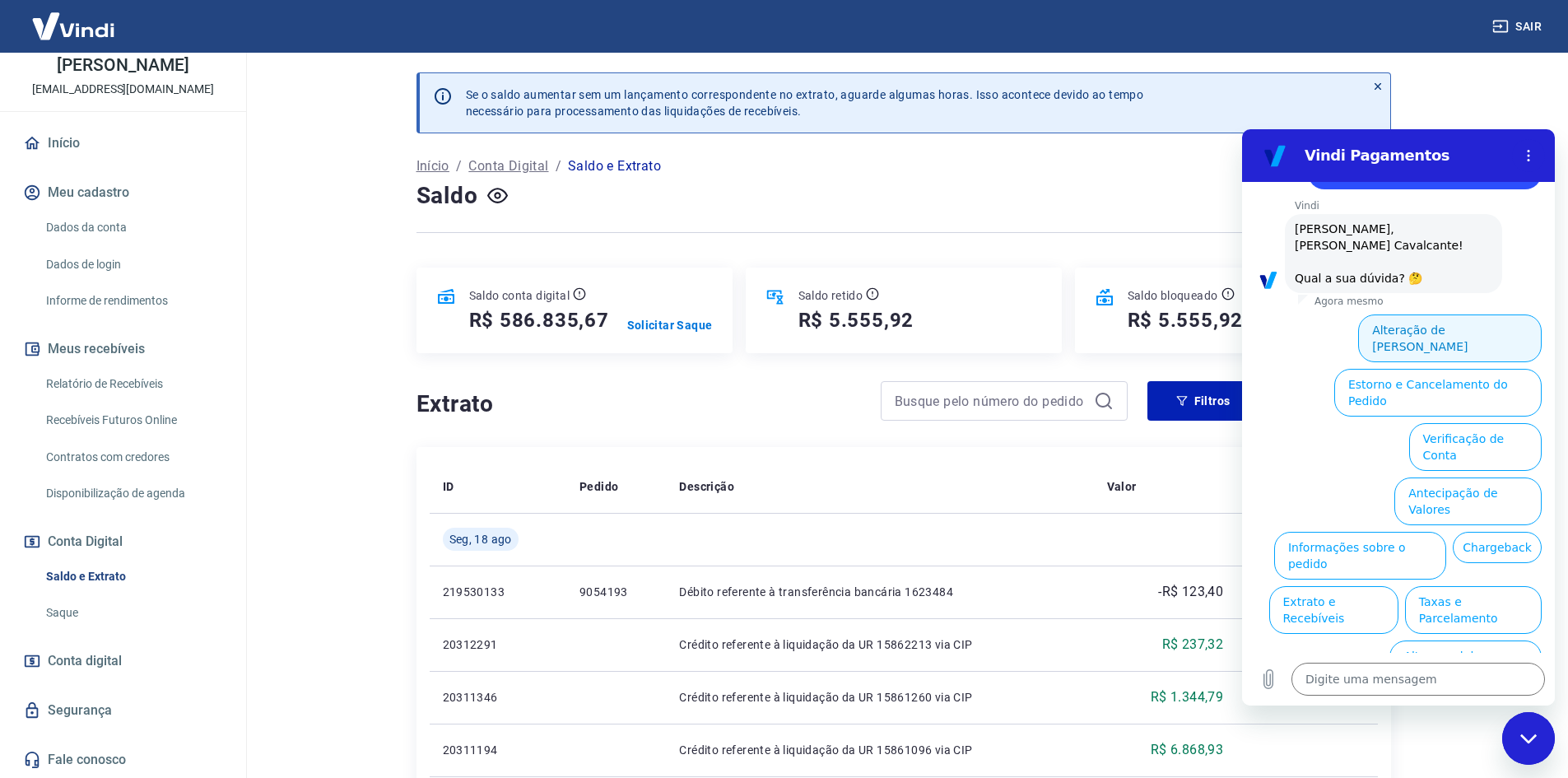
click at [1516, 332] on button "Alteração de Dados Cadastrais" at bounding box center [1450, 338] width 184 height 48
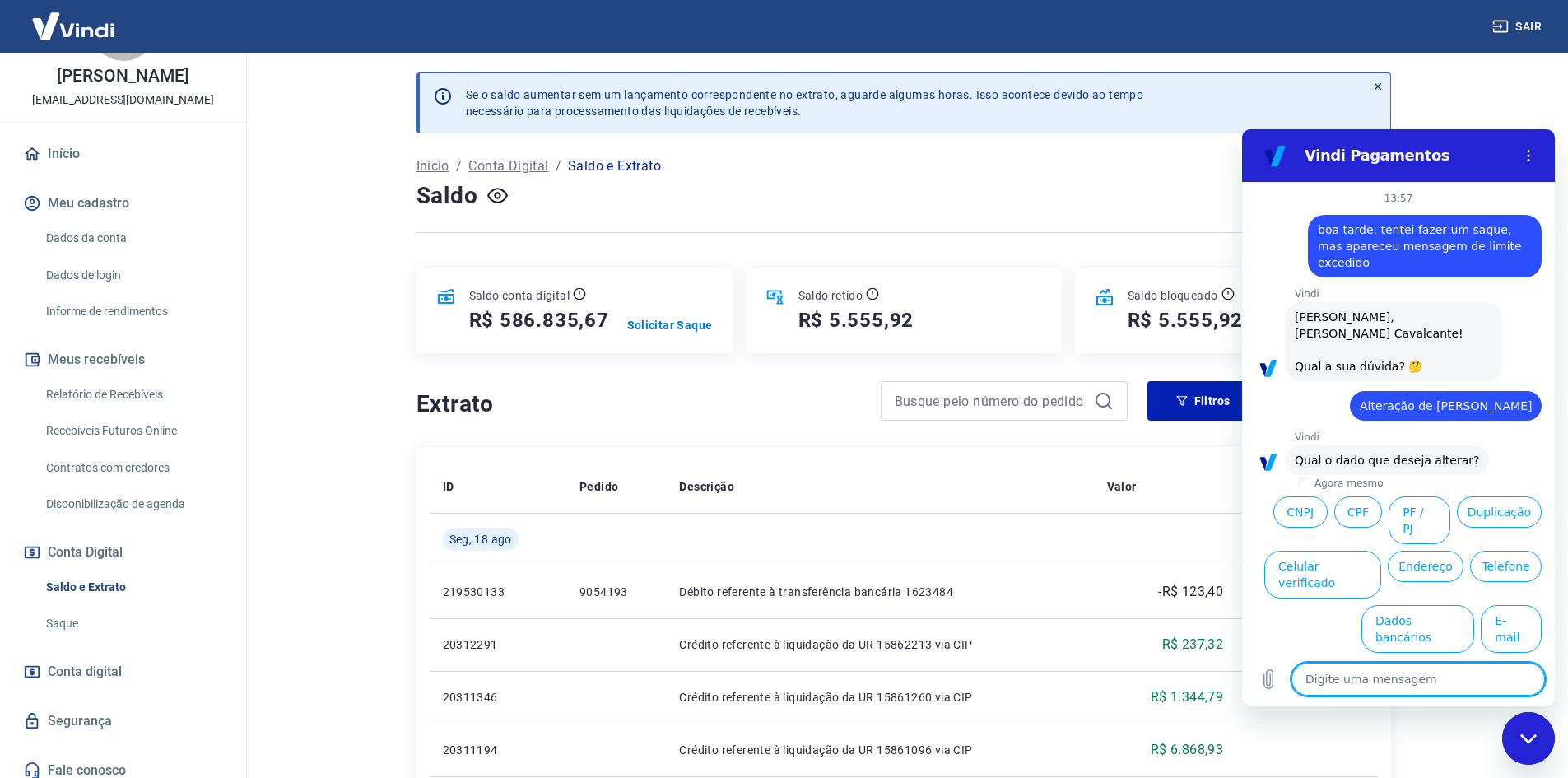
scroll to position [0, 0]
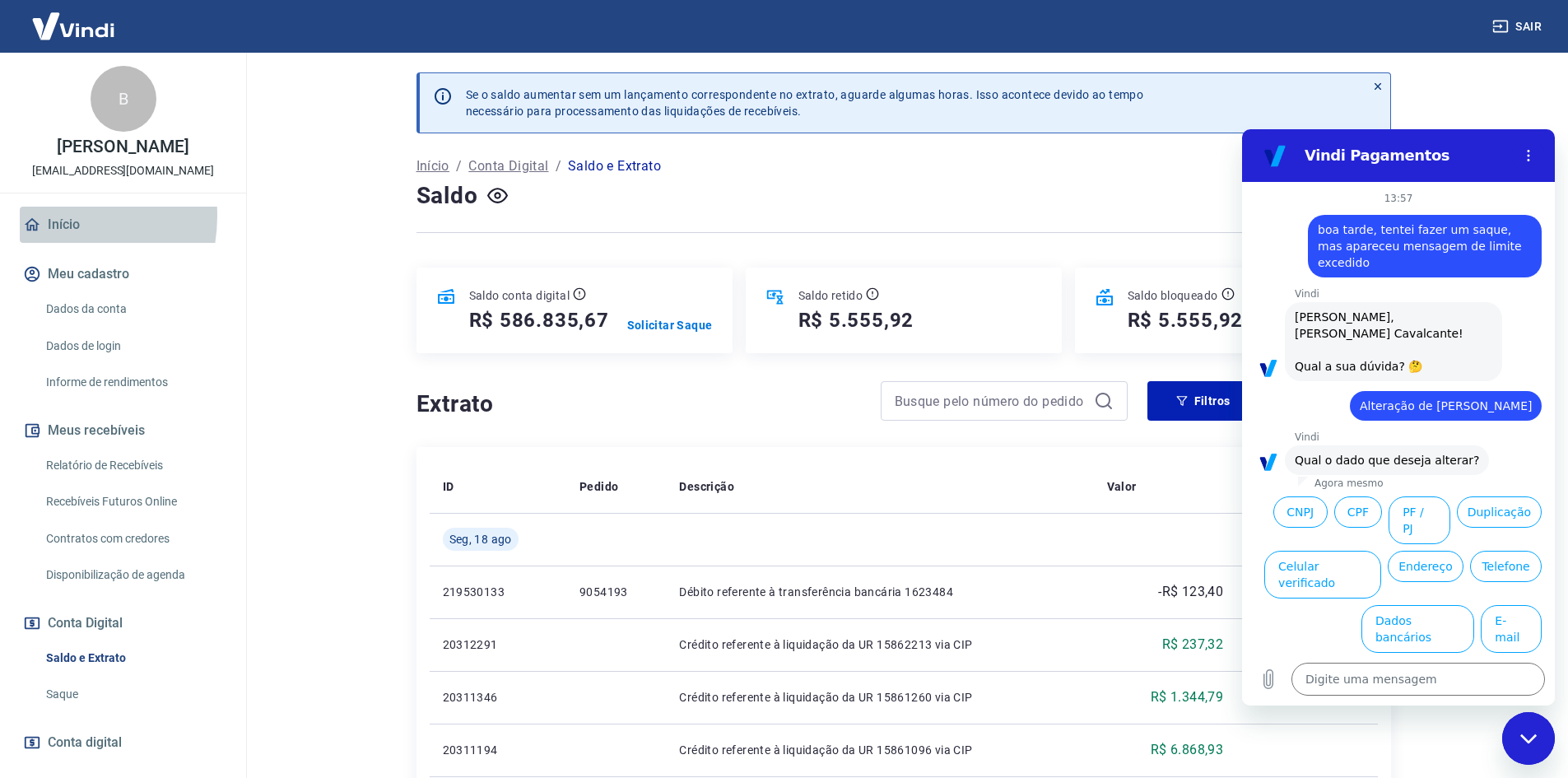
click at [44, 233] on link "Início" at bounding box center [122, 224] width 206 height 36
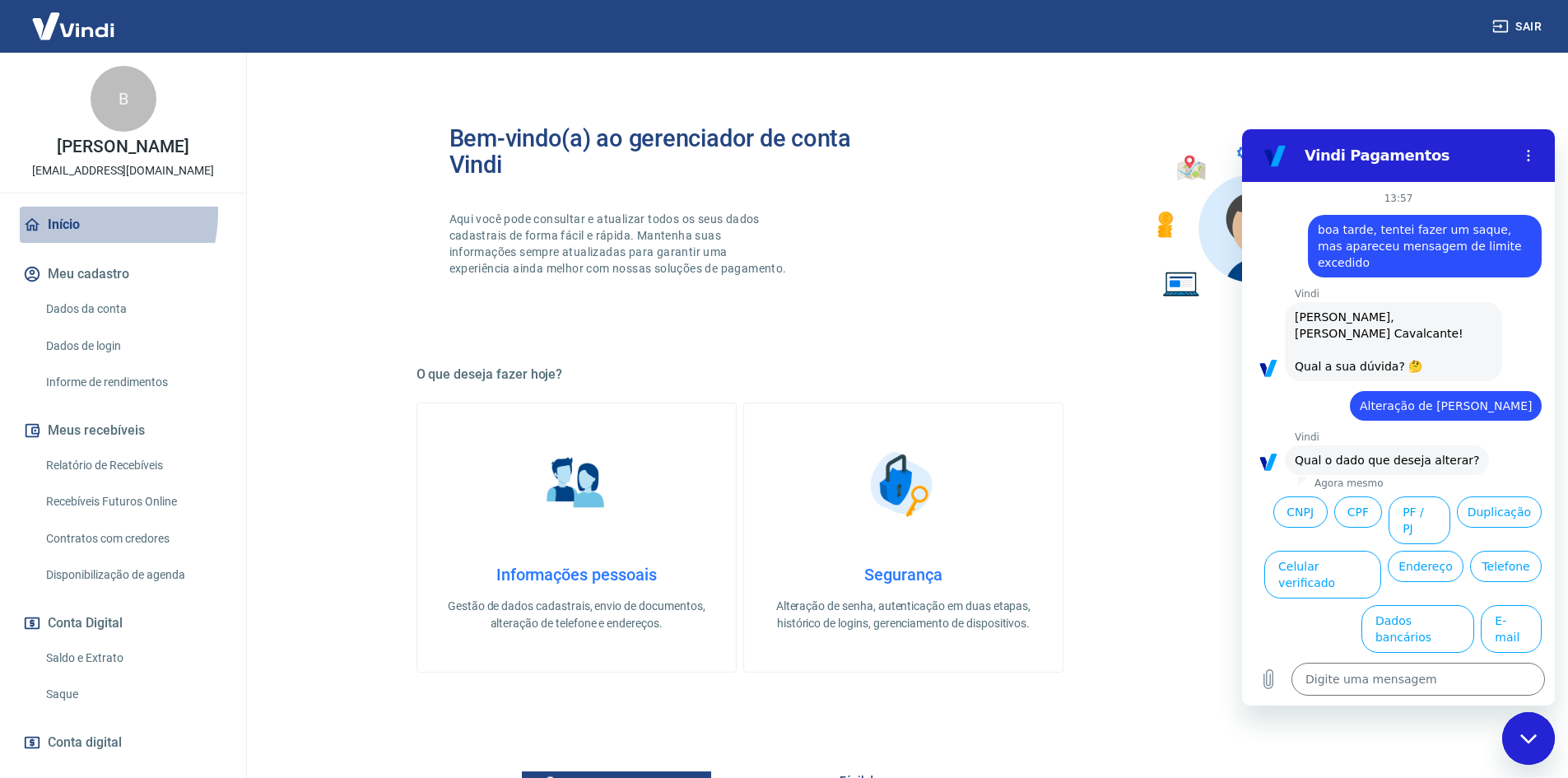
click at [58, 229] on link "Início" at bounding box center [122, 224] width 206 height 36
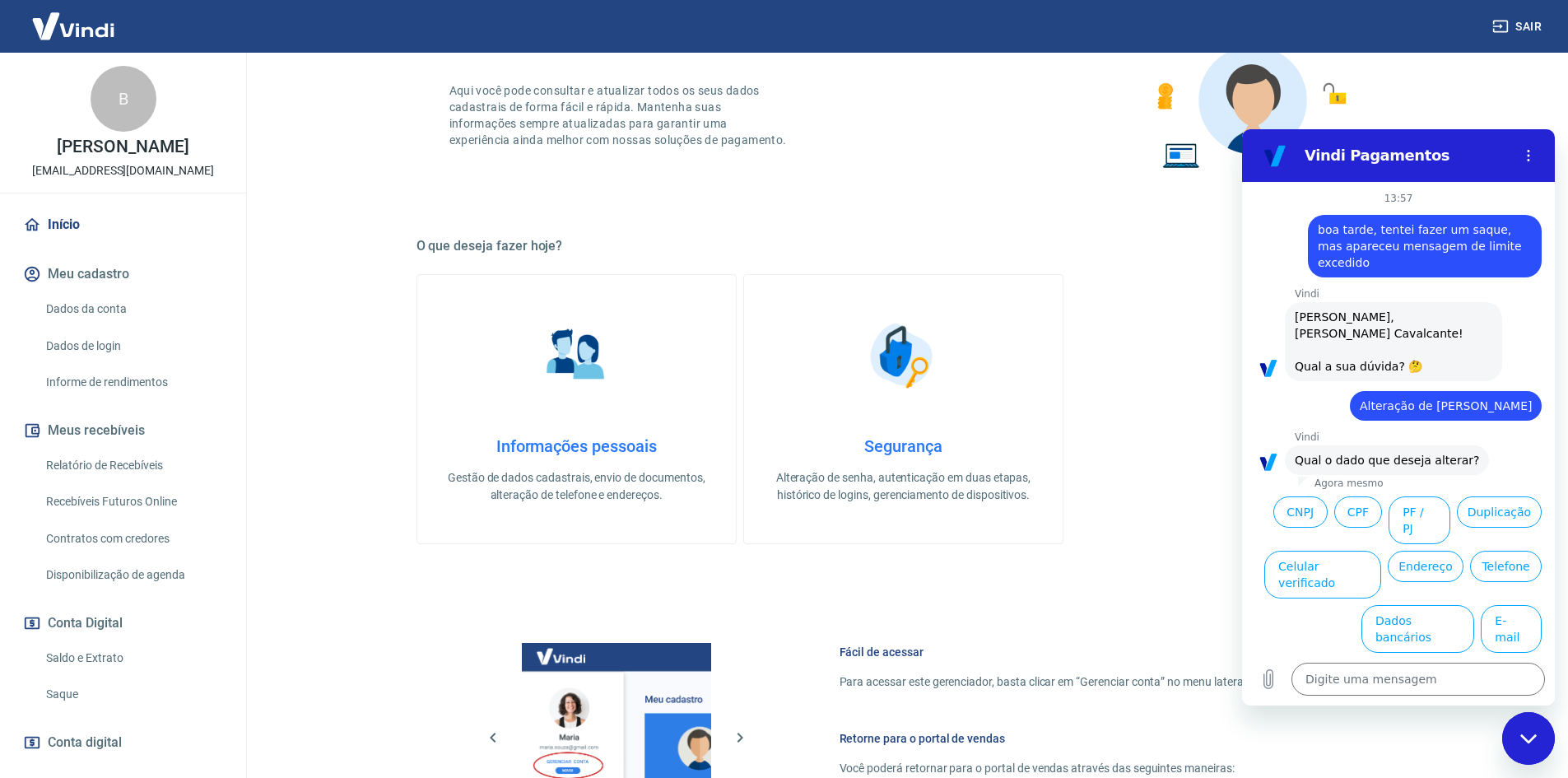
scroll to position [12, 0]
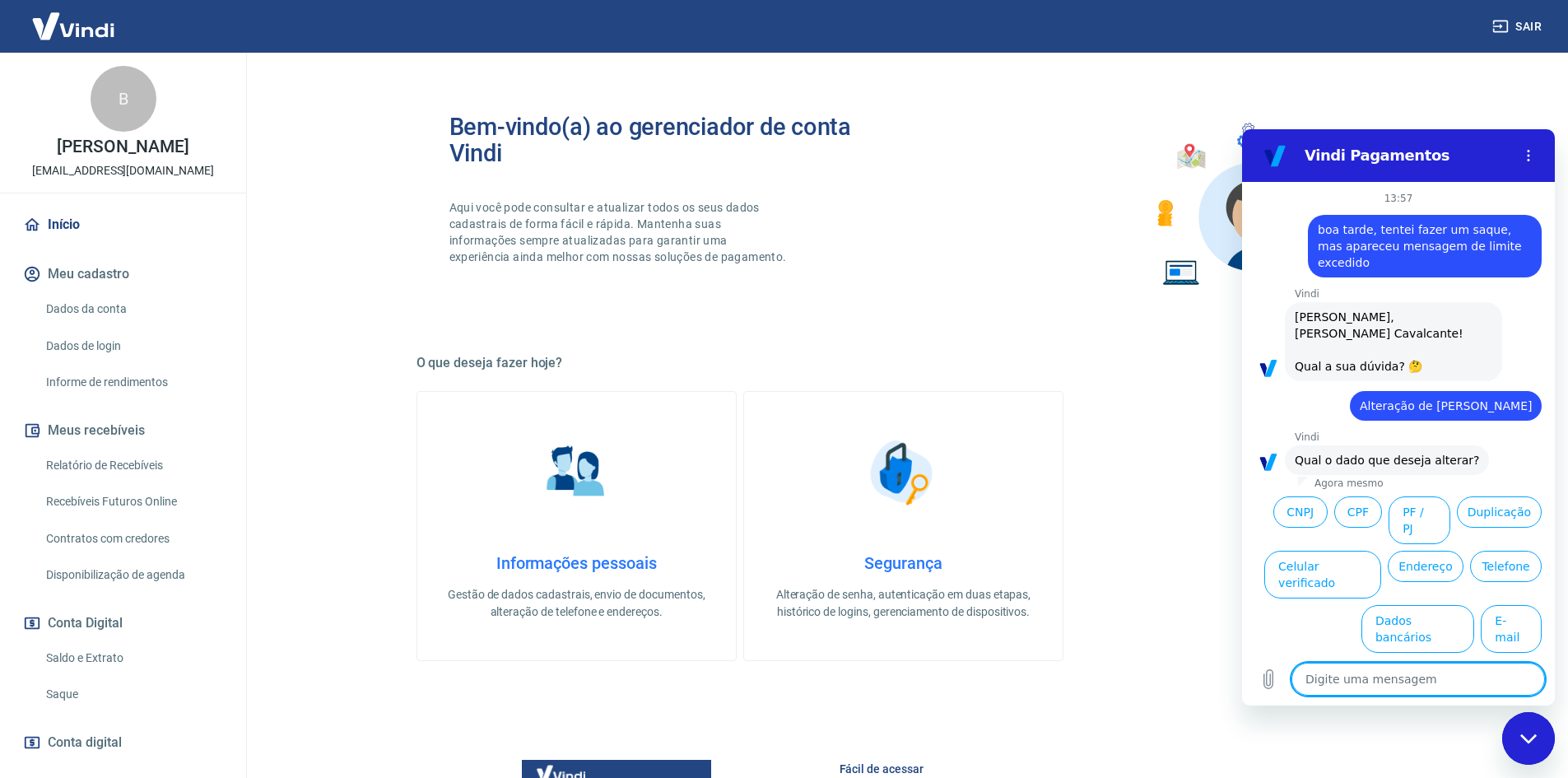
click at [1444, 693] on textarea at bounding box center [1417, 679] width 253 height 33
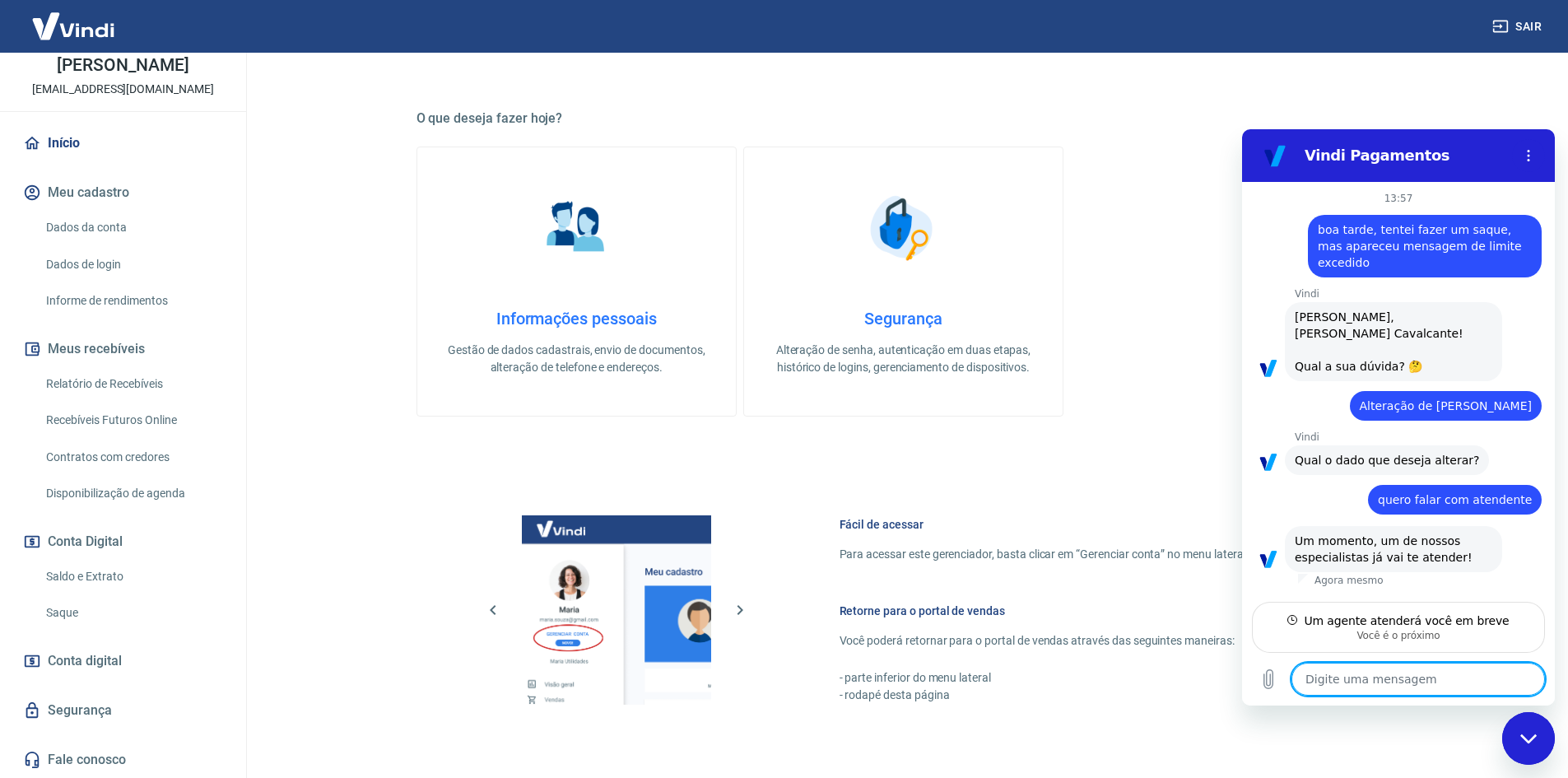
scroll to position [258, 0]
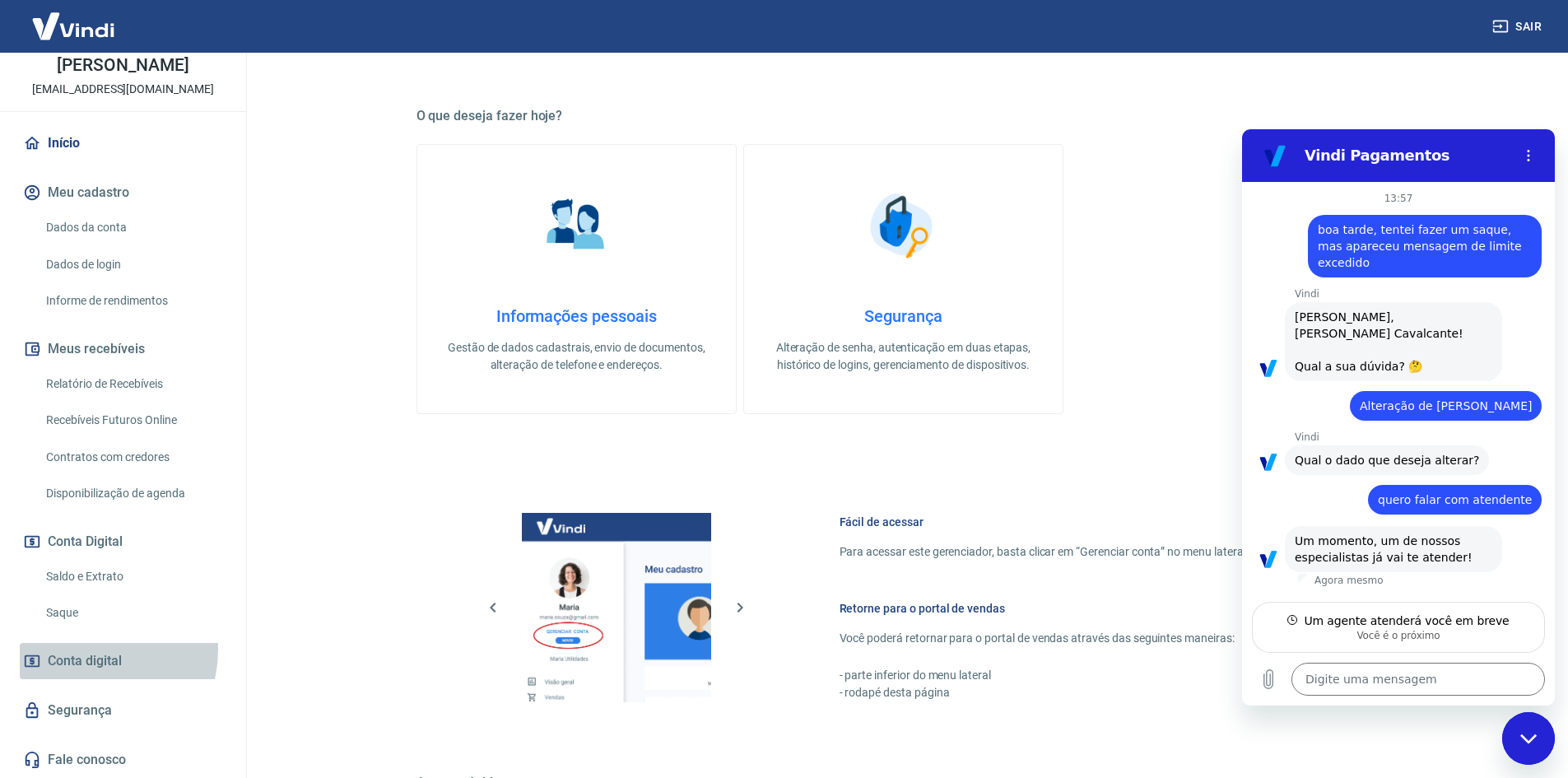
click at [92, 650] on span "Conta digital" at bounding box center [85, 662] width 74 height 23
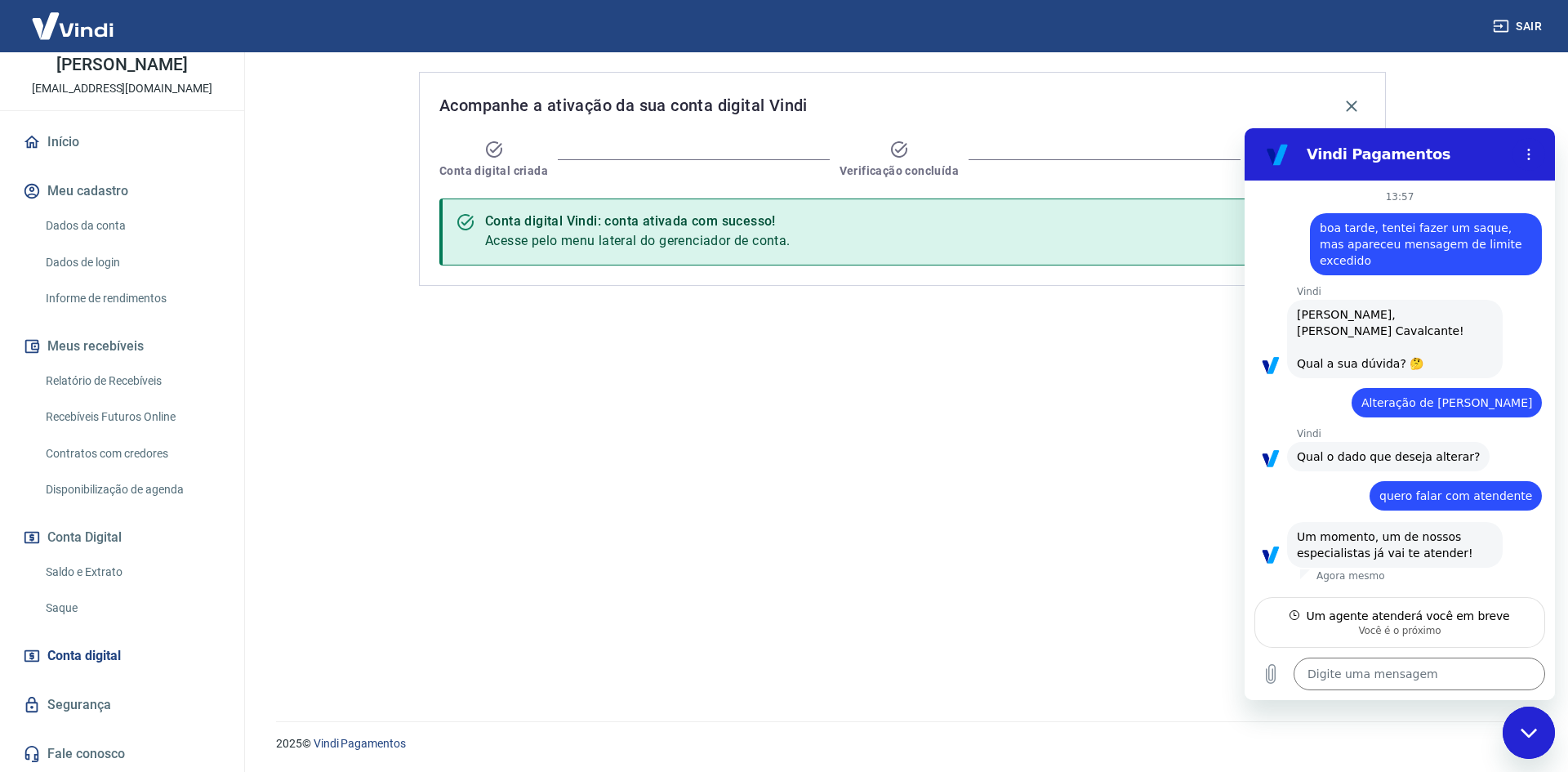
click at [1040, 216] on div "Conta digital Vindi: conta ativada com sucesso! Acesse pelo menu lateral do ger…" at bounding box center [903, 231] width 926 height 67
click at [1390, 671] on textarea at bounding box center [1418, 674] width 251 height 33
click at [1449, 228] on span "boa tarde, tentei fazer um saque, mas apareceu mensagem de limite excedido" at bounding box center [1422, 244] width 206 height 46
click at [1448, 227] on span "boa tarde, tentei fazer um saque, mas apareceu mensagem de limite excedido" at bounding box center [1422, 244] width 206 height 46
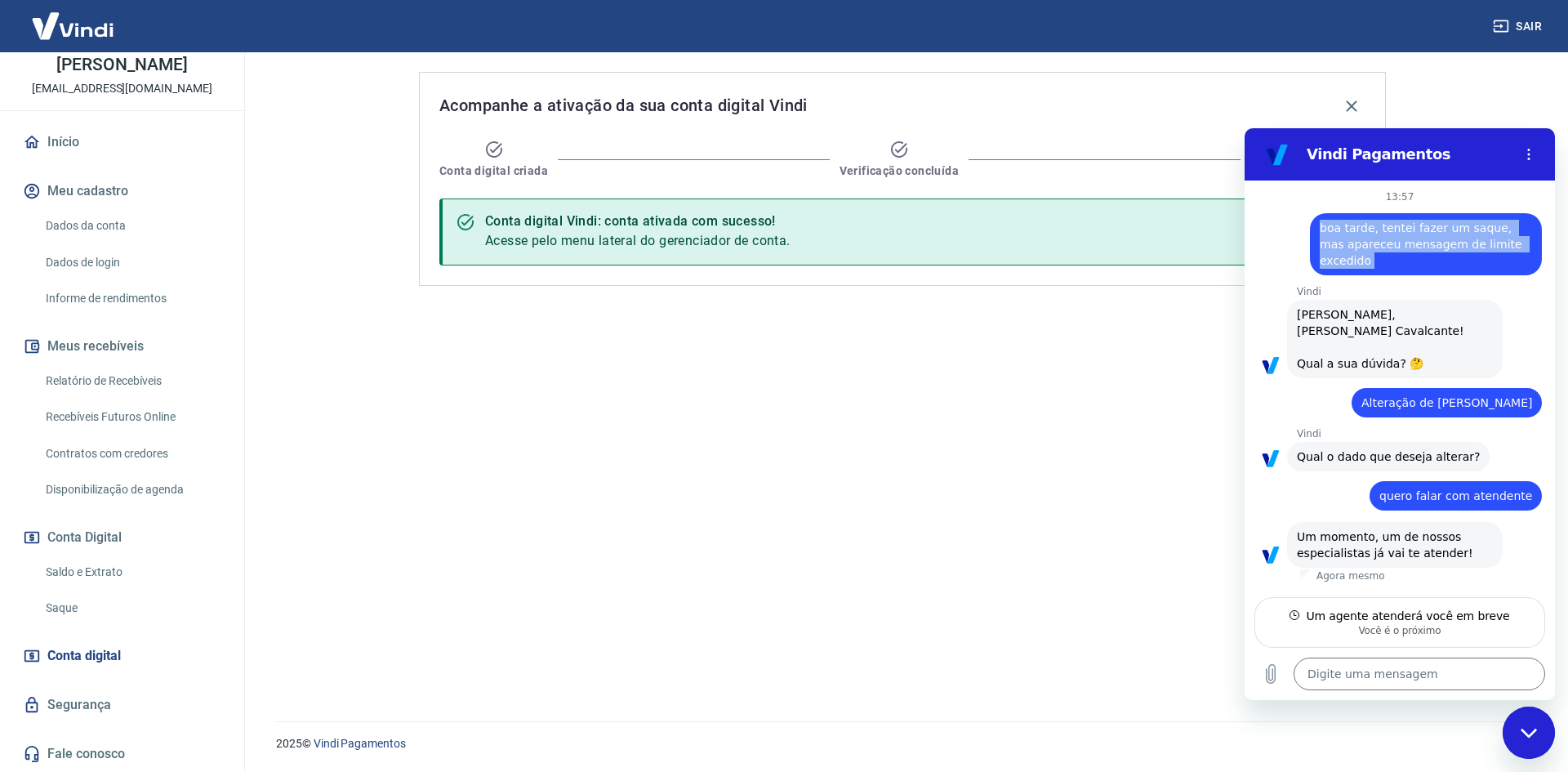
copy span "boa tarde, tentei fazer um saque, mas apareceu mensagem de limite excedido"
click at [1357, 680] on textarea at bounding box center [1418, 674] width 251 height 33
paste textarea "boa tarde, tentei fazer um saque, mas apareceu mensagem de limite excedido"
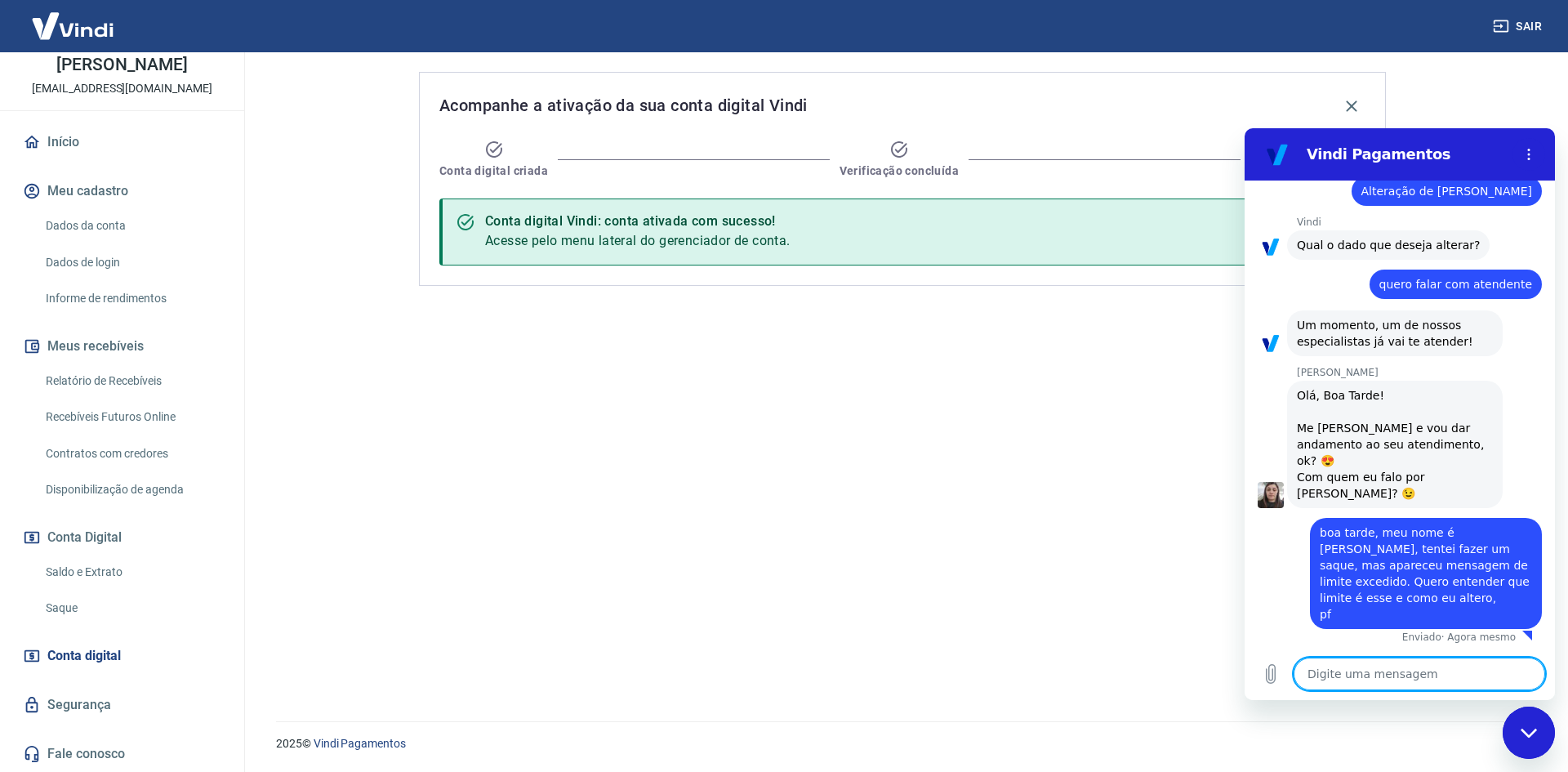
scroll to position [98, 0]
click at [106, 536] on button "Conta Digital" at bounding box center [121, 537] width 205 height 36
click at [97, 534] on button "Conta Digital" at bounding box center [121, 537] width 205 height 36
drag, startPoint x: 104, startPoint y: 647, endPoint x: 75, endPoint y: 658, distance: 31.0
click at [75, 658] on span "Conta digital" at bounding box center [84, 656] width 74 height 23
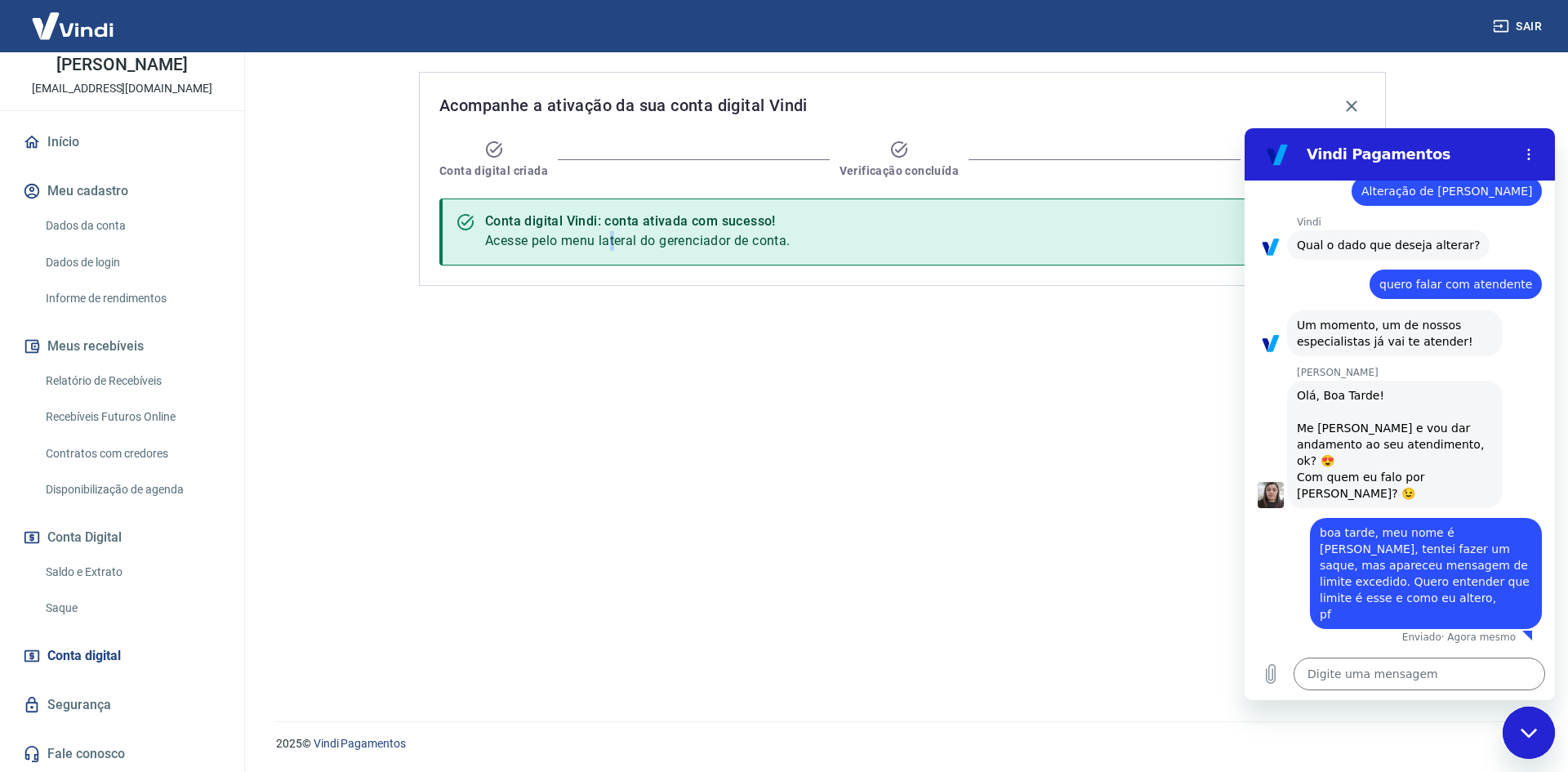
click at [615, 245] on span "Acesse pelo menu lateral do gerenciador de conta." at bounding box center [638, 241] width 306 height 16
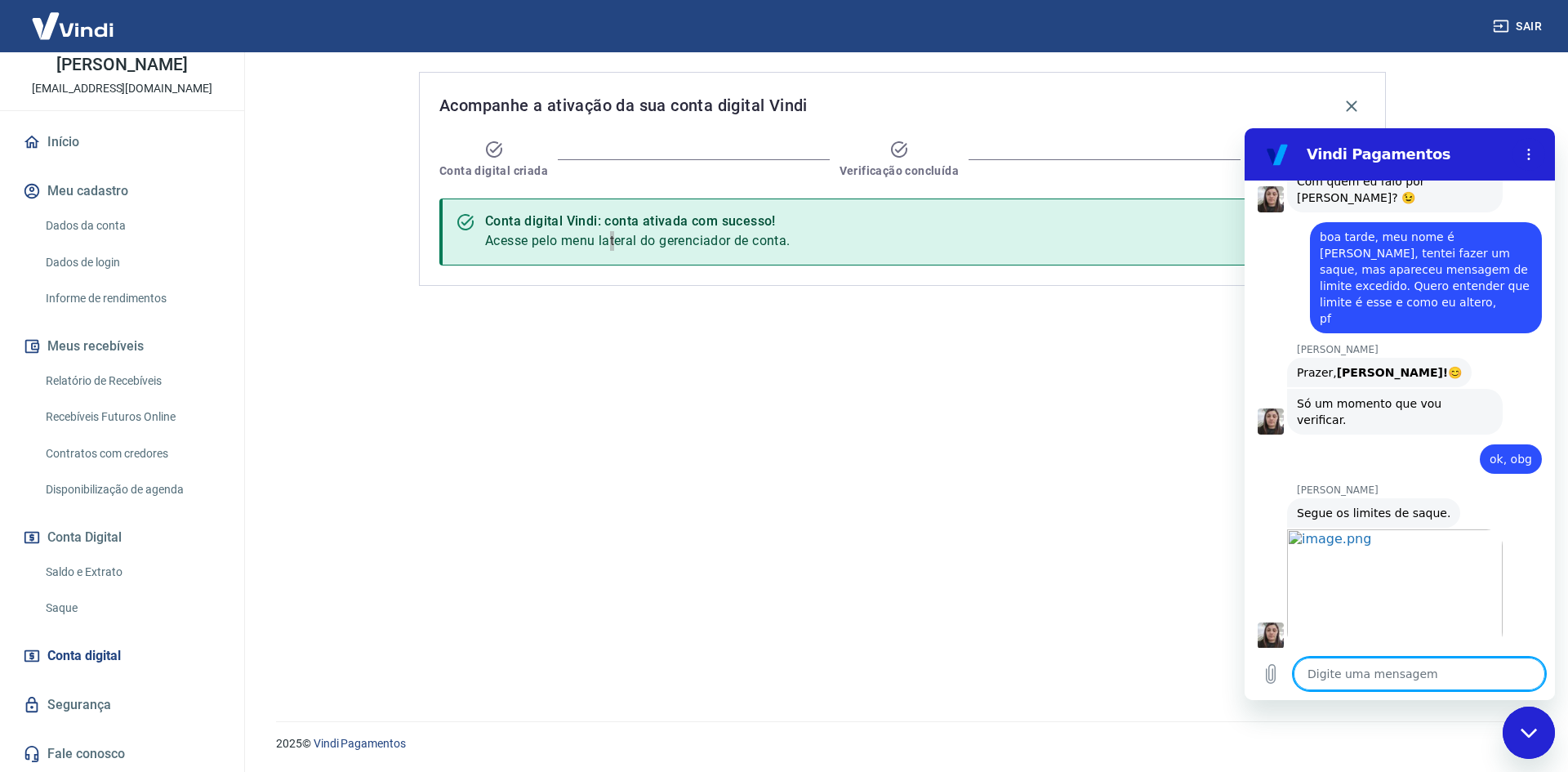
scroll to position [511, 0]
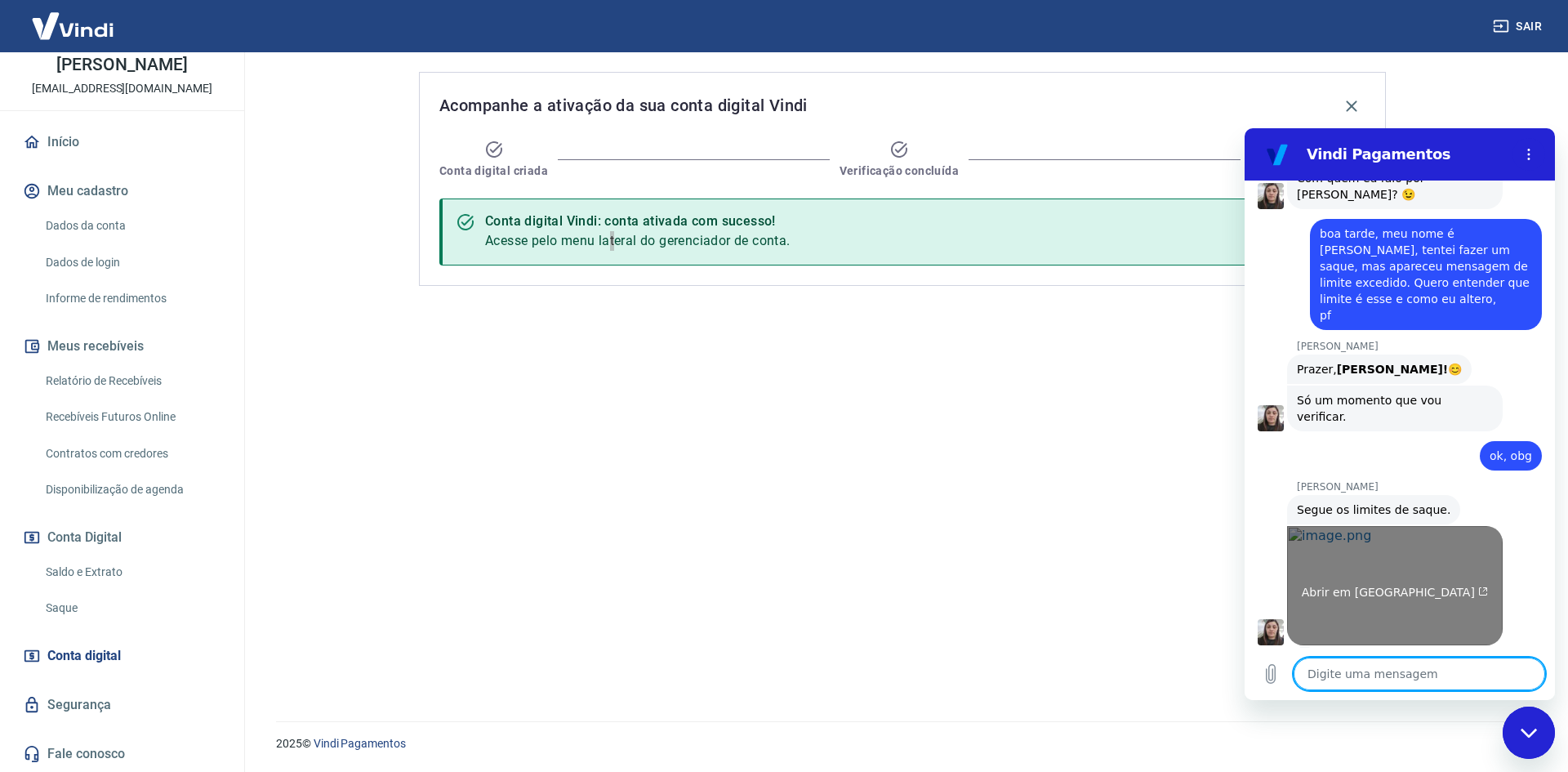
click at [1363, 567] on link "Abrir em nova aba" at bounding box center [1395, 586] width 216 height 119
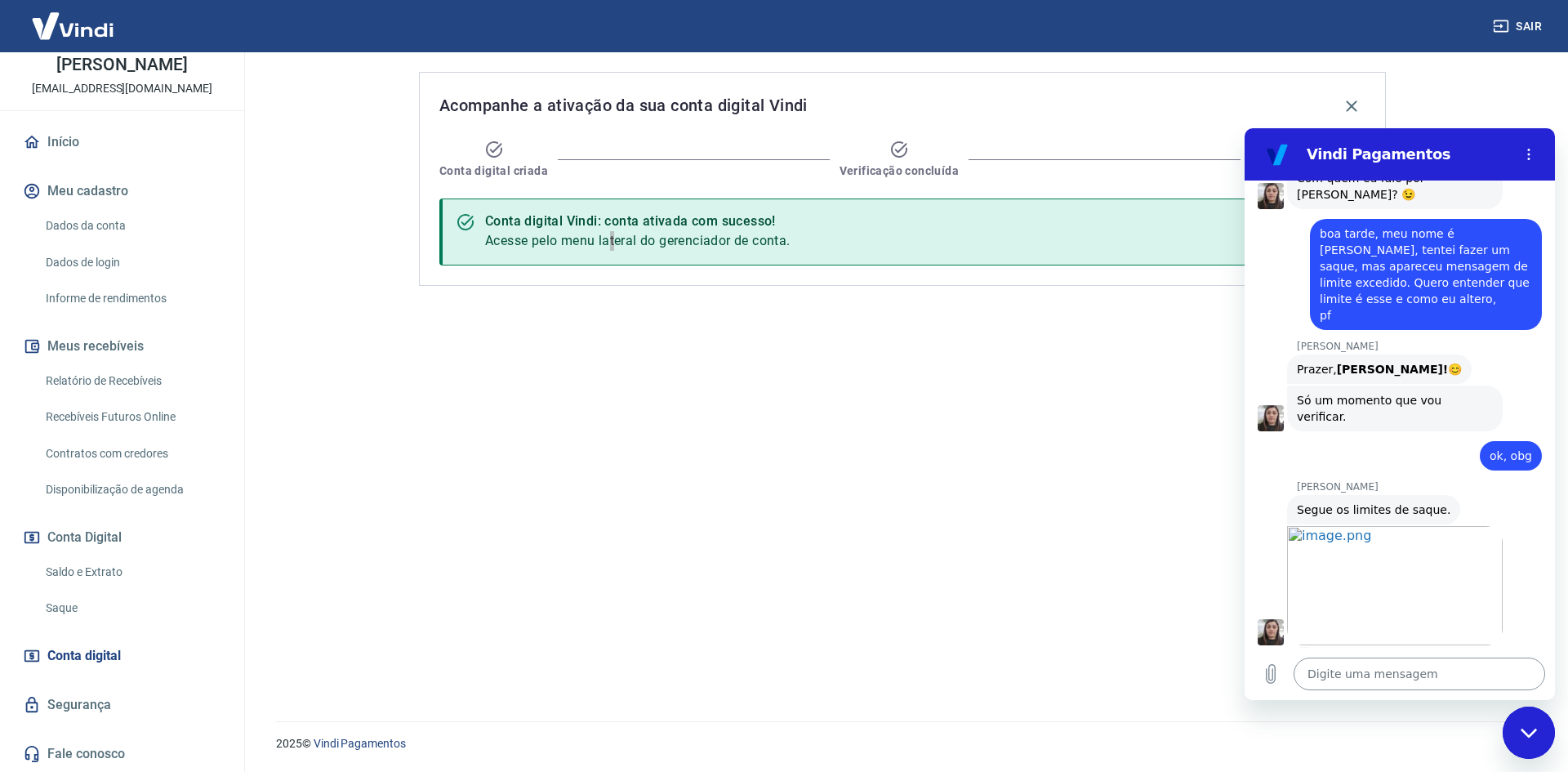
click at [1477, 671] on textarea at bounding box center [1418, 674] width 251 height 33
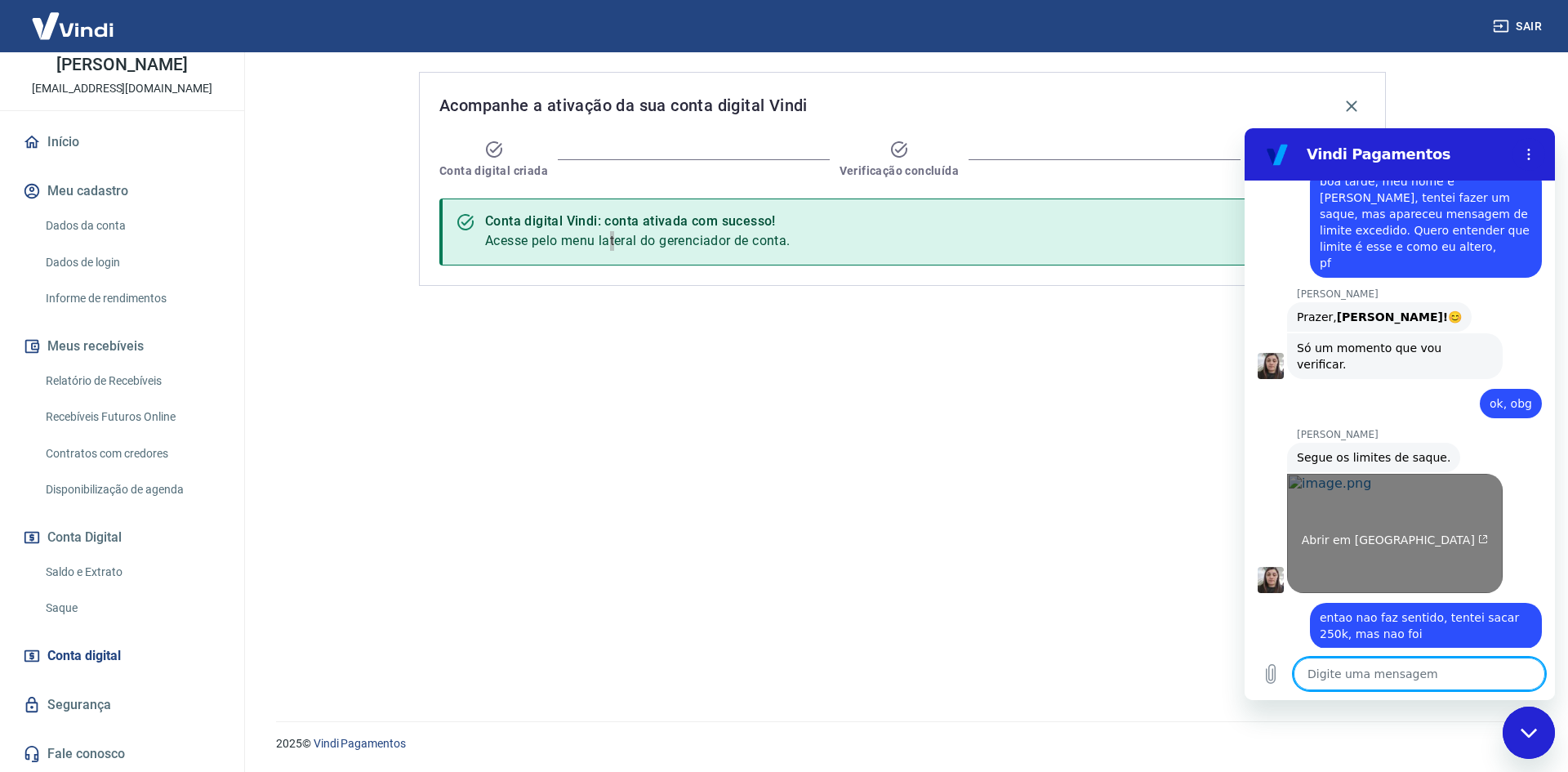
scroll to position [566, 0]
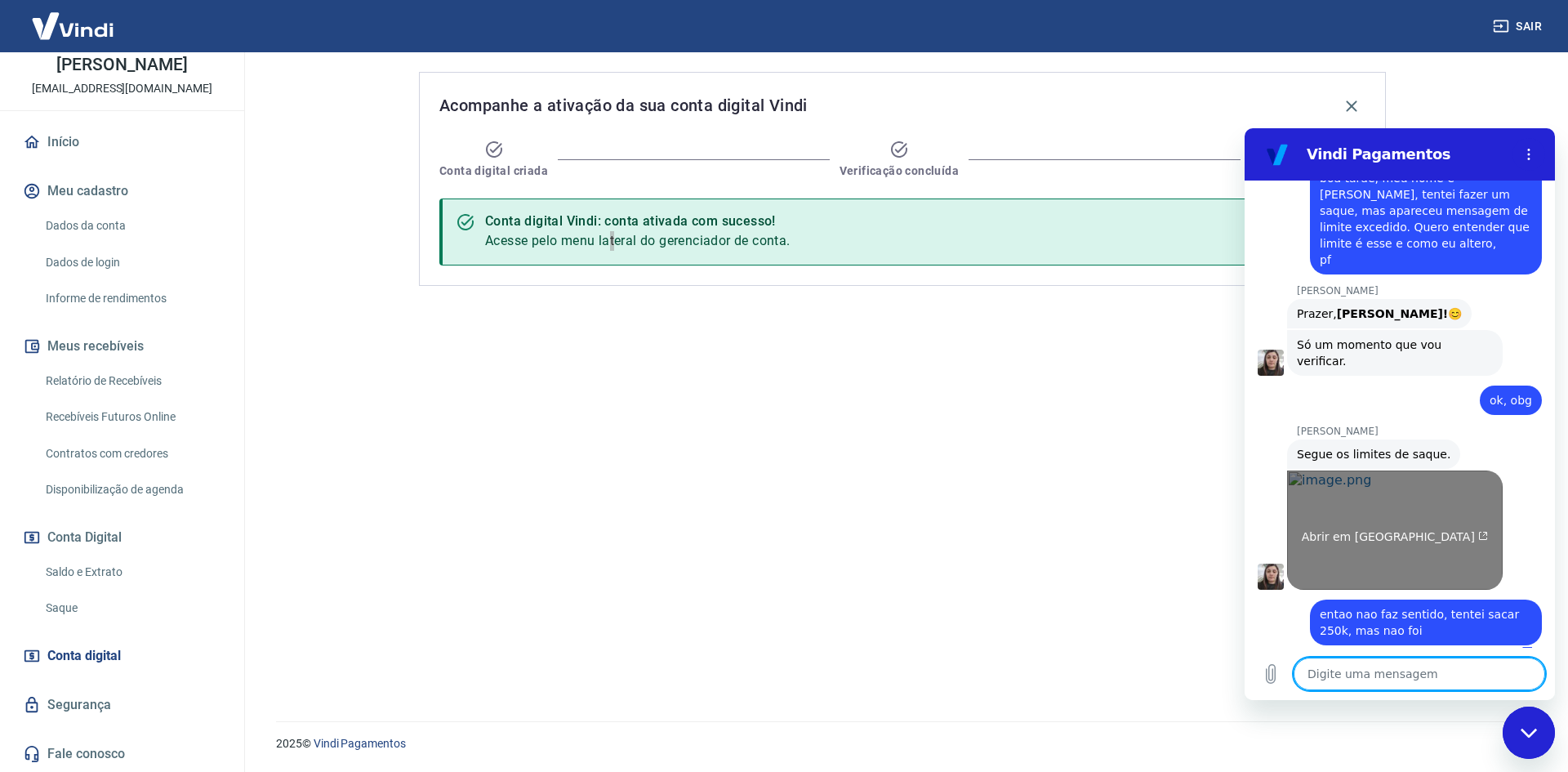
click at [1440, 499] on link "Abrir em nova aba" at bounding box center [1395, 530] width 216 height 119
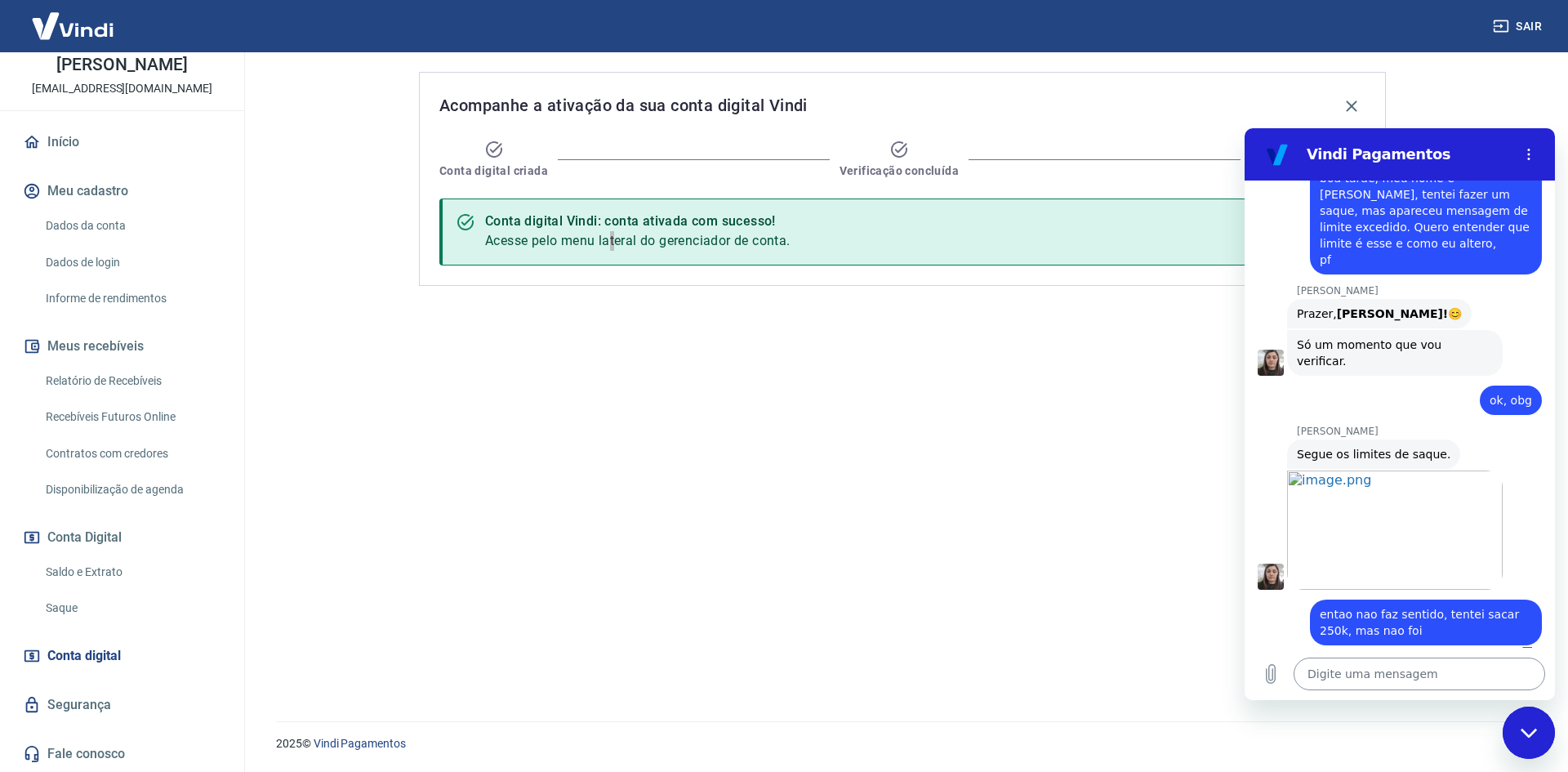
click at [1340, 685] on textarea at bounding box center [1418, 674] width 251 height 33
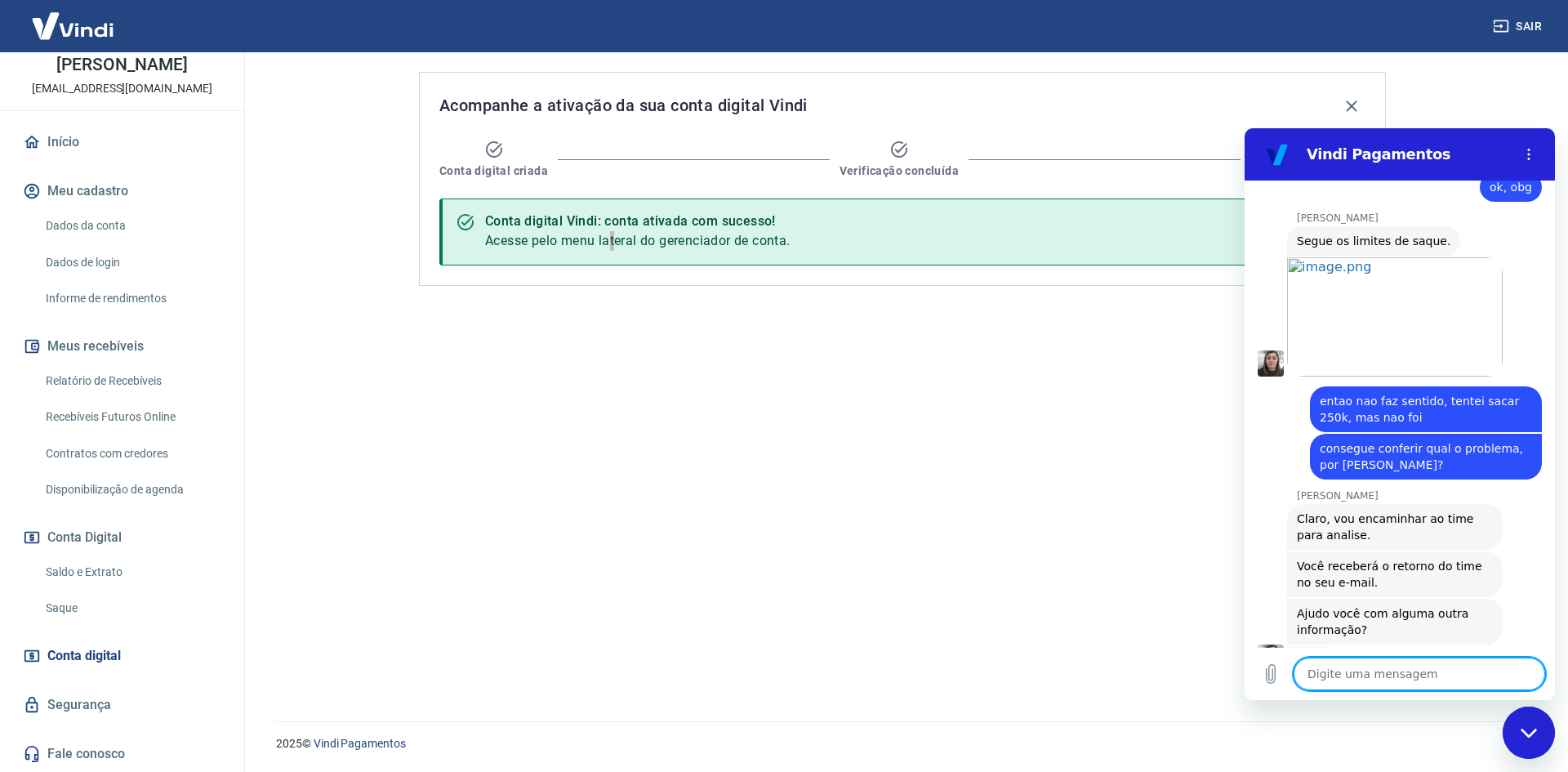
scroll to position [787, 0]
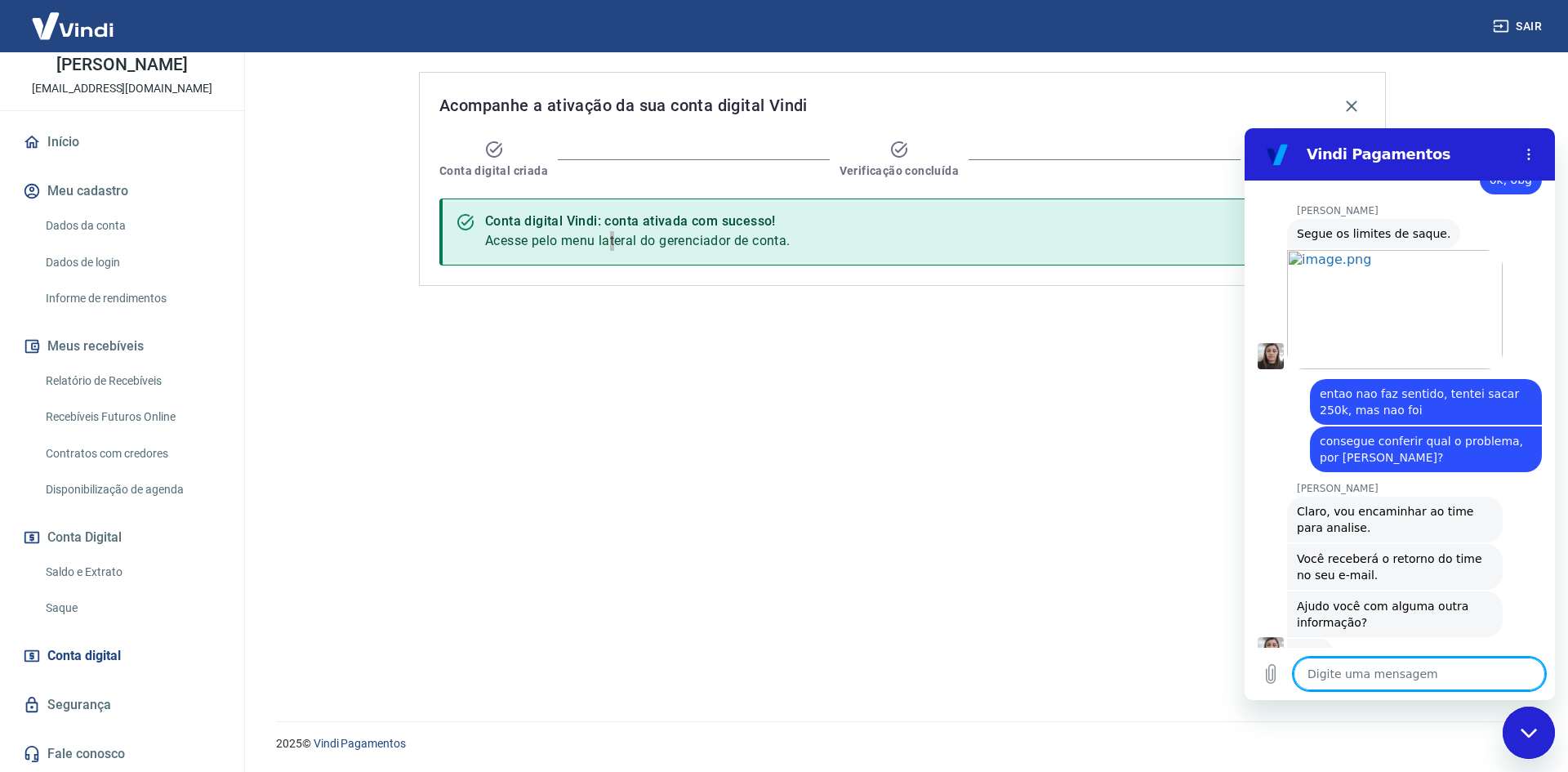
click at [1388, 684] on textarea at bounding box center [1418, 674] width 251 height 33
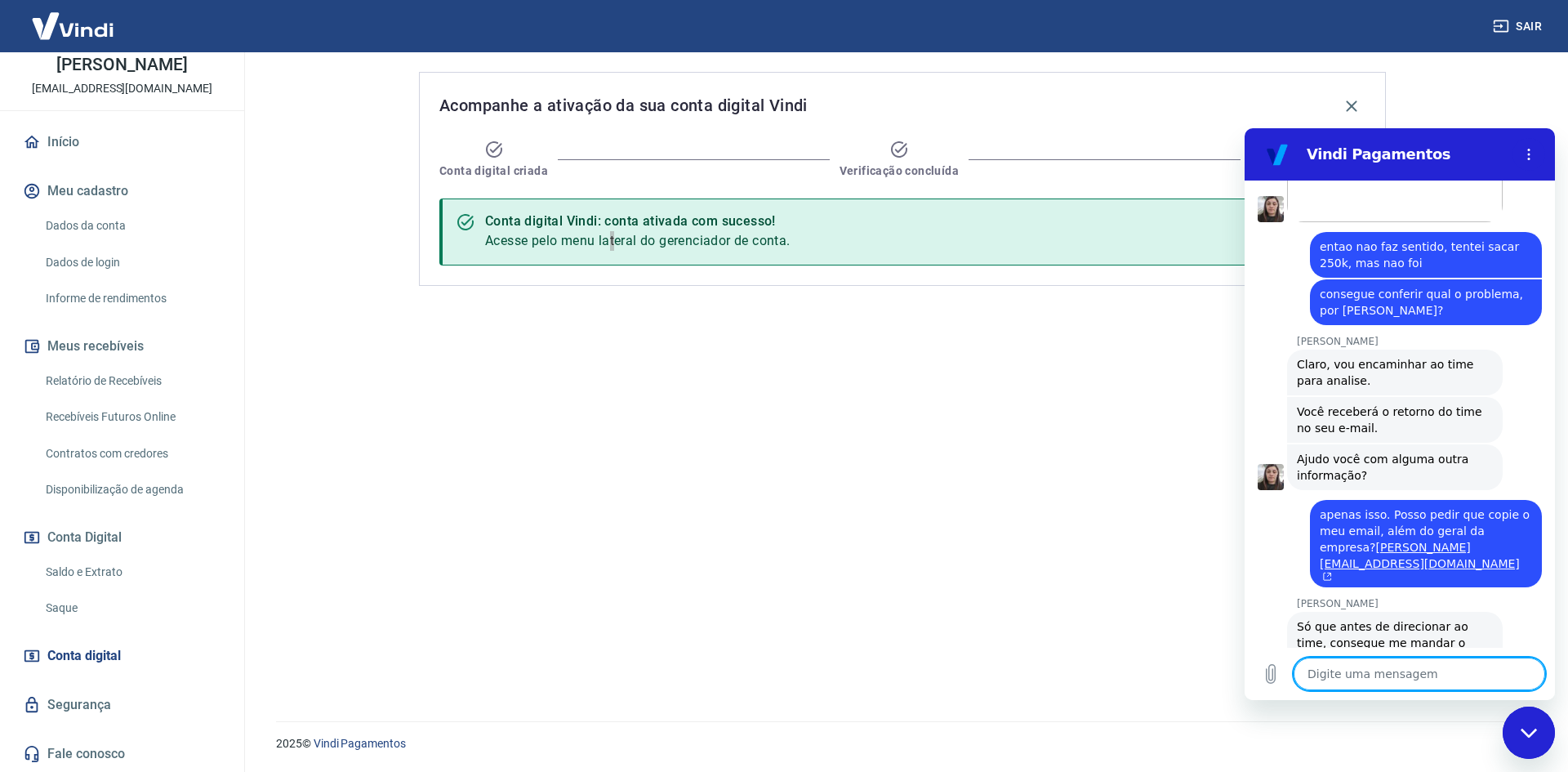
scroll to position [937, 0]
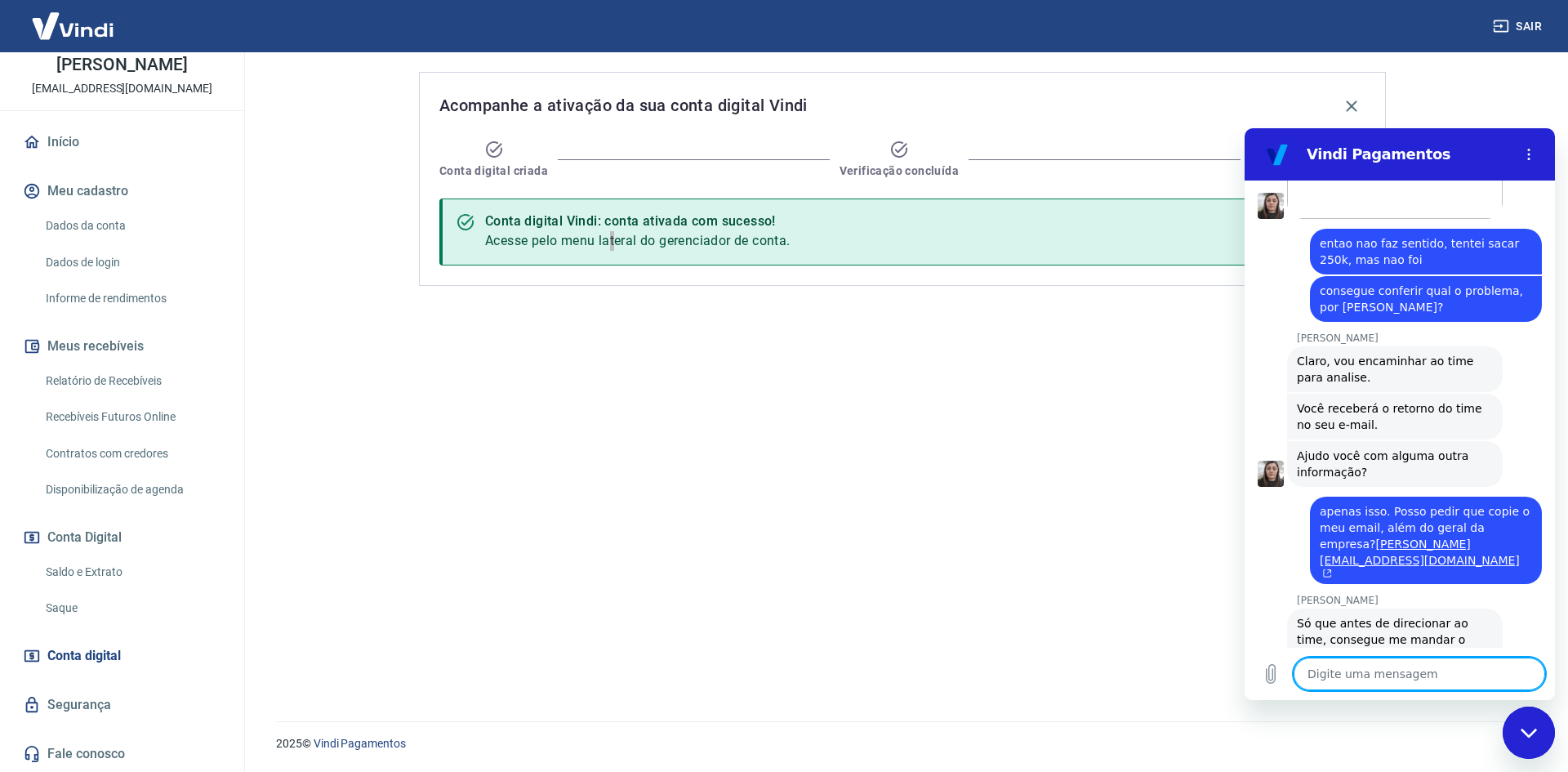
click at [1402, 666] on textarea at bounding box center [1418, 674] width 251 height 33
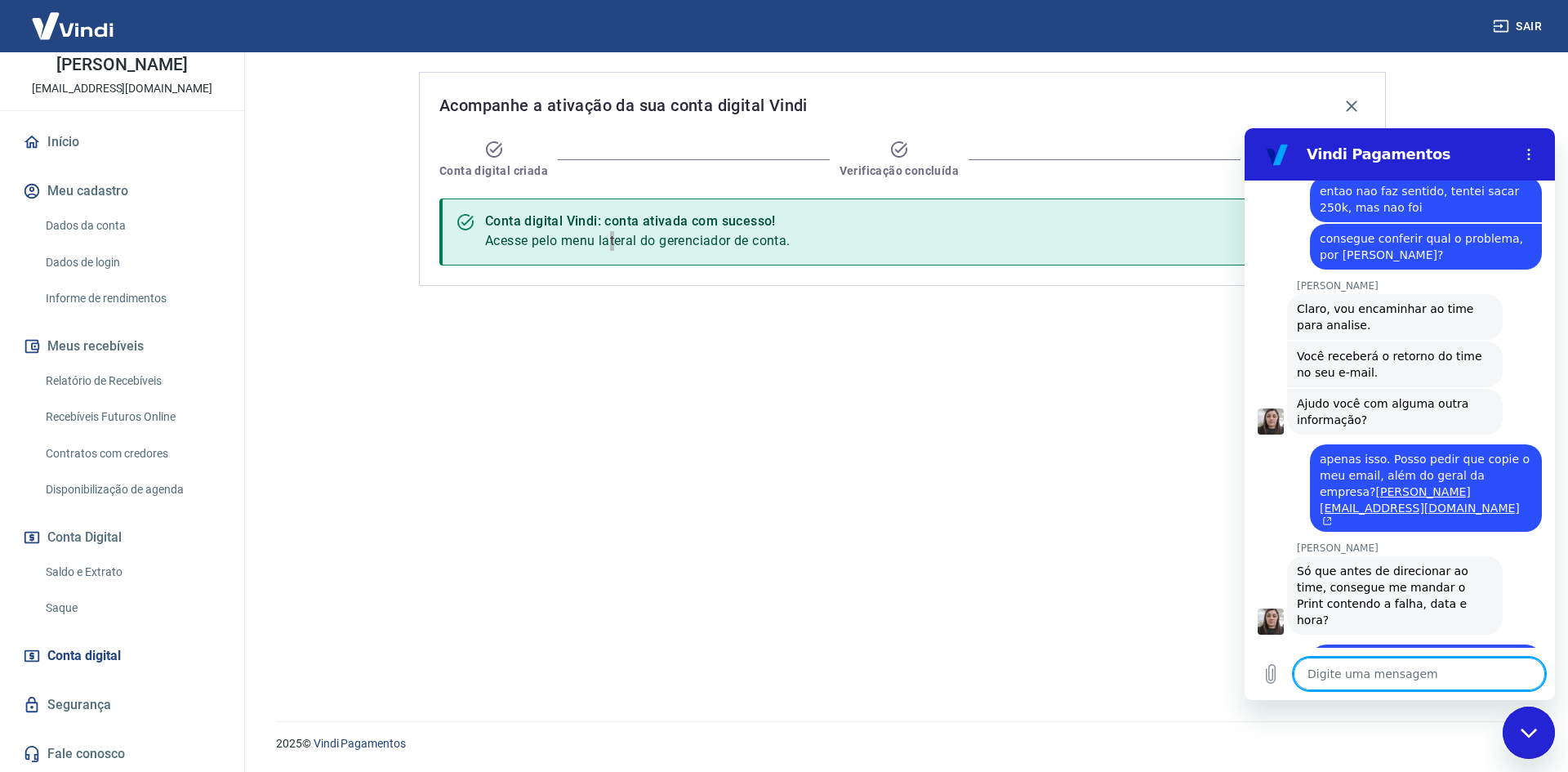
scroll to position [992, 0]
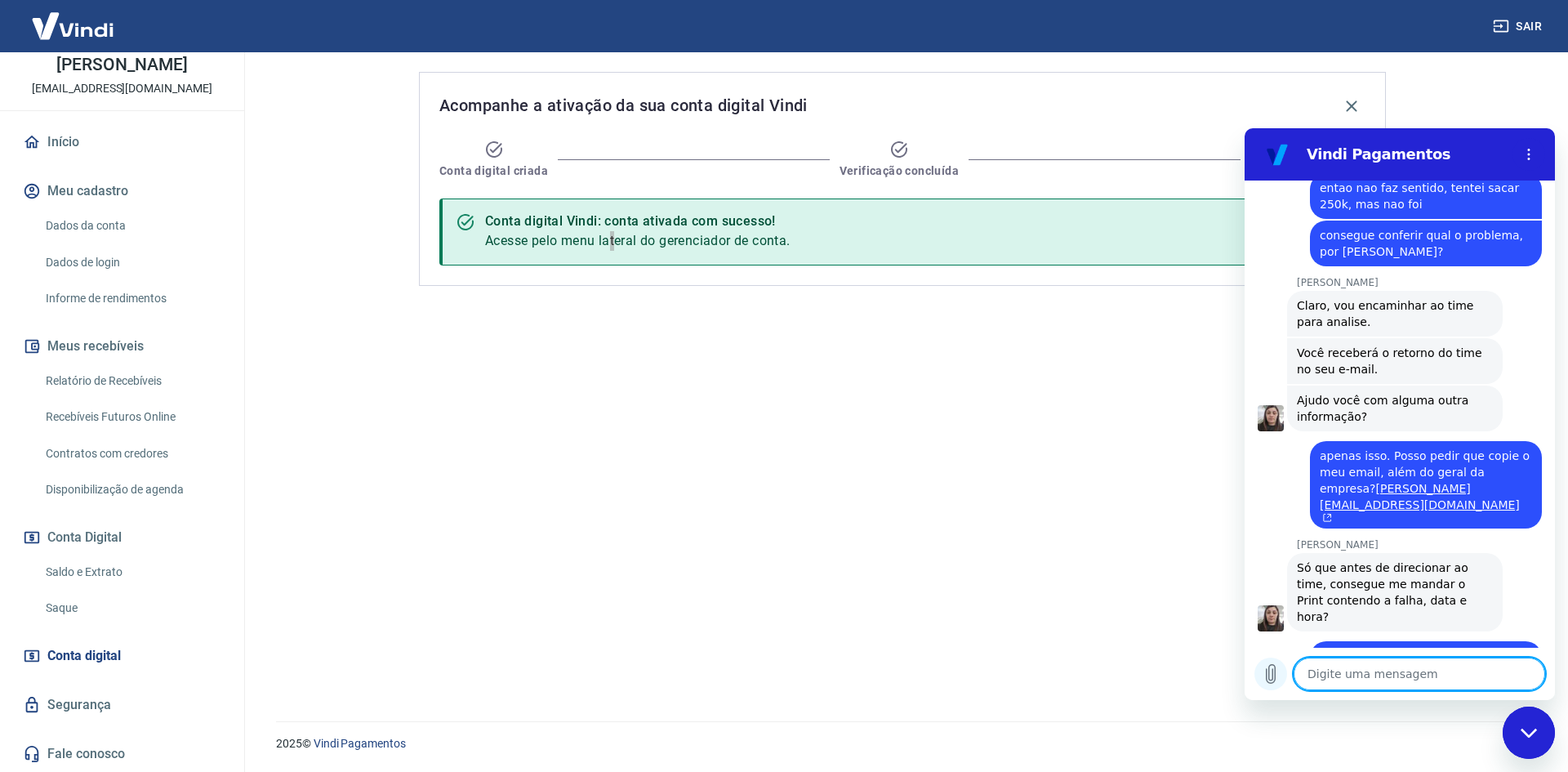
click at [1267, 670] on icon "Carregar arquivo" at bounding box center [1271, 674] width 9 height 18
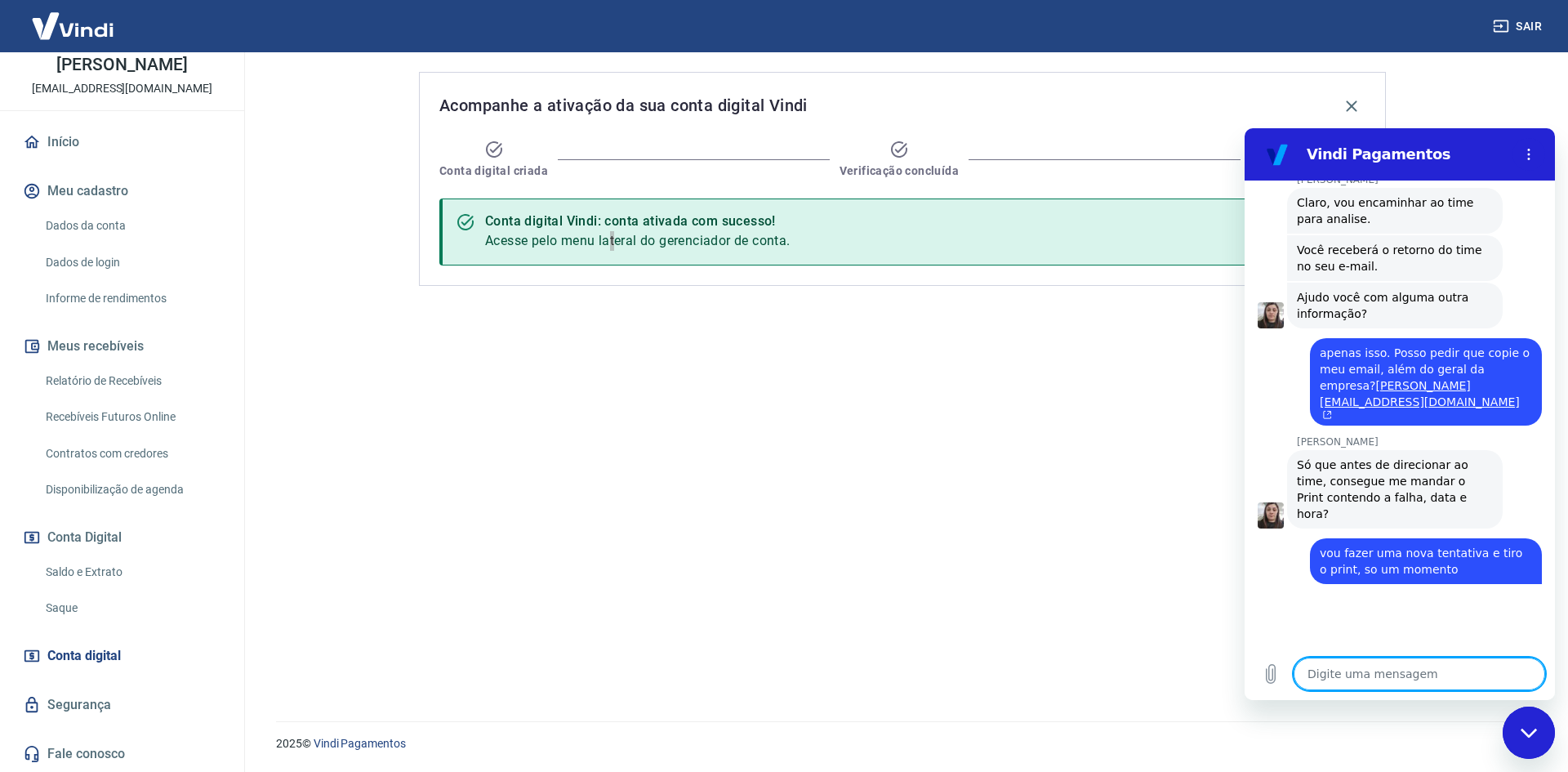
scroll to position [1093, 0]
click at [1267, 679] on icon "Carregar arquivo" at bounding box center [1271, 674] width 9 height 18
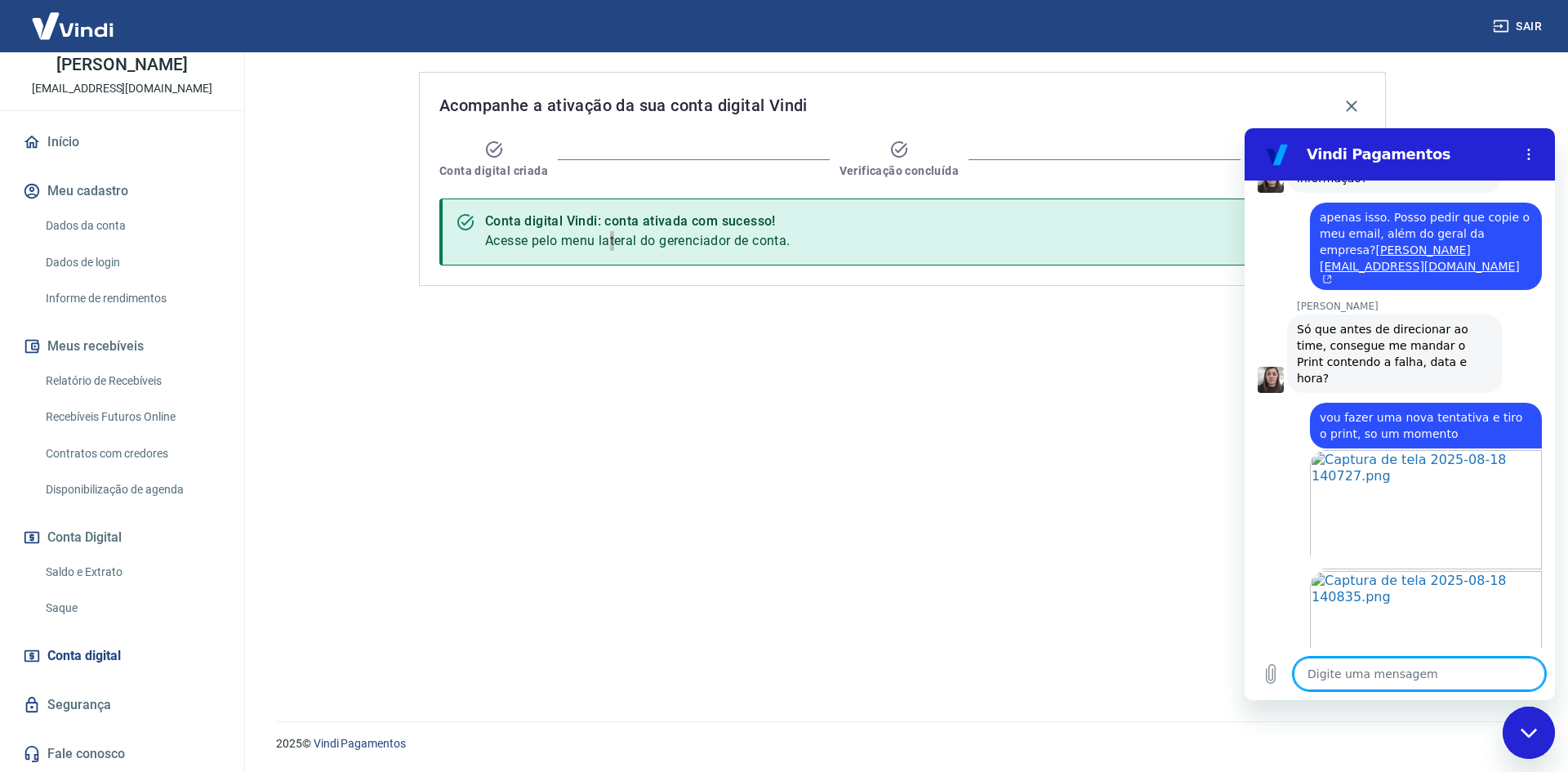
scroll to position [1234, 0]
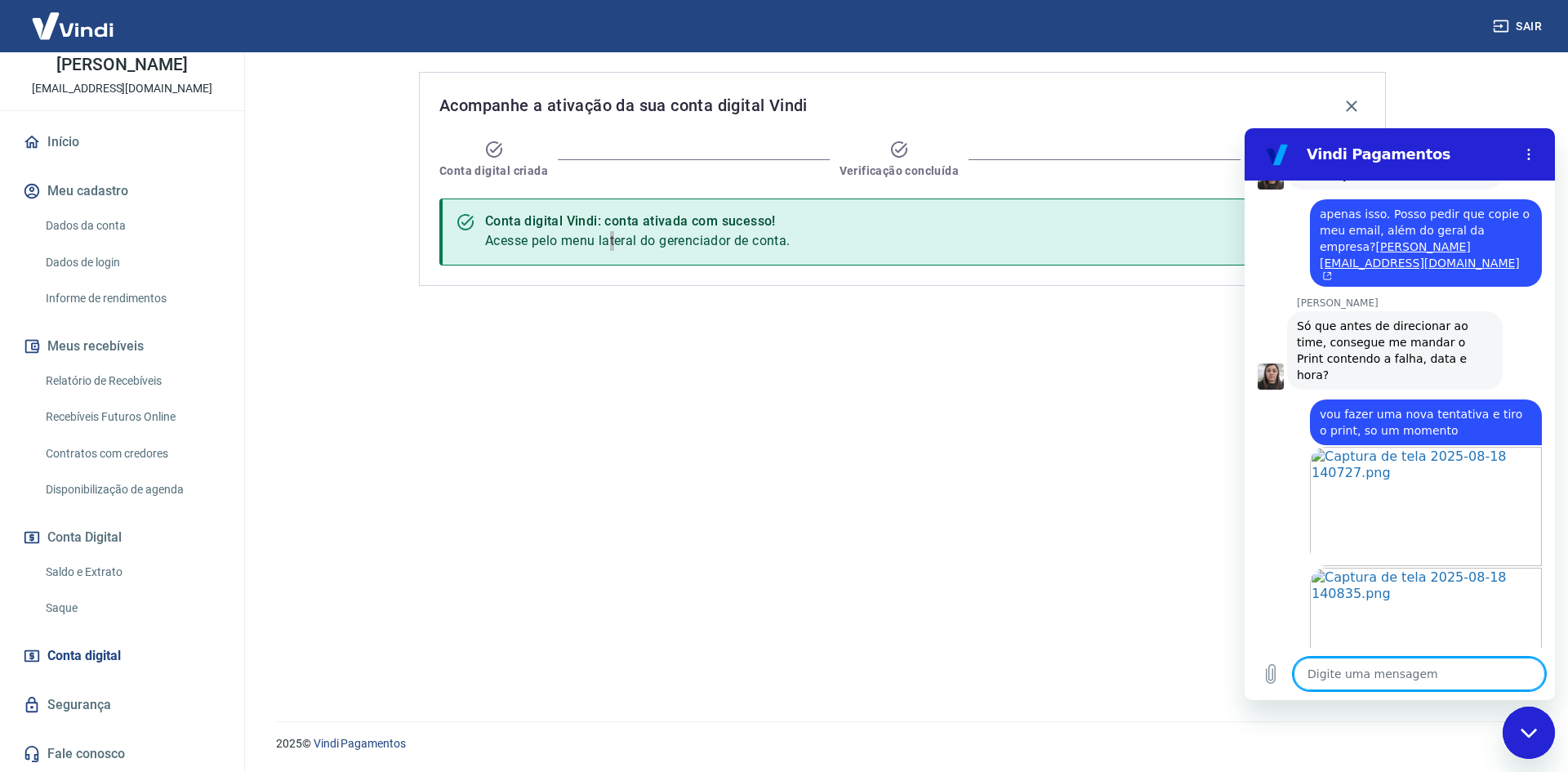
click at [1386, 682] on textarea at bounding box center [1418, 674] width 251 height 33
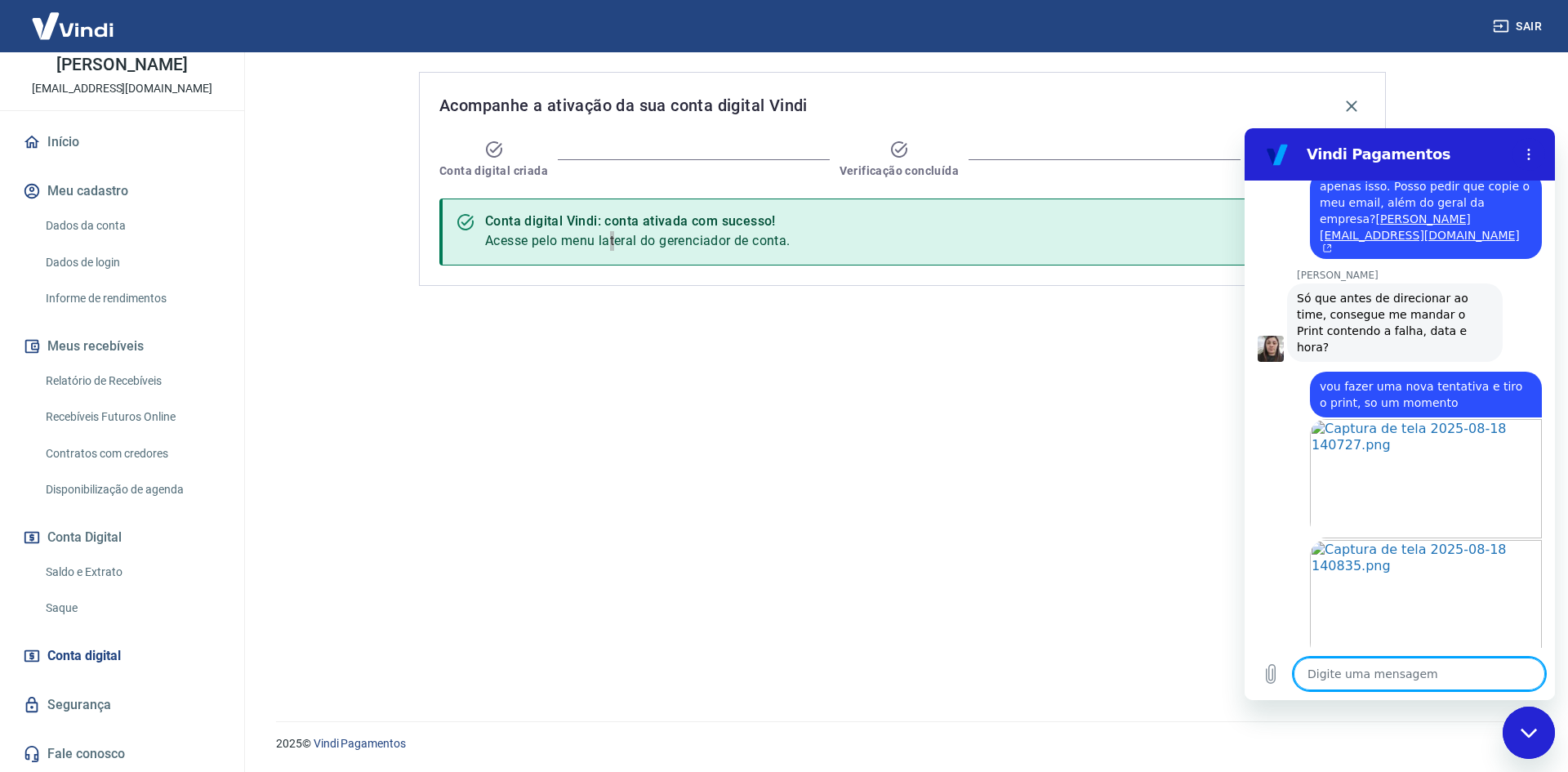
scroll to position [1265, 0]
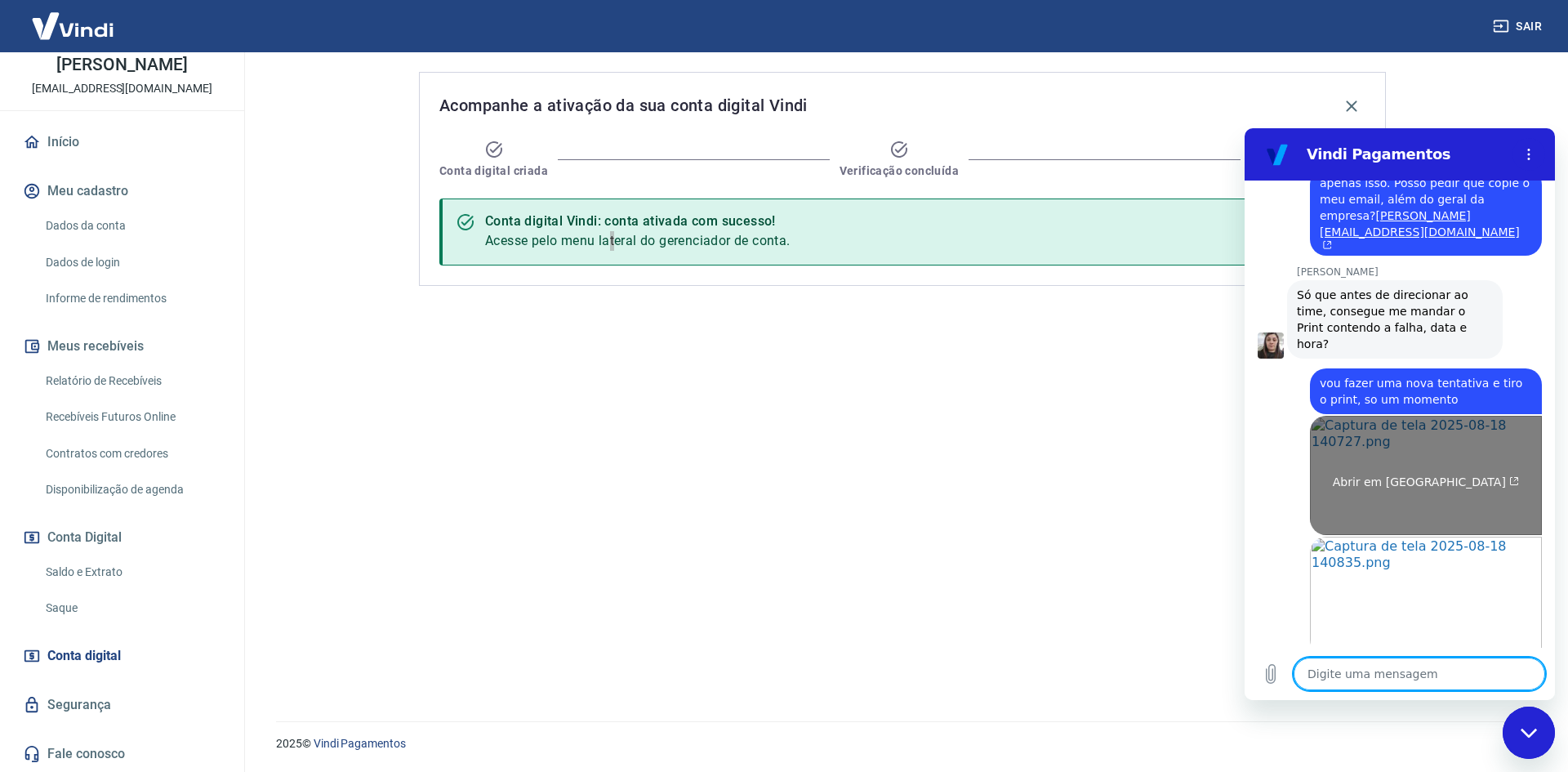
click at [1457, 416] on link "Abrir em nova aba" at bounding box center [1425, 475] width 232 height 119
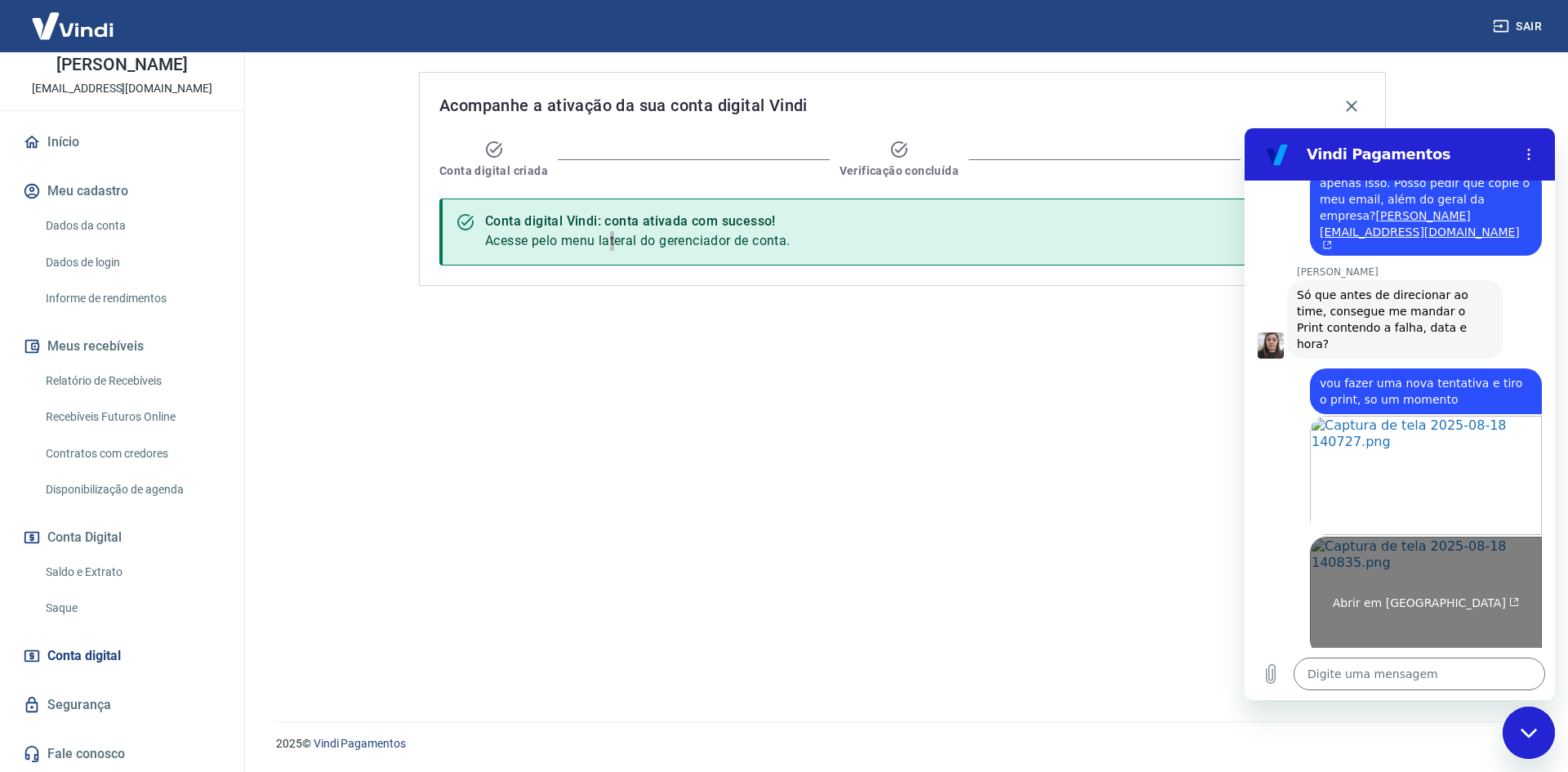
click at [1400, 537] on link "Abrir em nova aba" at bounding box center [1425, 596] width 232 height 119
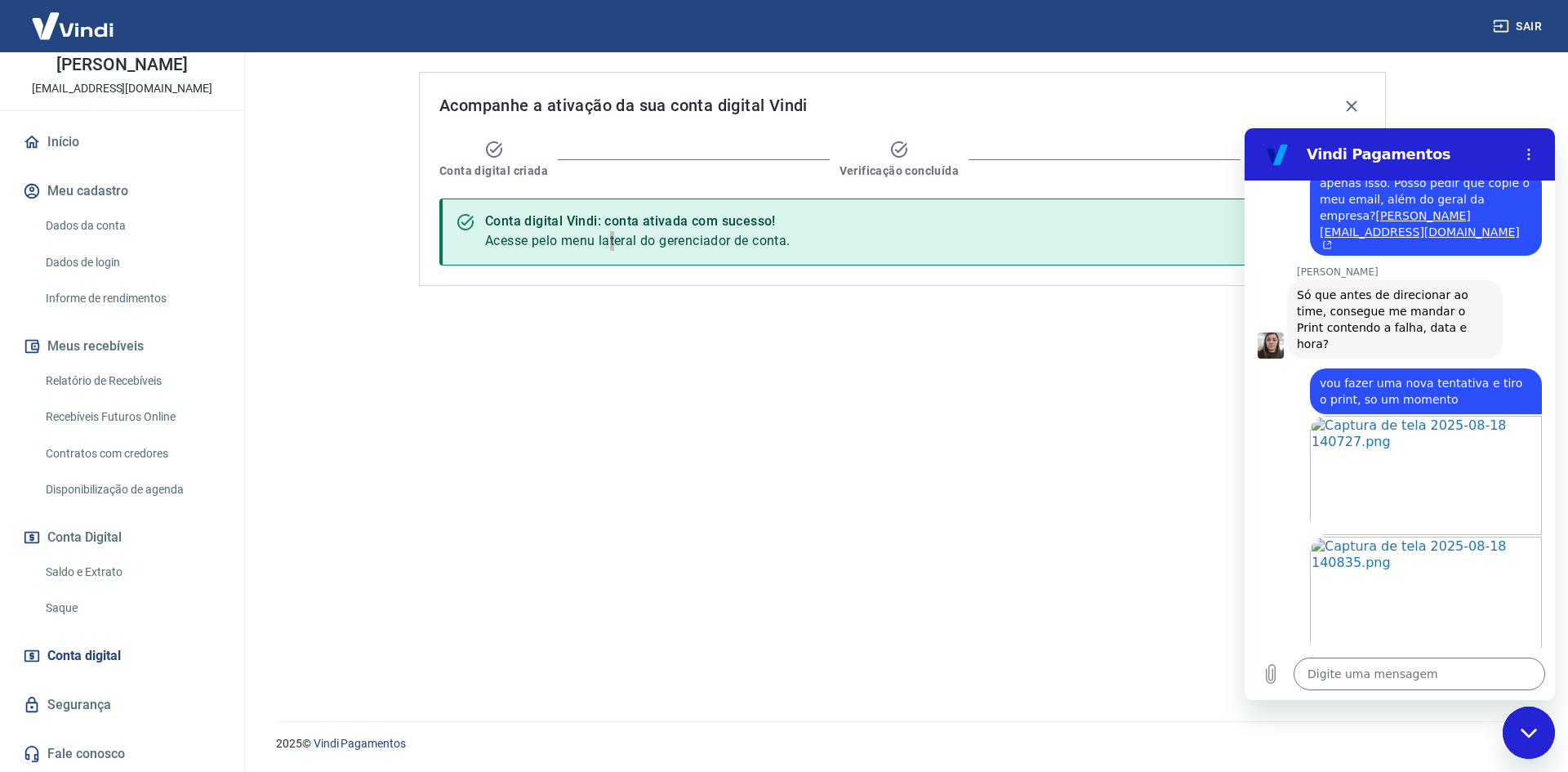
click at [1326, 651] on div "Digite uma mensagem x" at bounding box center [1400, 674] width 311 height 52
click at [1343, 669] on textarea at bounding box center [1418, 674] width 251 height 33
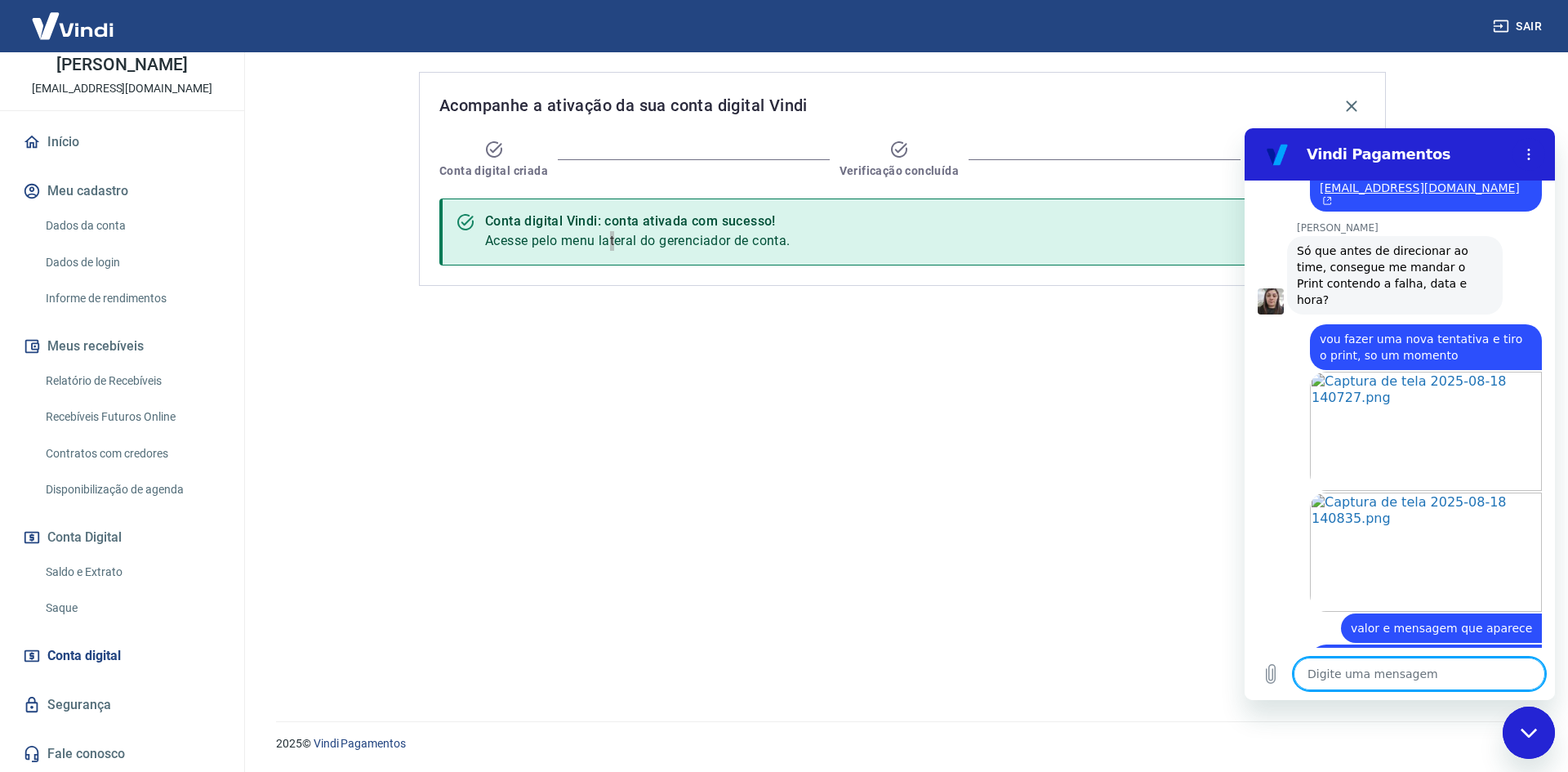
scroll to position [1313, 0]
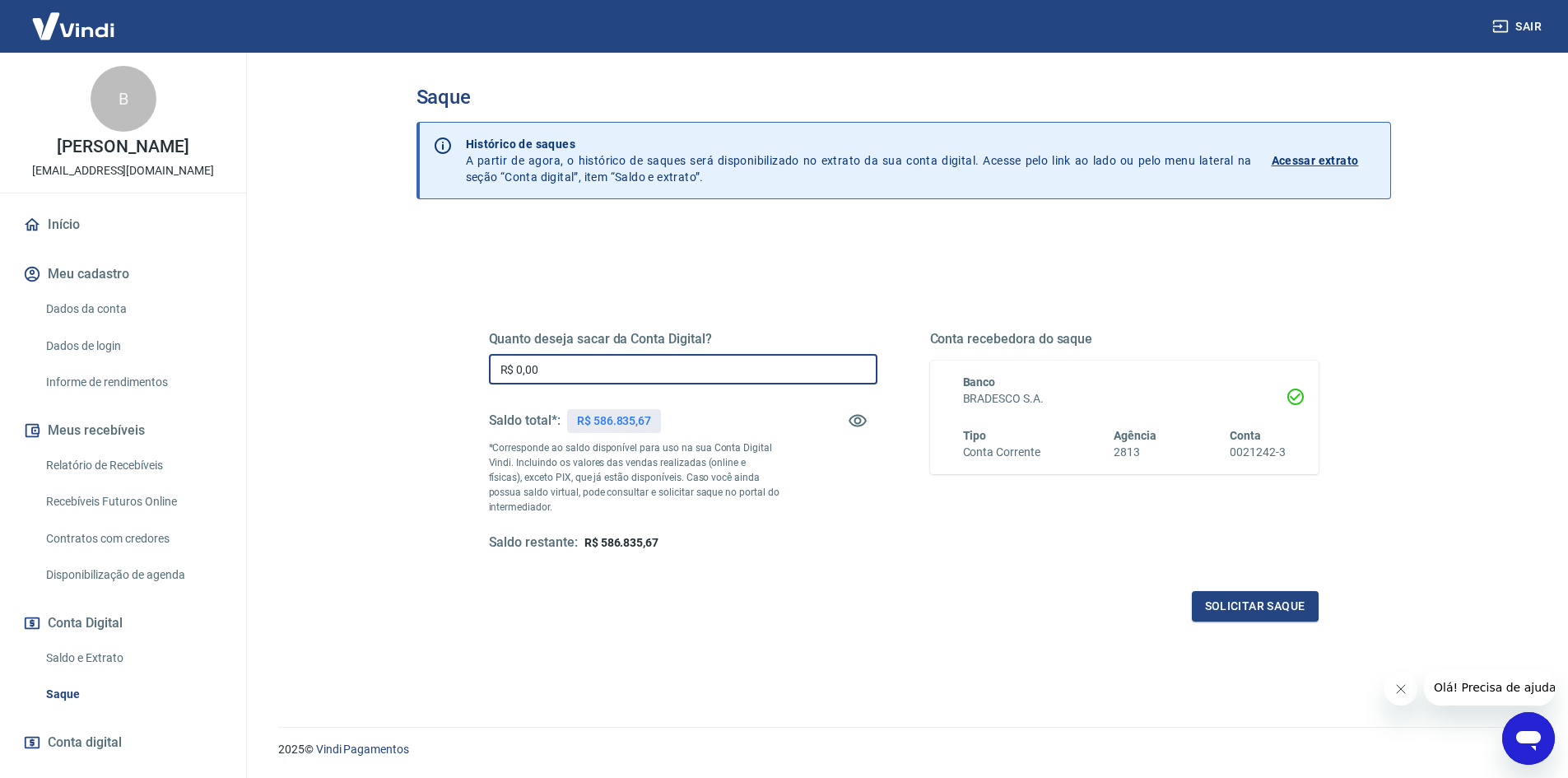
click at [589, 360] on input "R$ 0,00" at bounding box center [683, 369] width 388 height 30
type input "R$ 250.000,00"
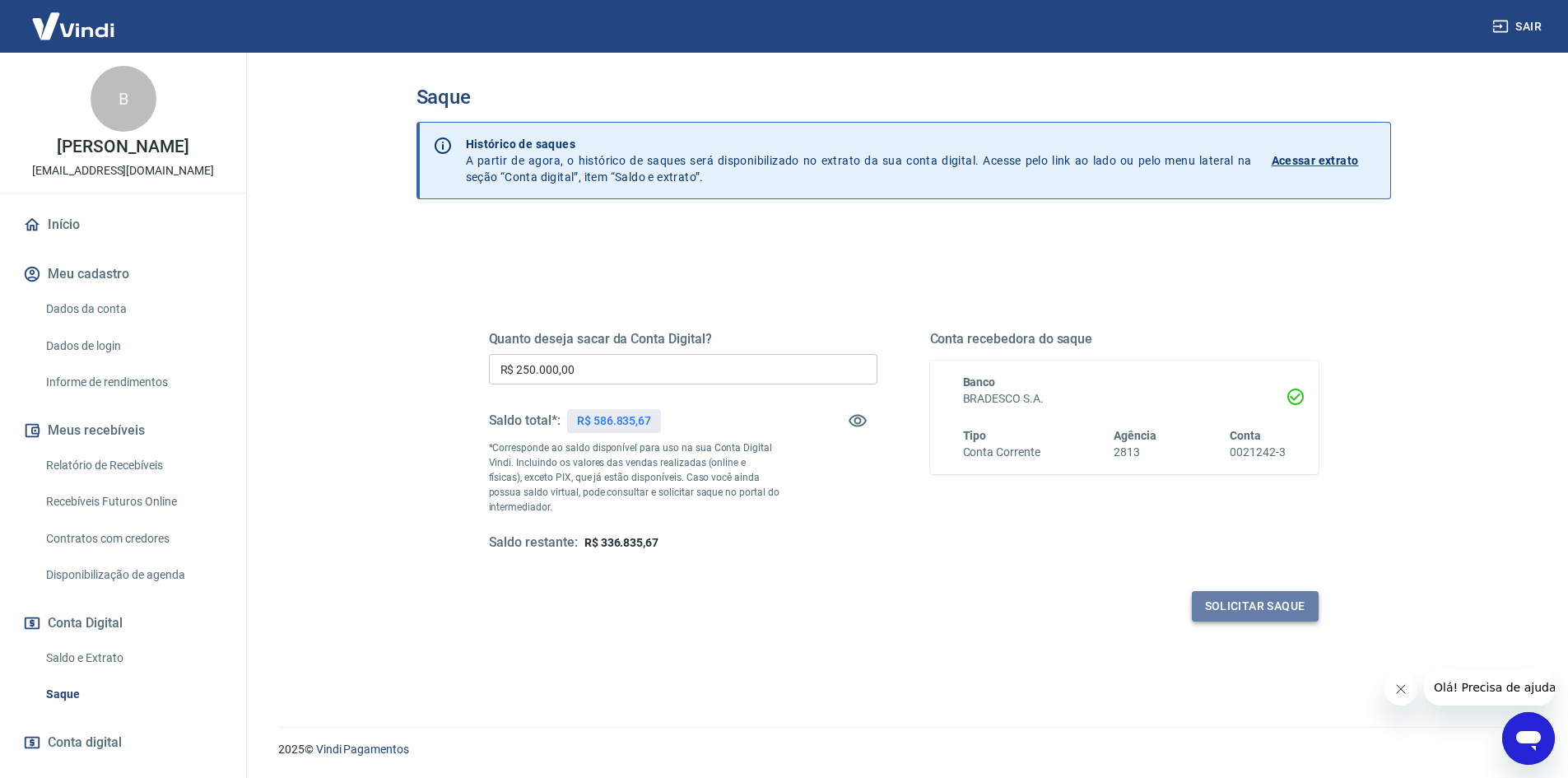
click at [1221, 603] on button "Solicitar saque" at bounding box center [1255, 606] width 127 height 30
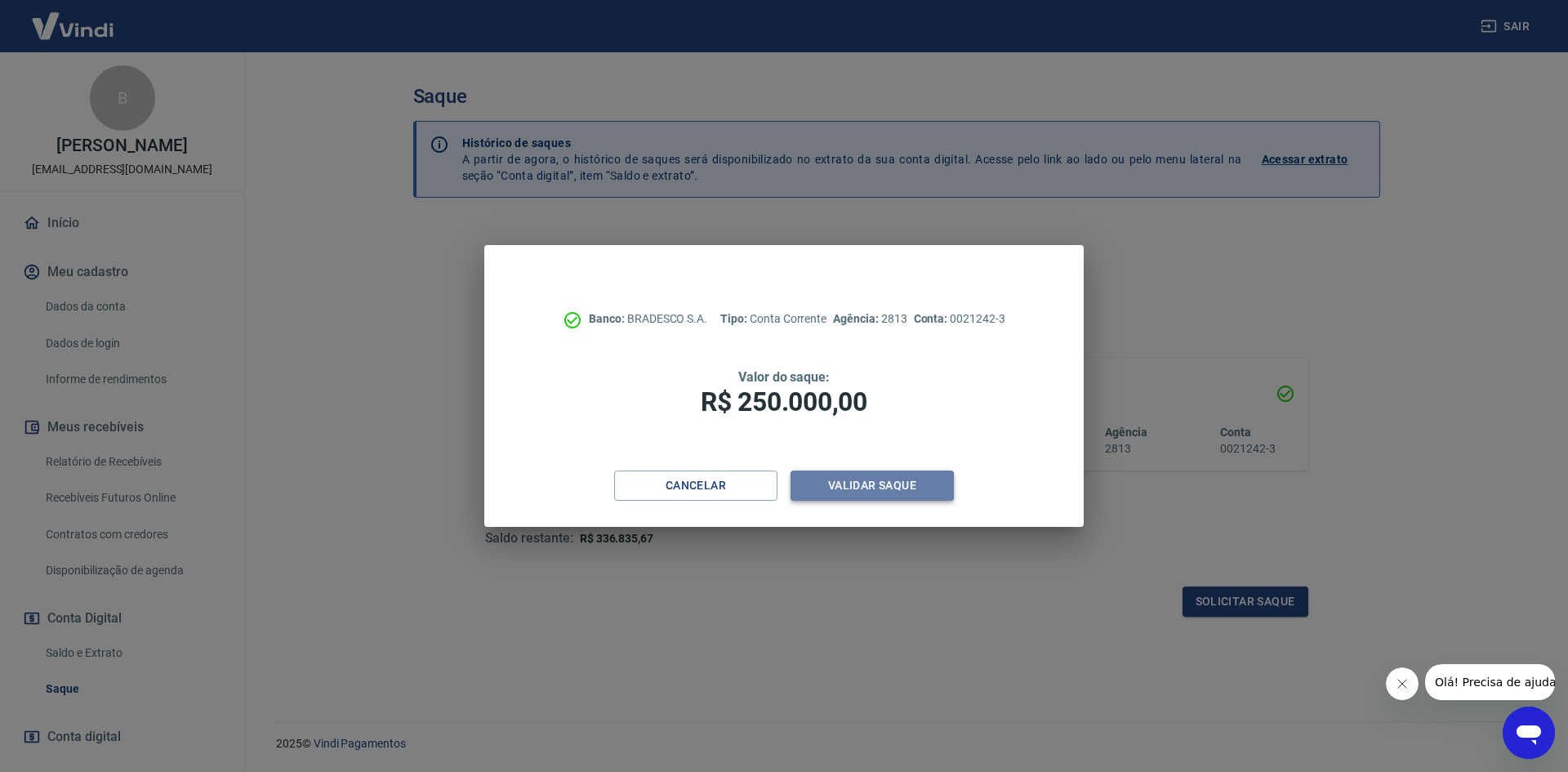
click at [879, 480] on button "Validar saque" at bounding box center [872, 486] width 163 height 30
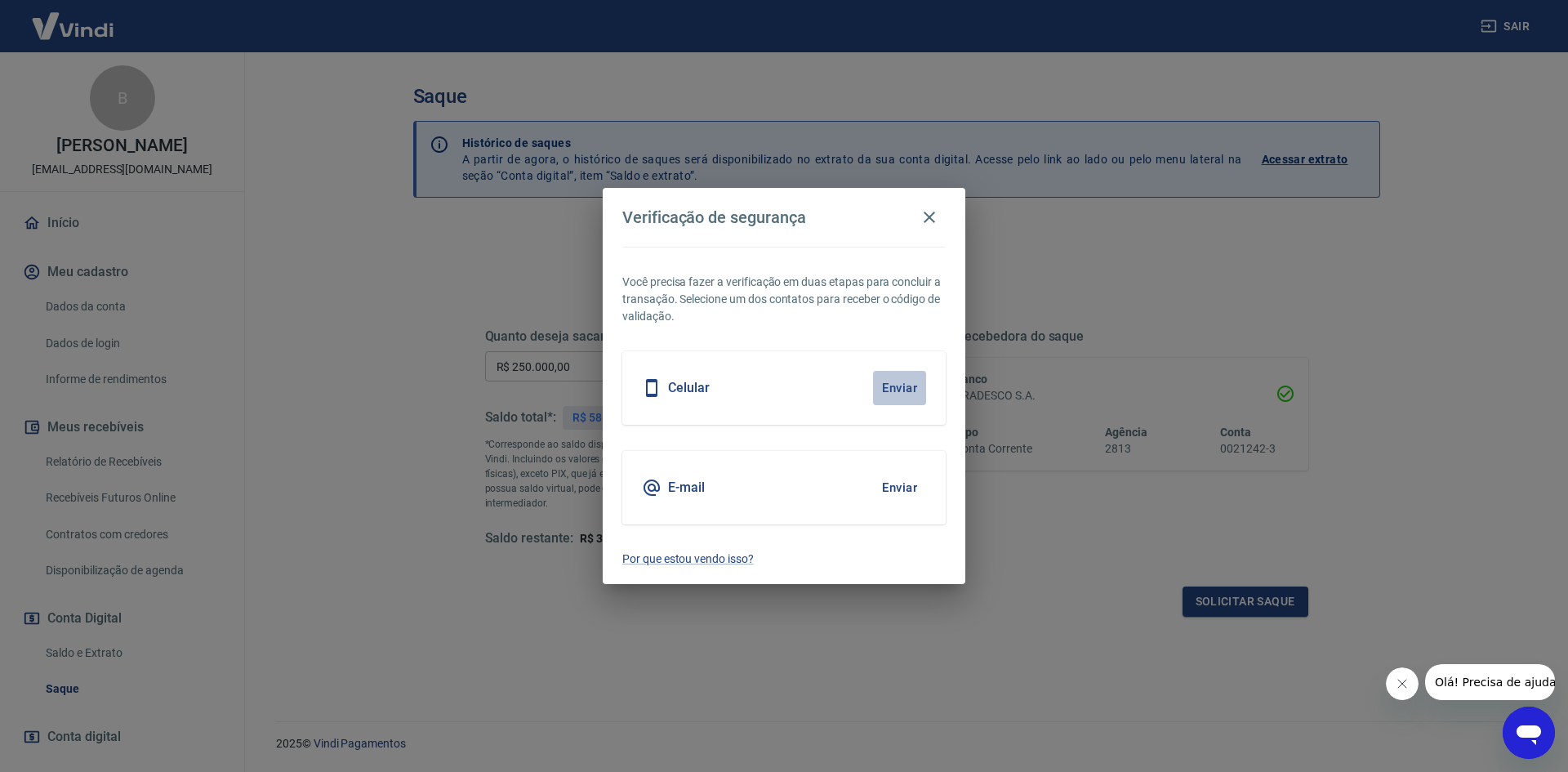
click at [897, 382] on button "Enviar" at bounding box center [899, 387] width 53 height 34
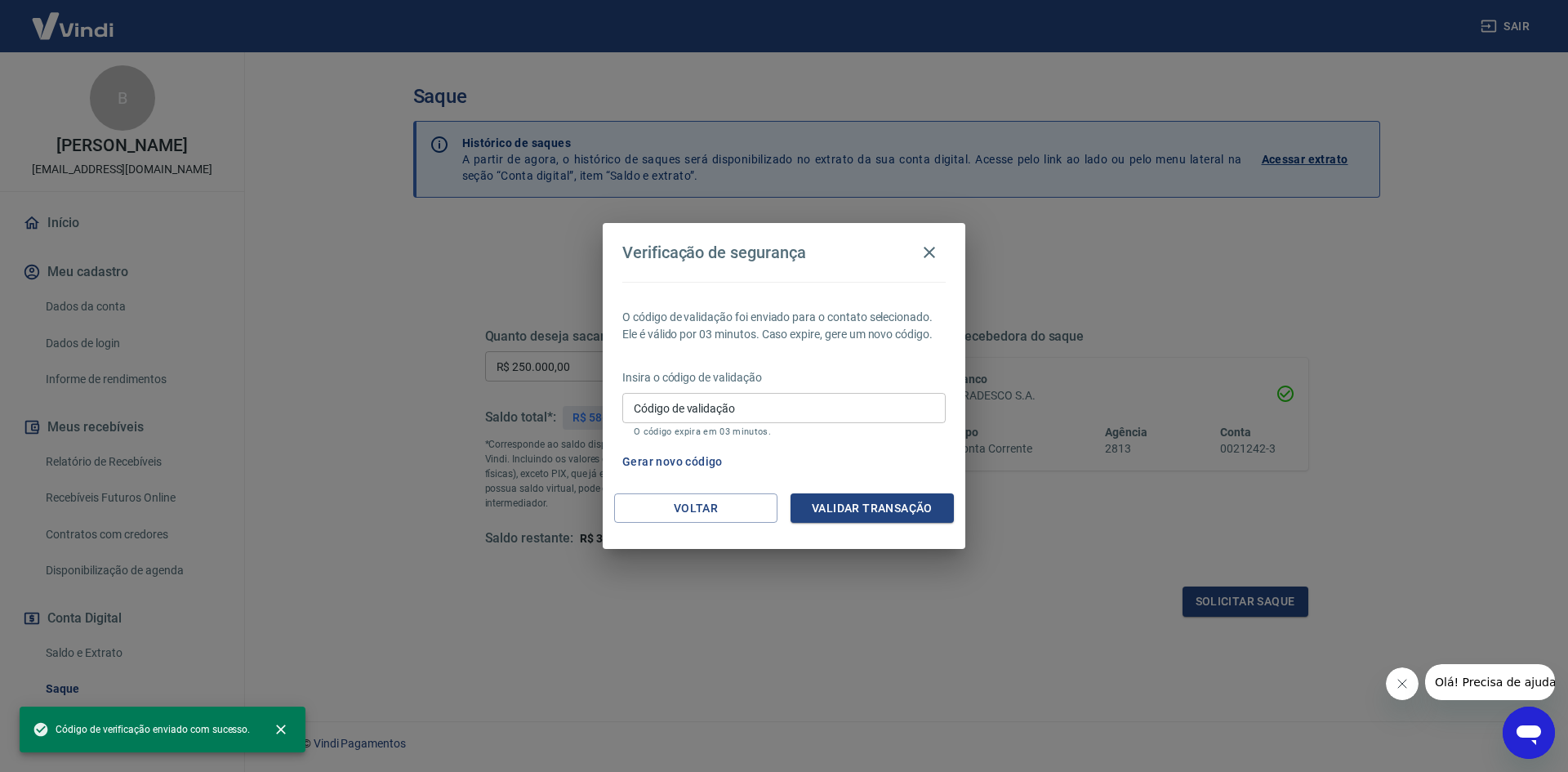
click at [800, 407] on input "Código de validação" at bounding box center [784, 408] width 323 height 30
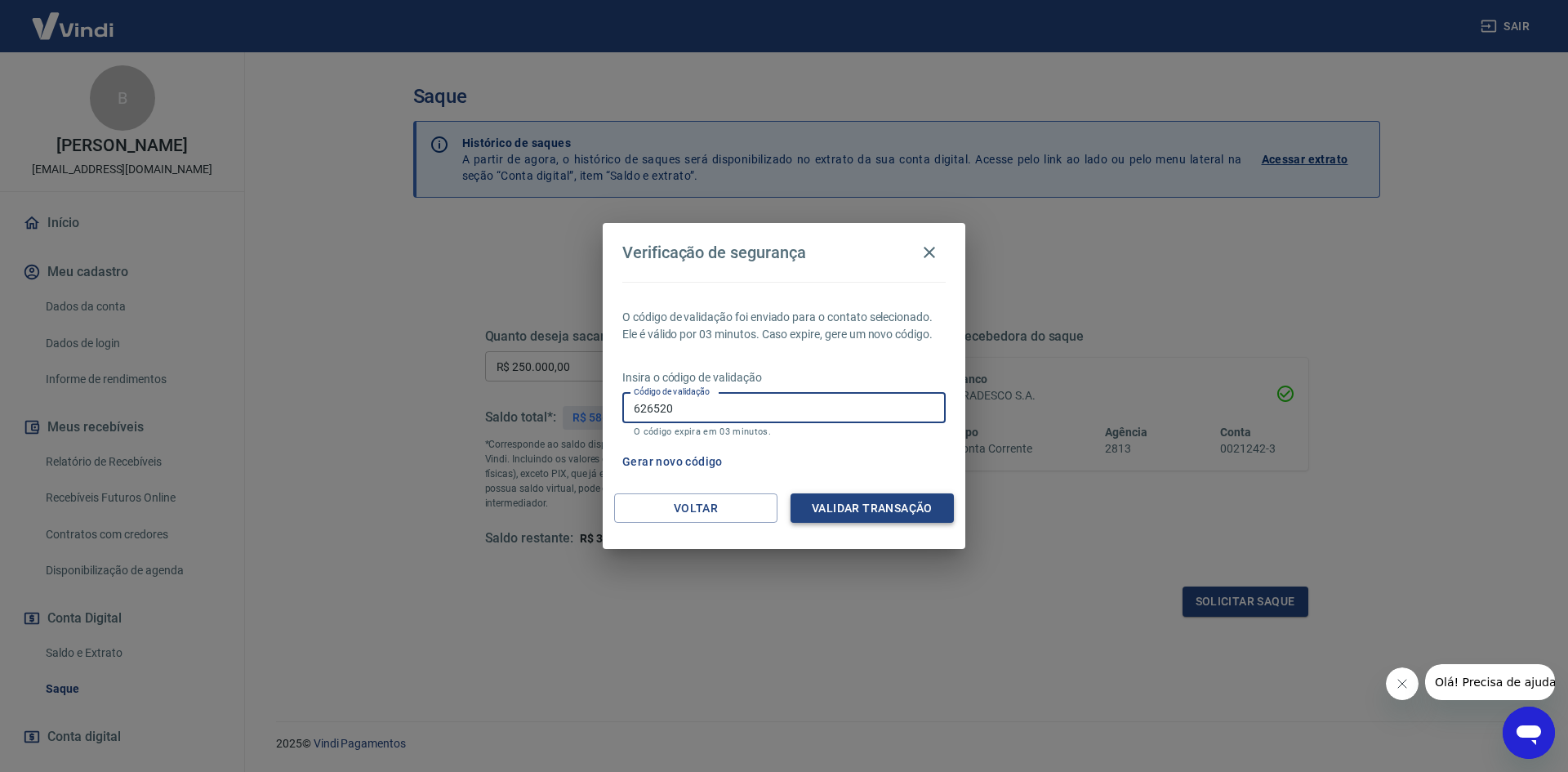
type input "626520"
click at [911, 509] on button "Validar transação" at bounding box center [872, 508] width 163 height 30
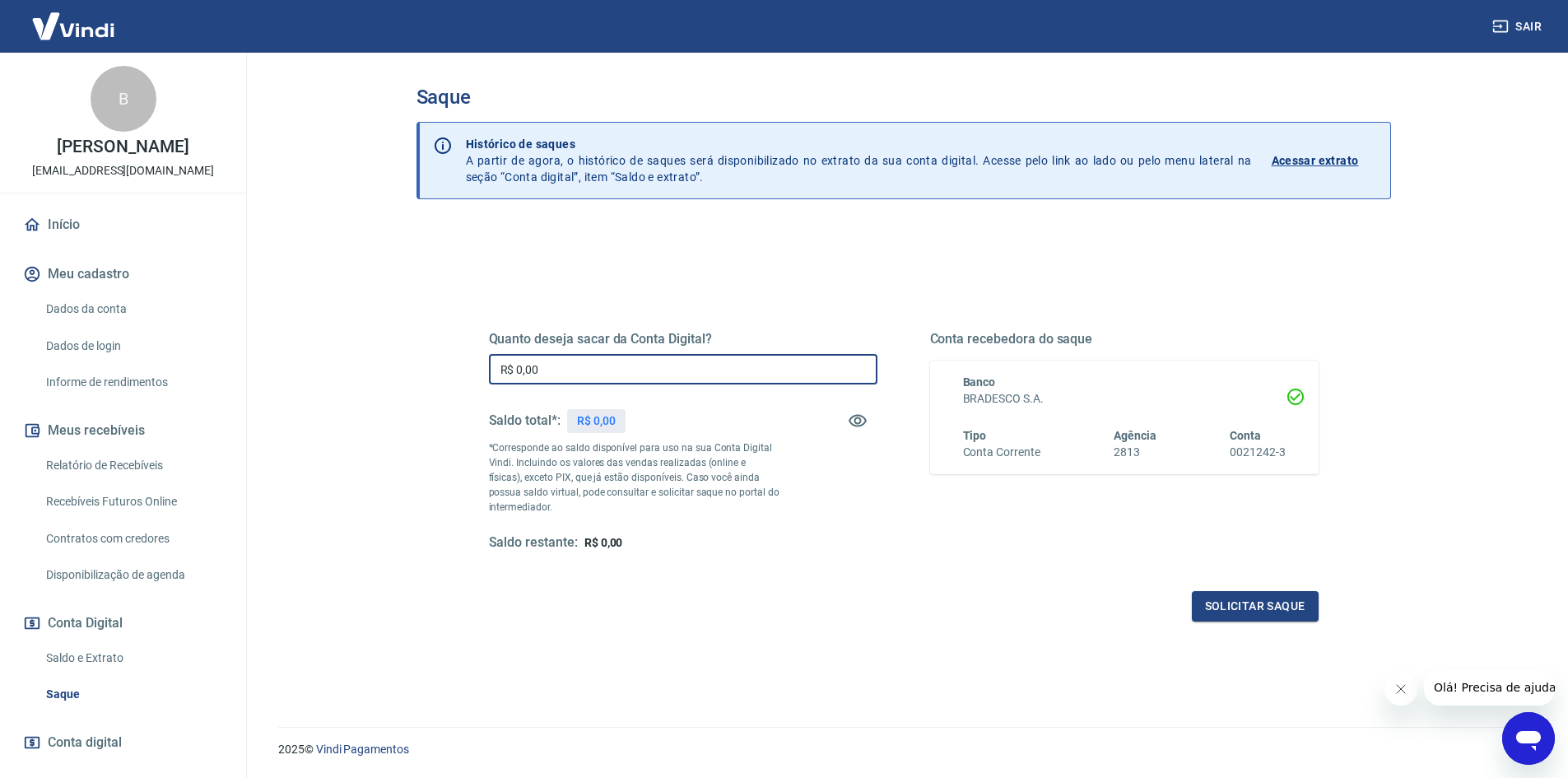
click at [604, 360] on input "R$ 0,00" at bounding box center [683, 369] width 388 height 30
type input "R$ 100.000,00"
click at [1255, 600] on button "Solicitar saque" at bounding box center [1255, 606] width 127 height 30
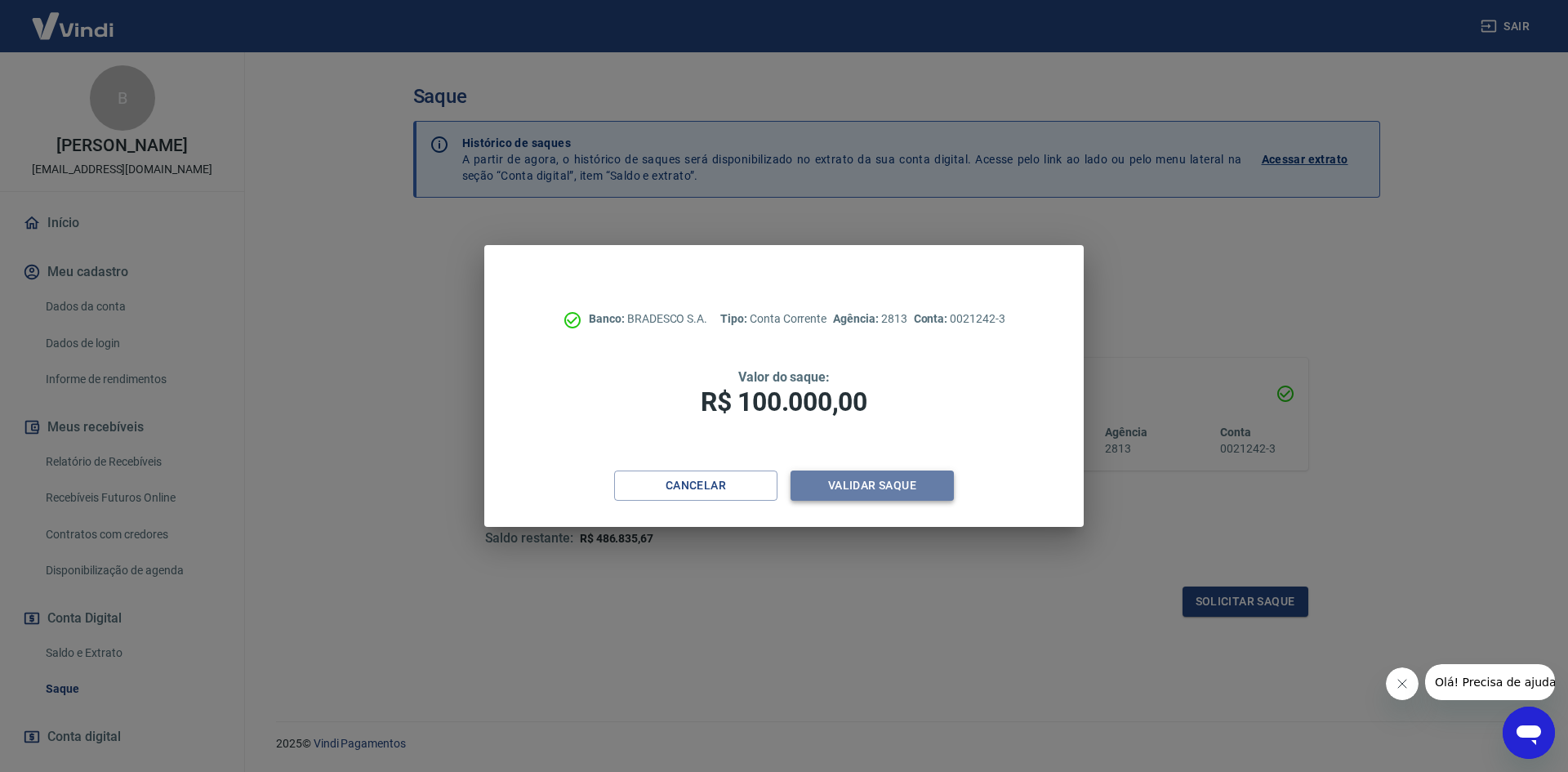
click at [909, 481] on button "Validar saque" at bounding box center [872, 486] width 163 height 30
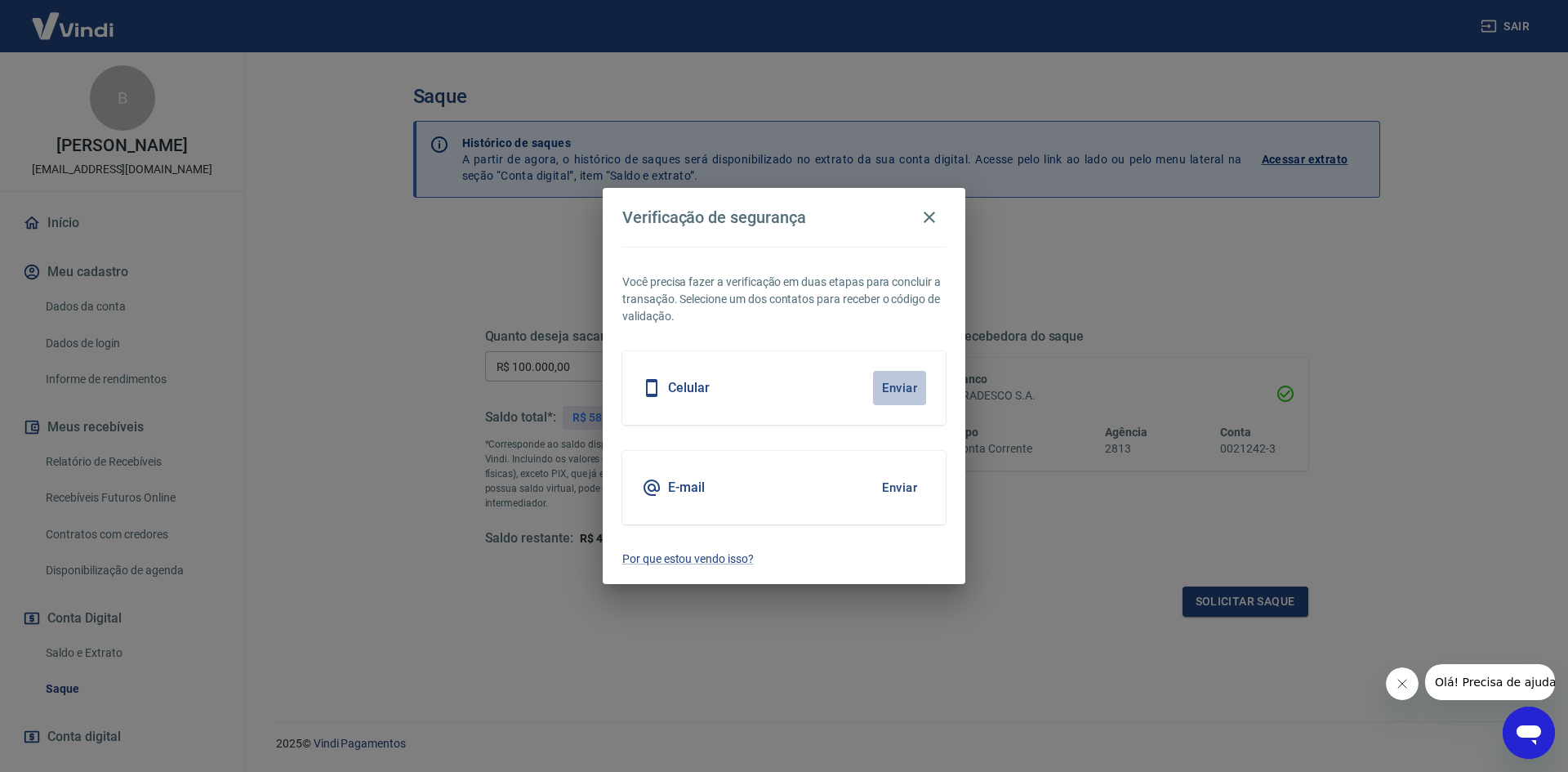
click at [908, 384] on button "Enviar" at bounding box center [899, 387] width 53 height 34
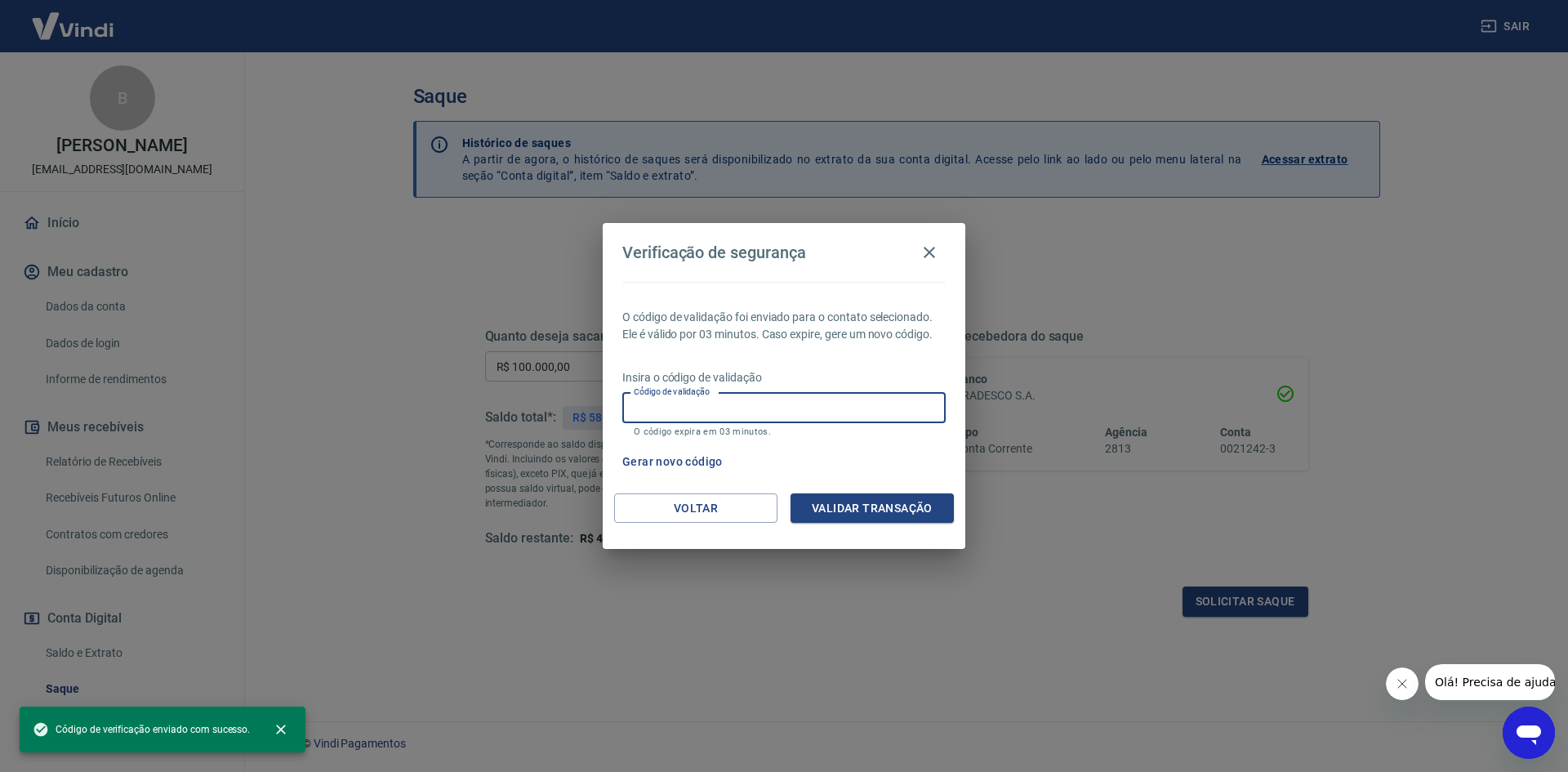
click at [799, 401] on input "Código de validação" at bounding box center [784, 408] width 323 height 30
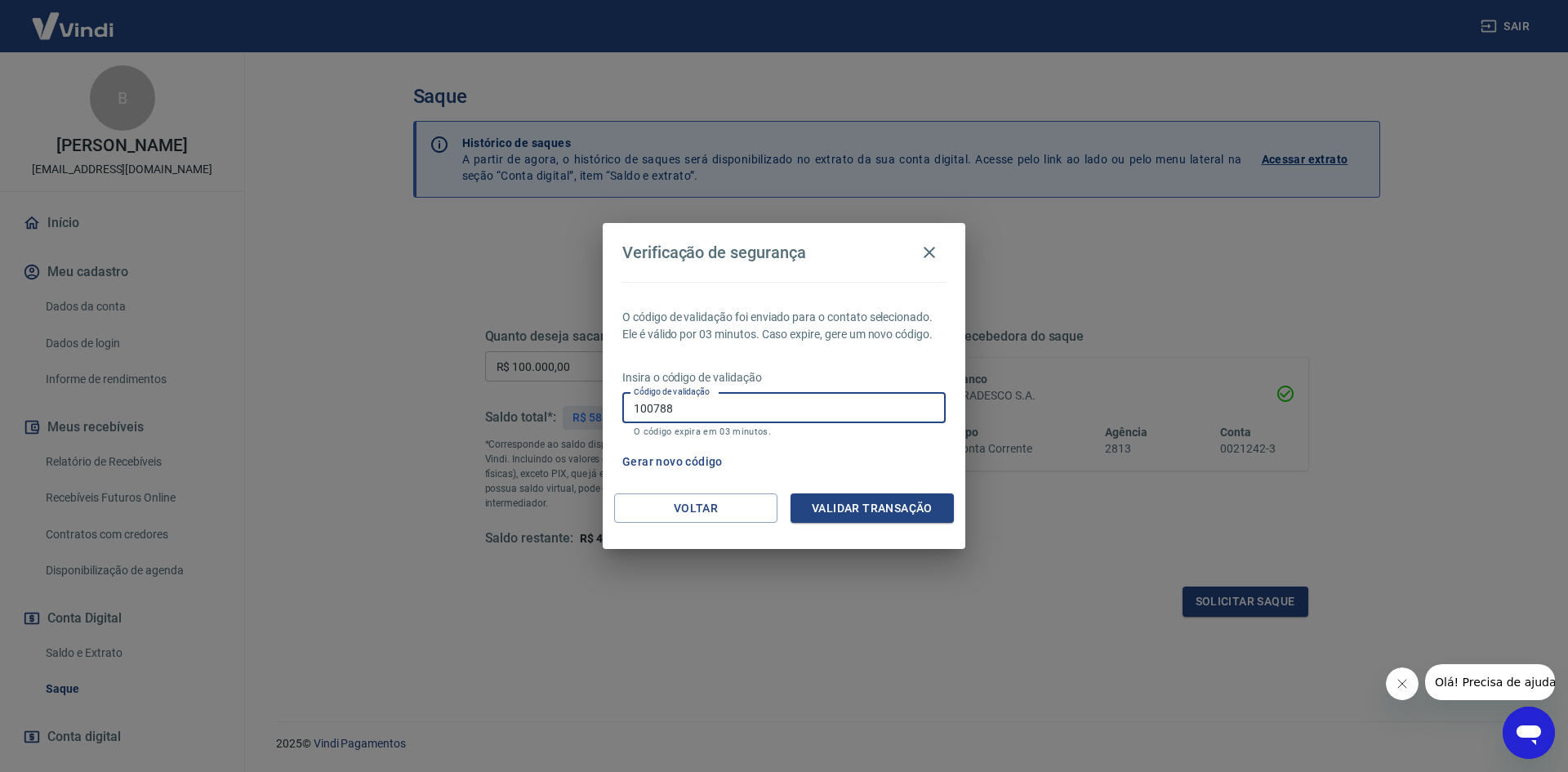
type input "100788"
click at [856, 504] on button "Validar transação" at bounding box center [872, 508] width 163 height 30
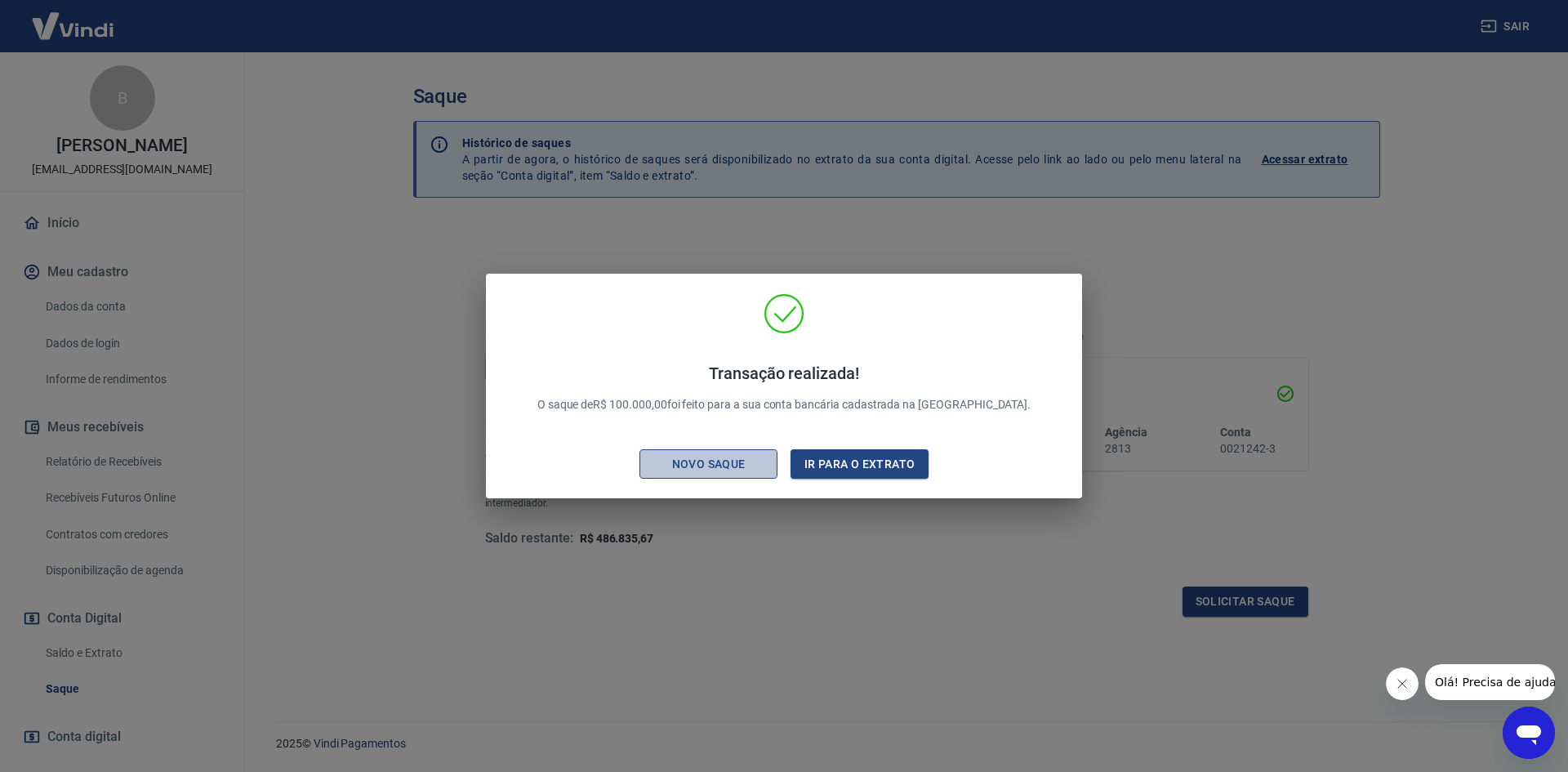
click at [729, 468] on div "Novo saque" at bounding box center [709, 464] width 113 height 20
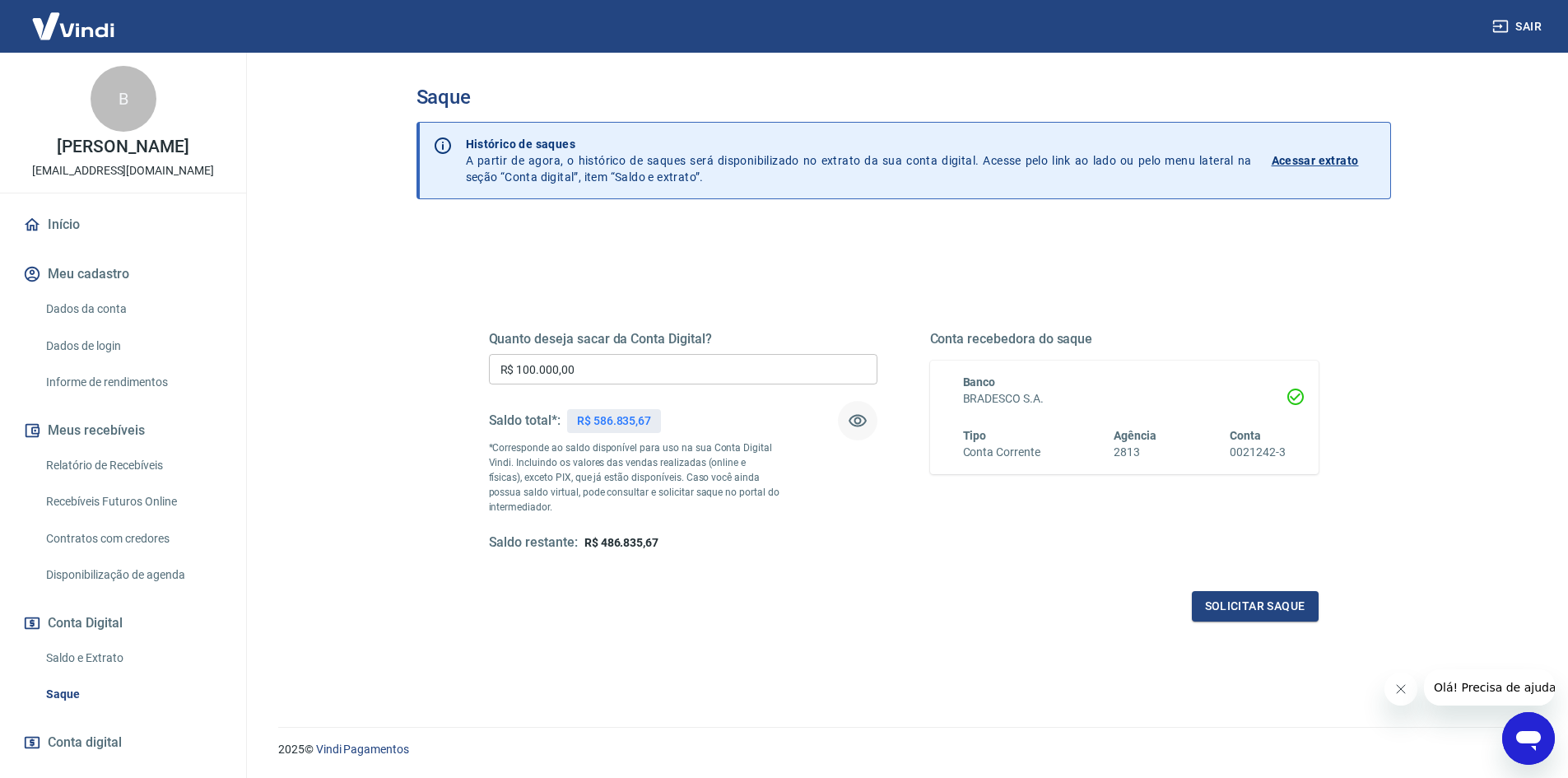
click at [858, 421] on icon "button" at bounding box center [857, 421] width 20 height 20
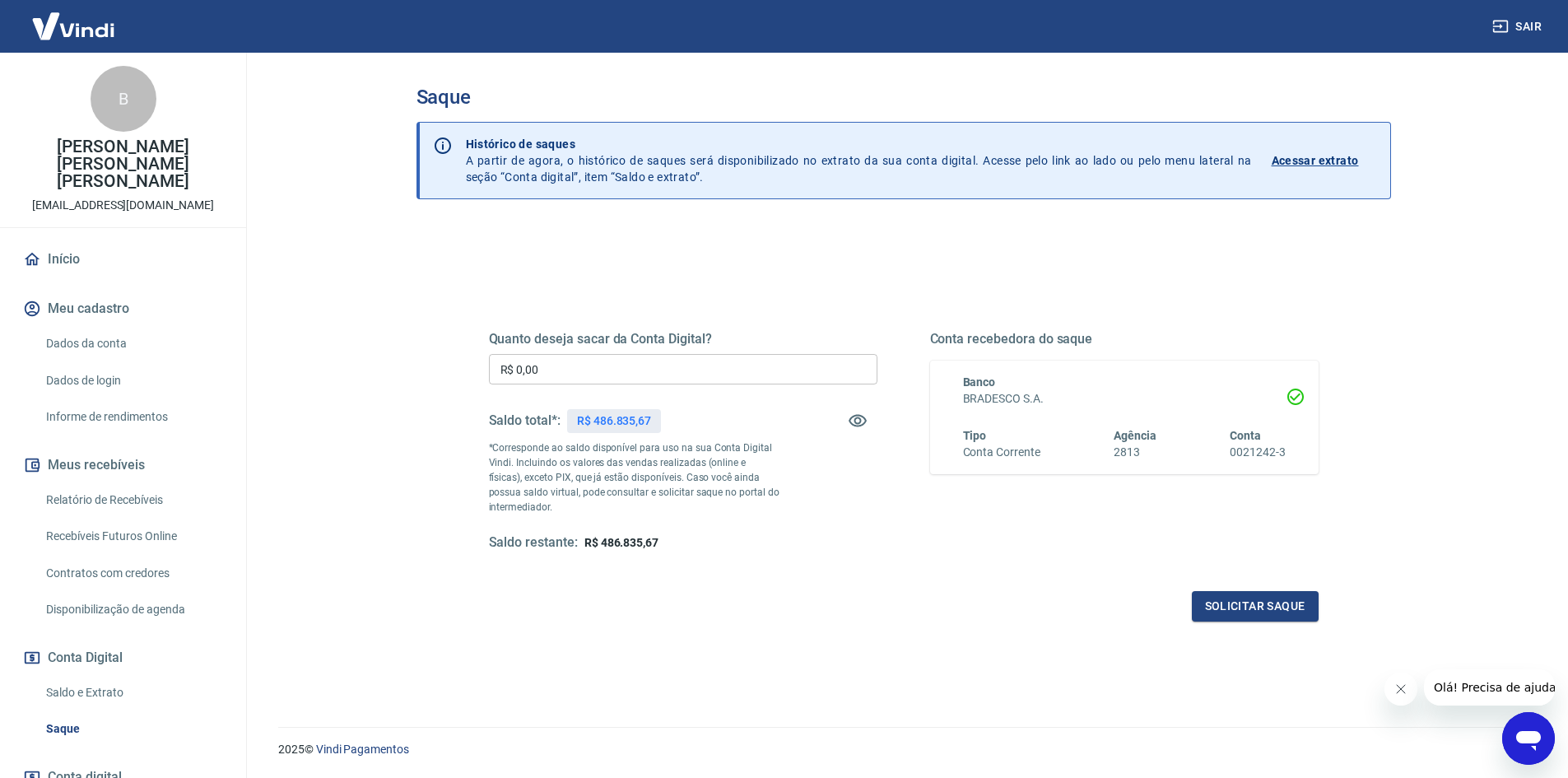
click at [645, 375] on input "R$ 0,00" at bounding box center [683, 369] width 388 height 30
type input "R$ 100.000,00"
click at [1513, 738] on icon "Abrir janela de mensagens" at bounding box center [1528, 738] width 29 height 29
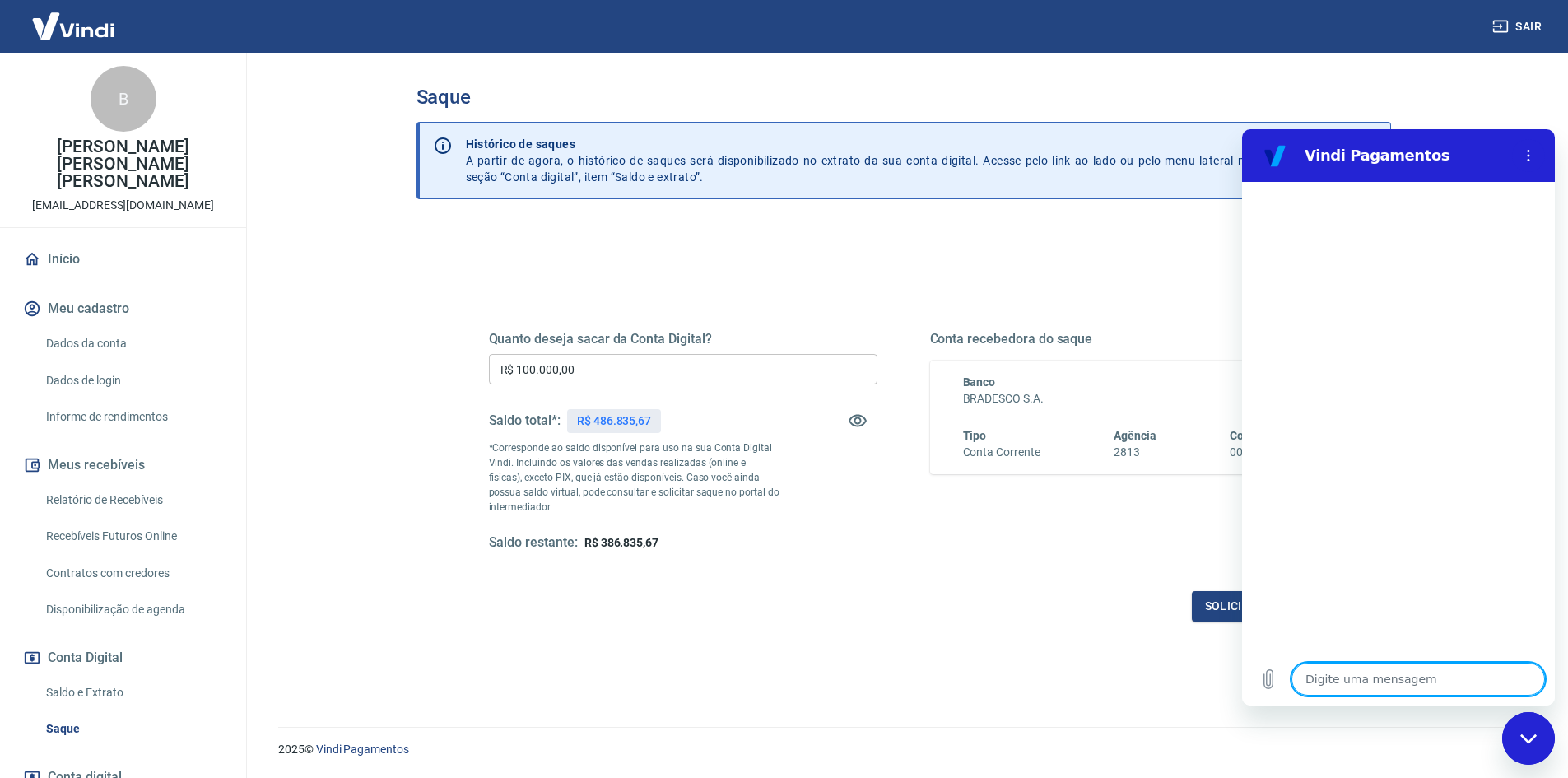
type textarea "x"
